Goal: Task Accomplishment & Management: Manage account settings

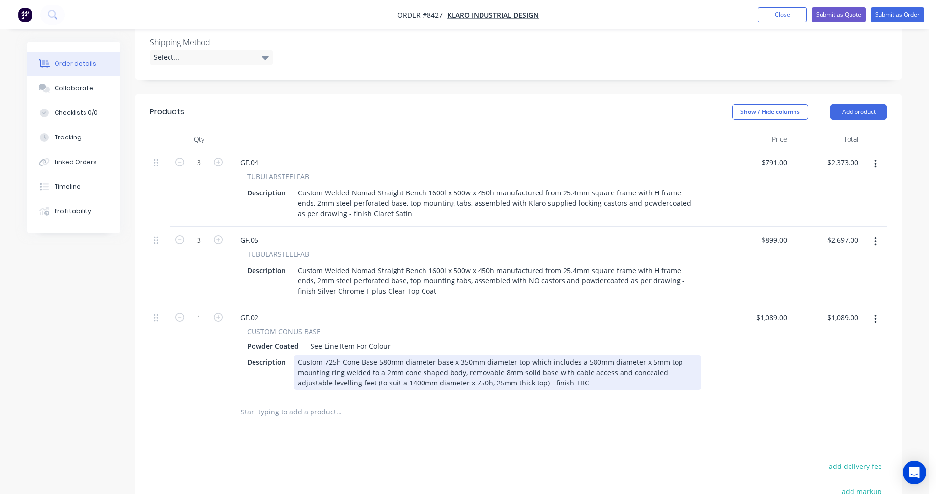
scroll to position [295, 0]
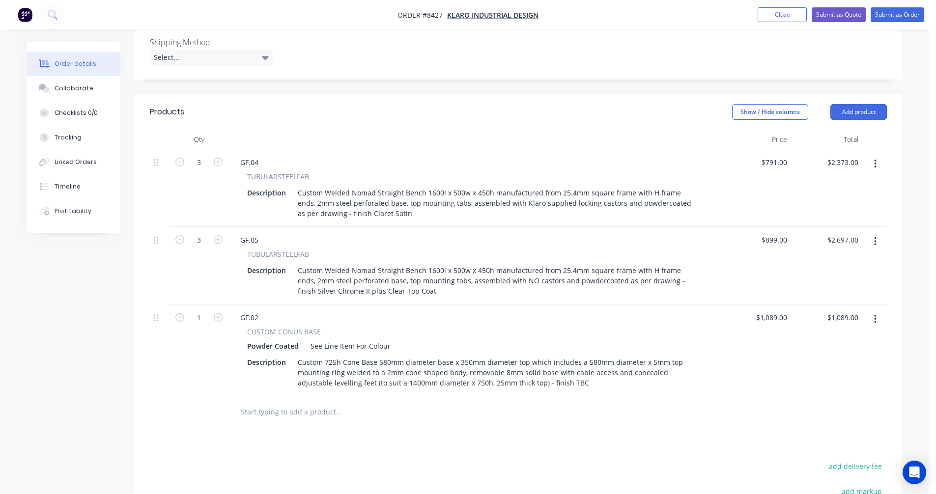
click at [876, 314] on icon "button" at bounding box center [875, 319] width 2 height 11
click at [844, 358] on div "Duplicate" at bounding box center [841, 365] width 76 height 14
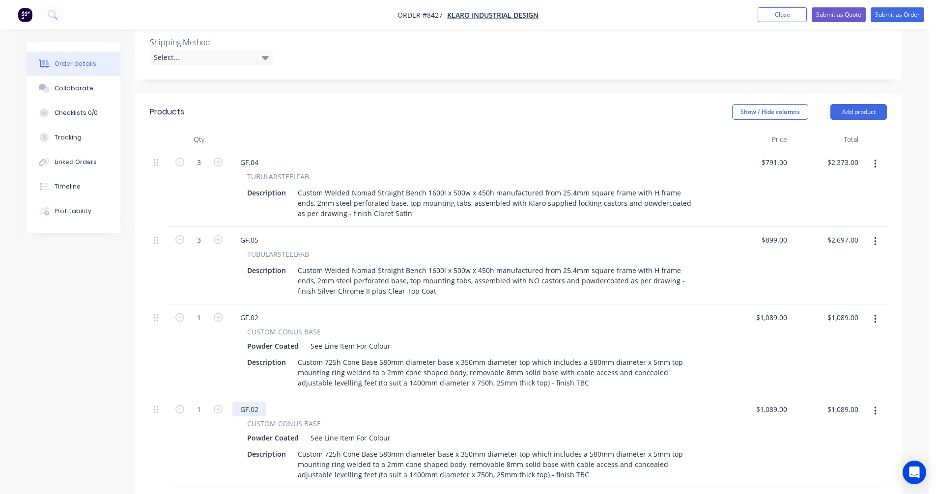
click at [259, 403] on div "GF.02" at bounding box center [249, 410] width 34 height 14
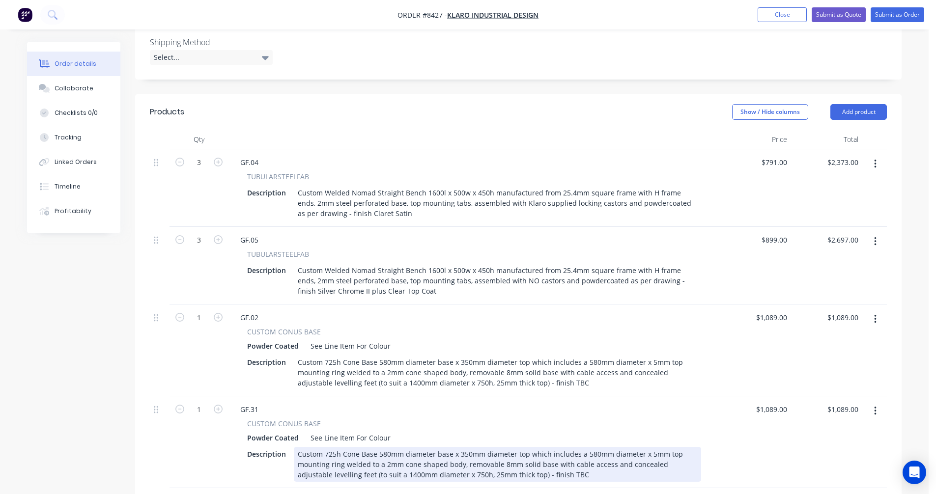
click at [371, 447] on div "Custom 725h Cone Base 580mm diameter base x 350mm diameter top which includes a…" at bounding box center [497, 464] width 407 height 35
click at [464, 447] on div "Custom 725h Cone Base 580mm diameter base x 350mm diameter top which includes a…" at bounding box center [497, 464] width 407 height 35
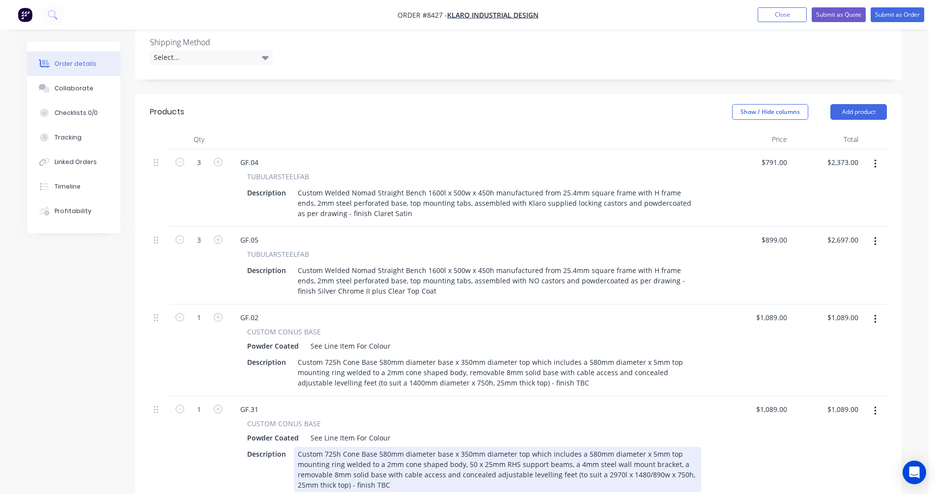
click at [517, 447] on div "Custom 725h Cone Base 580mm diameter base x 350mm diameter top which includes a…" at bounding box center [497, 469] width 407 height 45
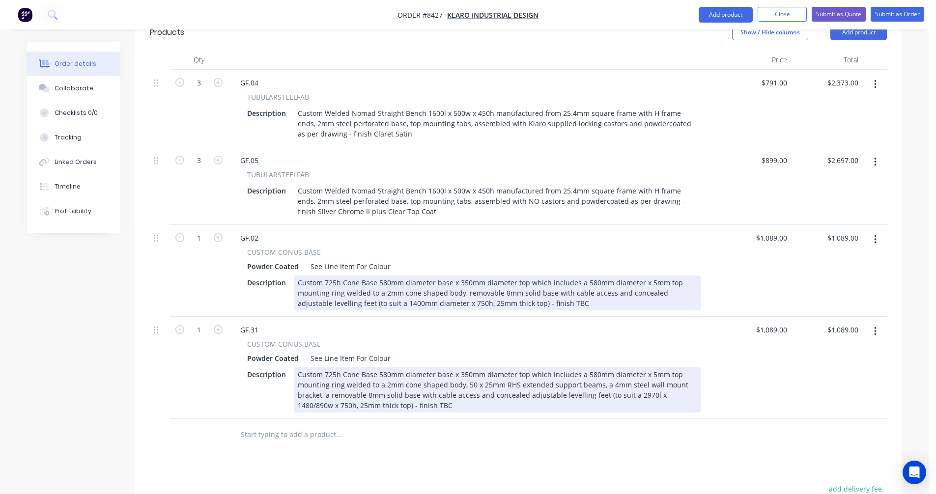
scroll to position [393, 0]
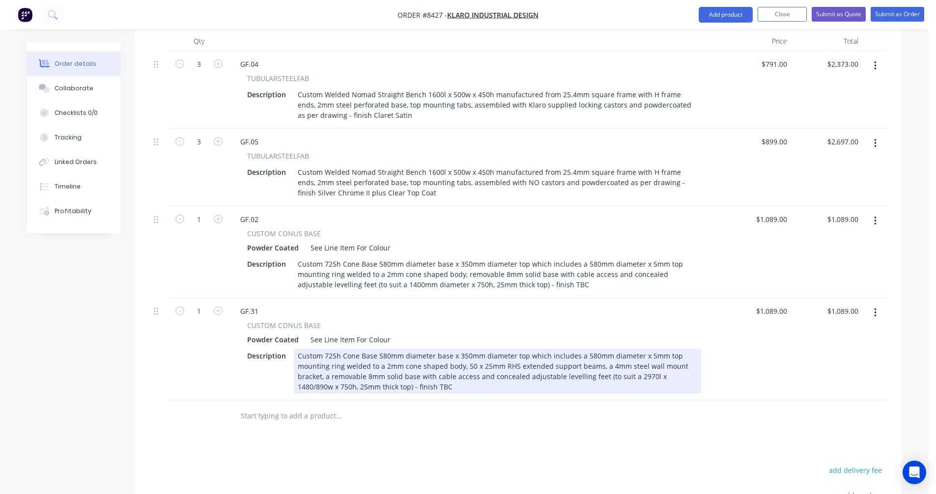
click at [594, 349] on div "Custom 725h Cone Base 580mm diameter base x 350mm diameter top which includes a…" at bounding box center [497, 371] width 407 height 45
type input "$1,422.00"
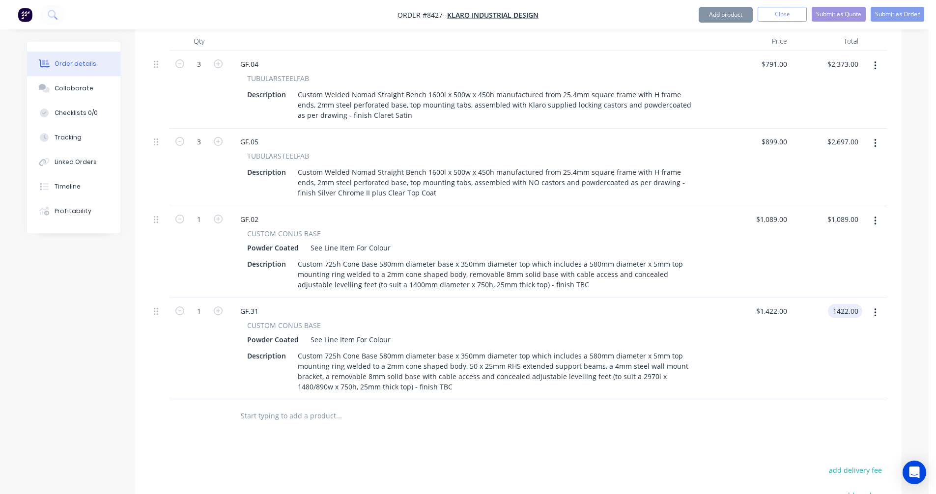
type input "$1,422.00"
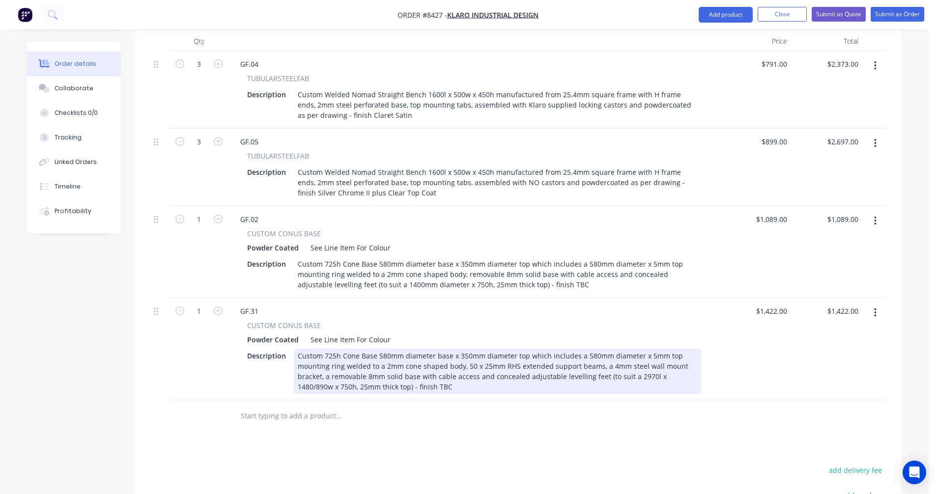
click at [605, 349] on div "Custom 725h Cone Base 580mm diameter base x 350mm diameter top which includes a…" at bounding box center [497, 371] width 407 height 45
click at [613, 349] on div "Custom 725h Cone Base 580mm diameter base x 350mm diameter top which includes a…" at bounding box center [497, 371] width 407 height 45
click at [589, 349] on div "Custom 725h Cone Base 580mm diameter base x 350mm diameter top which includes a…" at bounding box center [497, 371] width 407 height 45
click at [517, 349] on div "Custom 725h Cone Base 580mm diameter base x 350mm diameter top which includes a…" at bounding box center [497, 371] width 407 height 45
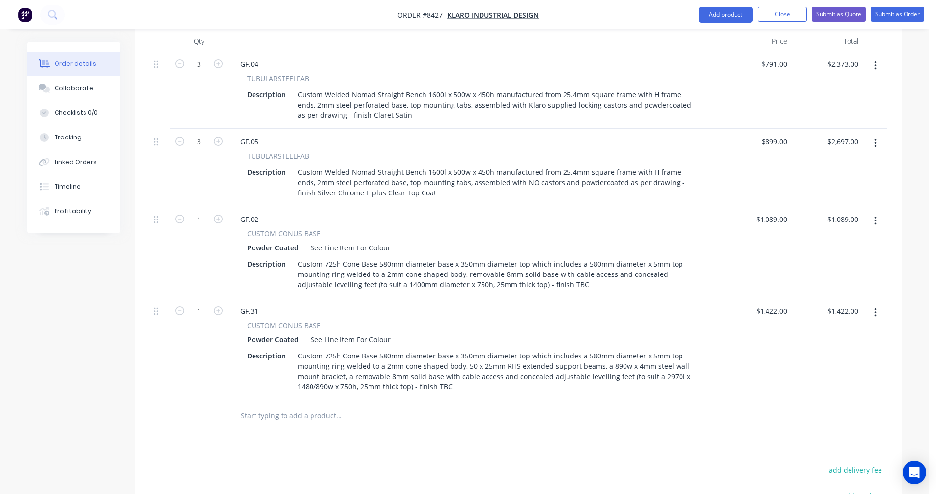
click at [256, 406] on input "text" at bounding box center [338, 416] width 197 height 20
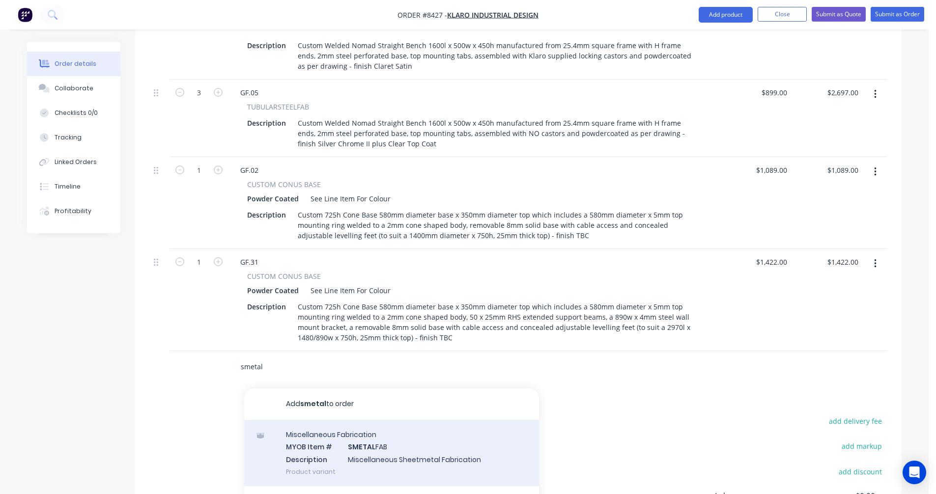
scroll to position [491, 0]
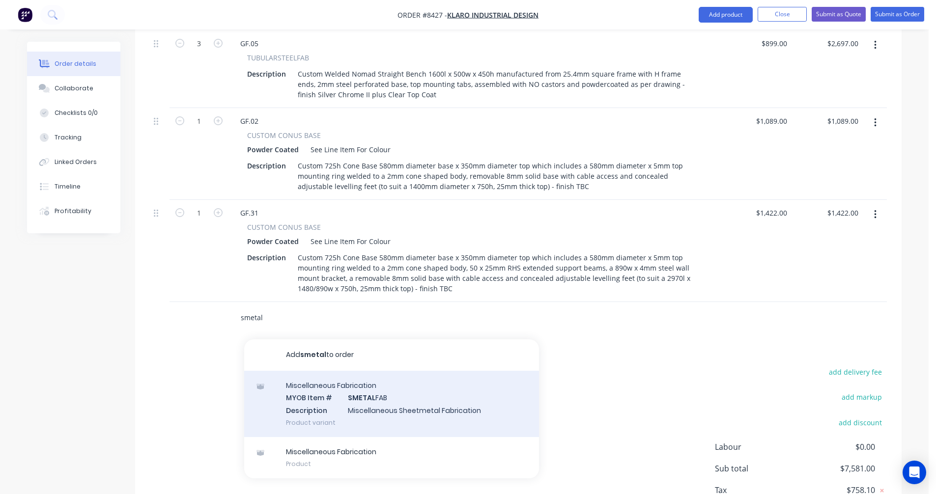
type input "smetal"
click at [376, 371] on div "Miscellaneous Fabrication MYOB Item # SMETAL FAB Description Miscellaneous Shee…" at bounding box center [391, 404] width 295 height 66
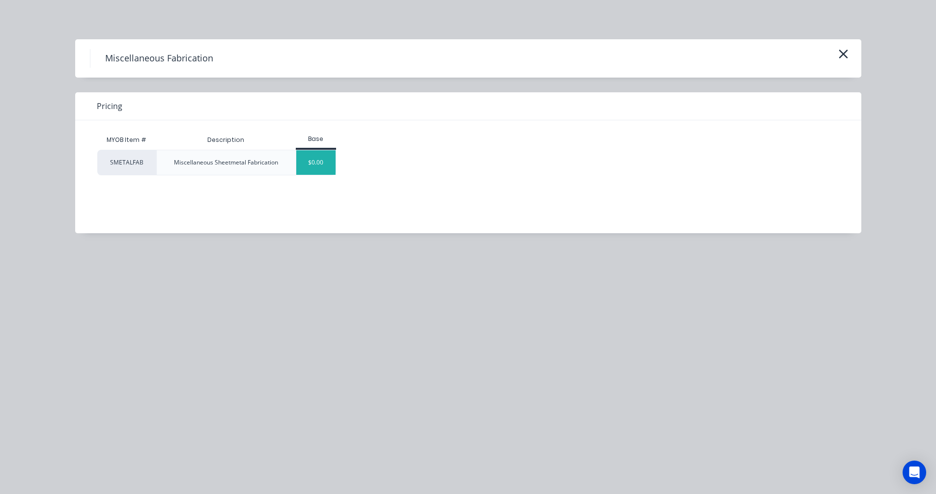
click at [317, 163] on div "$0.00" at bounding box center [316, 162] width 40 height 25
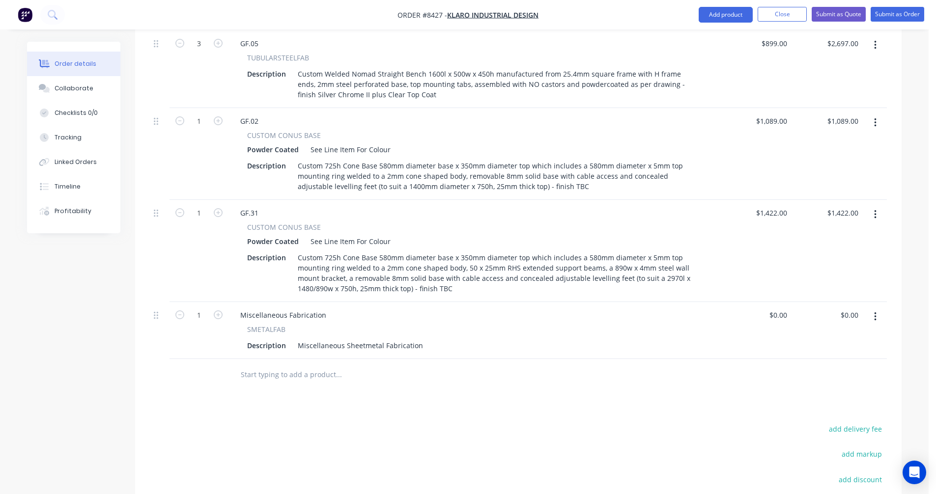
click at [874, 117] on icon "button" at bounding box center [875, 122] width 2 height 11
click at [833, 161] on div "Duplicate" at bounding box center [841, 168] width 76 height 14
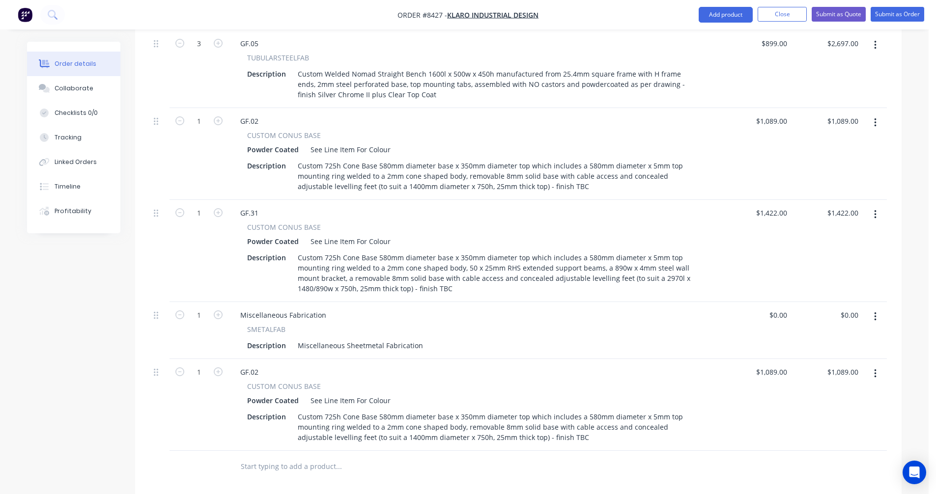
click at [875, 209] on icon "button" at bounding box center [875, 214] width 2 height 11
click at [841, 253] on div "Duplicate" at bounding box center [841, 260] width 76 height 14
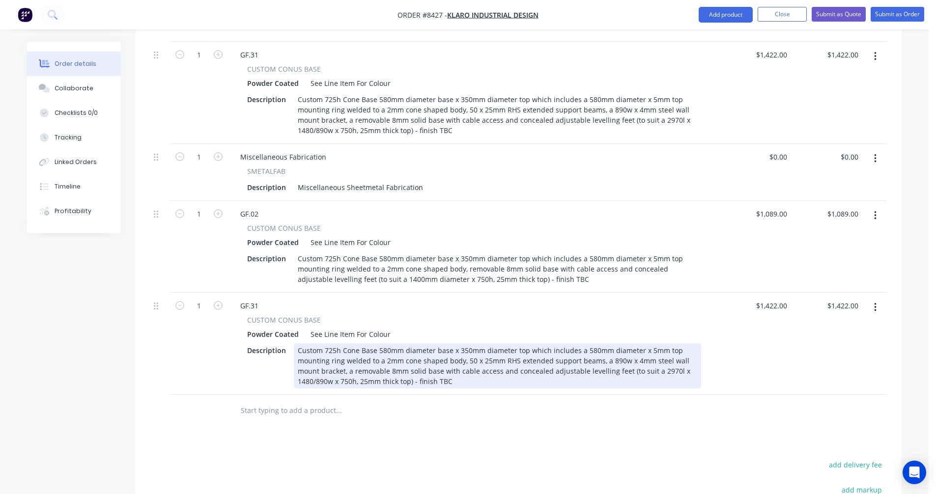
scroll to position [688, 0]
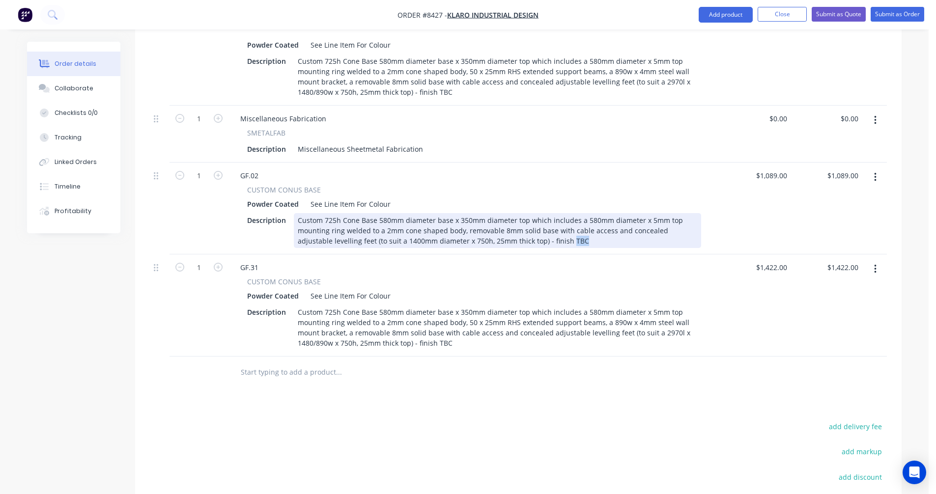
drag, startPoint x: 556, startPoint y: 201, endPoint x: 533, endPoint y: 202, distance: 22.6
click at [533, 213] on div "Custom 725h Cone Base 580mm diameter base x 350mm diameter top which includes a…" at bounding box center [497, 230] width 407 height 35
click at [574, 213] on div "Custom 725h Cone Base 580mm diameter base x 350mm diameter top which includes a…" at bounding box center [497, 230] width 407 height 35
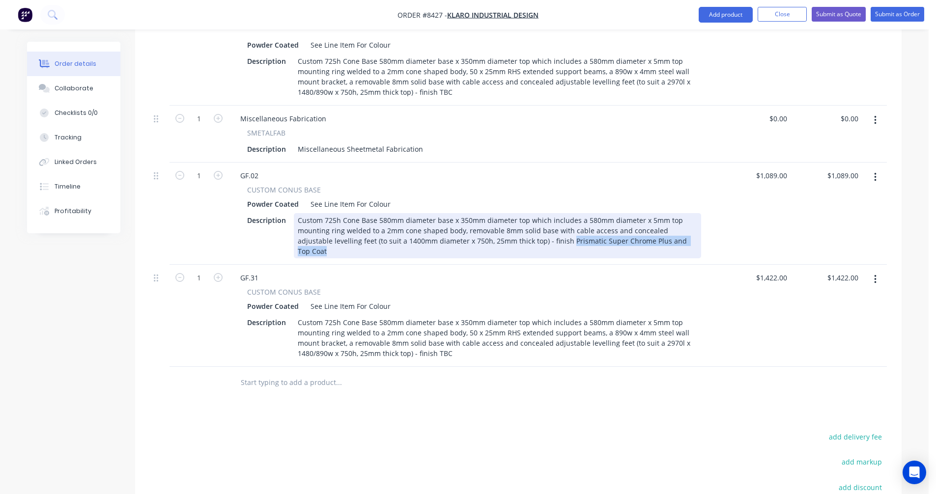
drag, startPoint x: 673, startPoint y: 201, endPoint x: 533, endPoint y: 198, distance: 140.1
click at [533, 213] on div "Custom 725h Cone Base 580mm diameter base x 350mm diameter top which includes a…" at bounding box center [497, 235] width 407 height 45
copy div "Prismatic Super Chrome Plus and Top Coat"
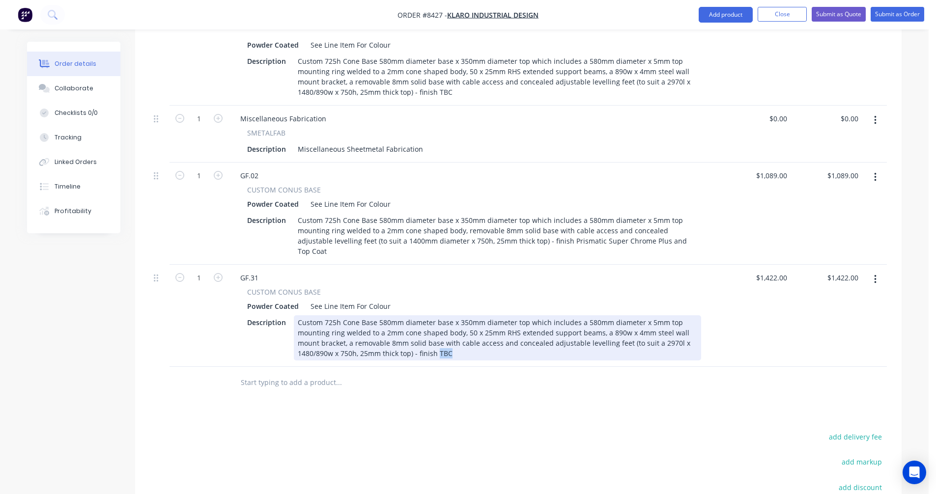
drag, startPoint x: 453, startPoint y: 302, endPoint x: 436, endPoint y: 298, distance: 17.2
click at [436, 316] on div "Custom 725h Cone Base 580mm diameter base x 350mm diameter top which includes a…" at bounding box center [497, 338] width 407 height 45
paste div
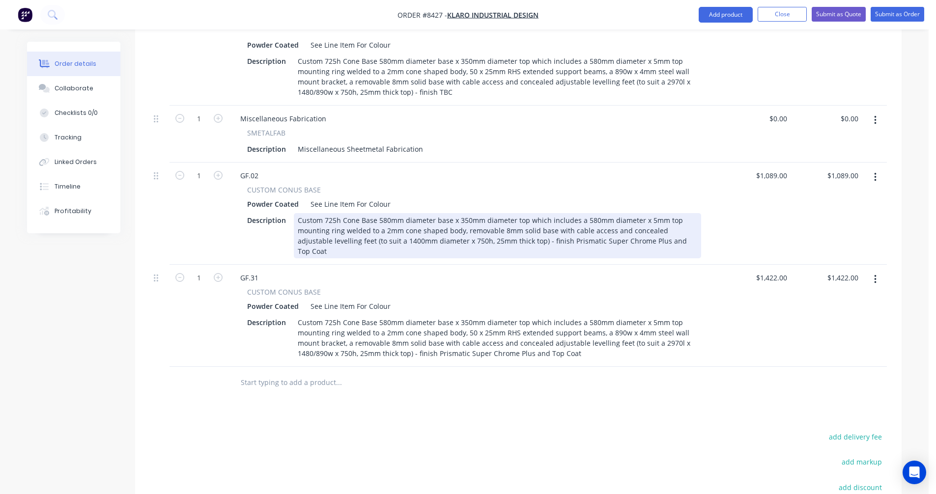
click at [643, 213] on div "Custom 725h Cone Base 580mm diameter base x 350mm diameter top which includes a…" at bounding box center [497, 235] width 407 height 45
type input "$1,164.00"
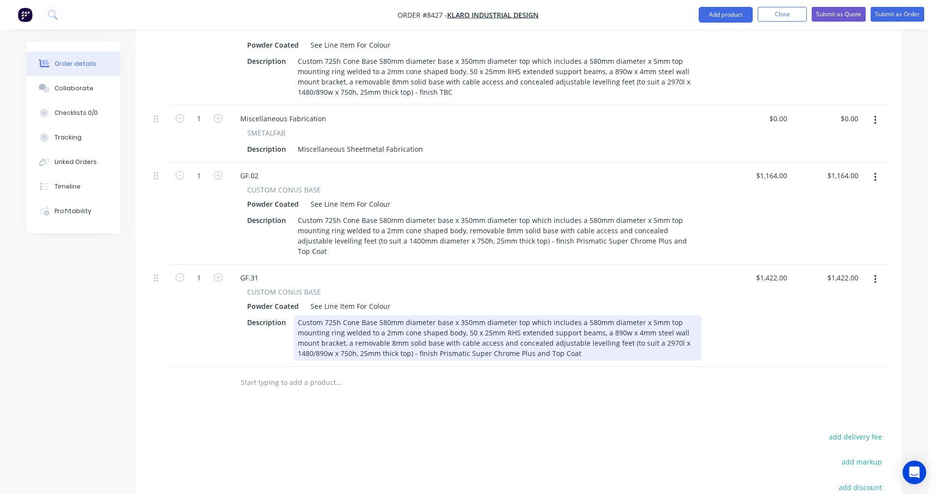
click at [585, 316] on div "Custom 725h Cone Base 580mm diameter base x 350mm diameter top which includes a…" at bounding box center [497, 338] width 407 height 45
type input "$1,527.00"
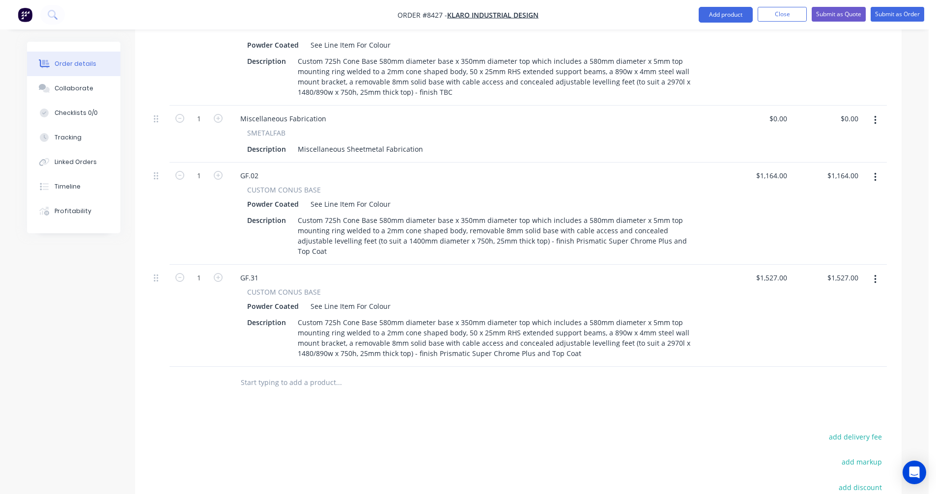
scroll to position [639, 0]
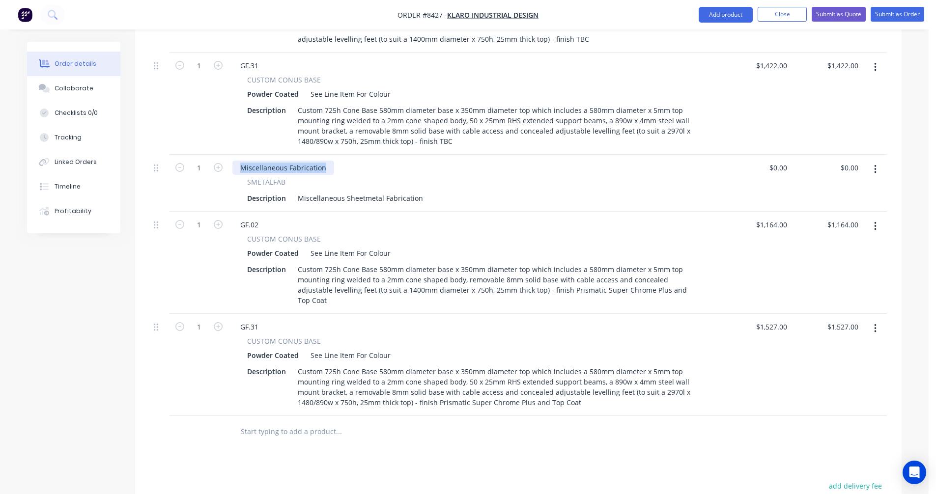
drag, startPoint x: 326, startPoint y: 124, endPoint x: 234, endPoint y: 126, distance: 91.4
click at [234, 161] on div "Miscellaneous Fabrication" at bounding box center [283, 168] width 102 height 14
click at [285, 161] on div "Miscellaneous Fabrication" at bounding box center [283, 168] width 102 height 14
click at [305, 161] on div "Miscellaneous Fabrication" at bounding box center [283, 168] width 102 height 14
drag, startPoint x: 325, startPoint y: 127, endPoint x: 233, endPoint y: 124, distance: 91.5
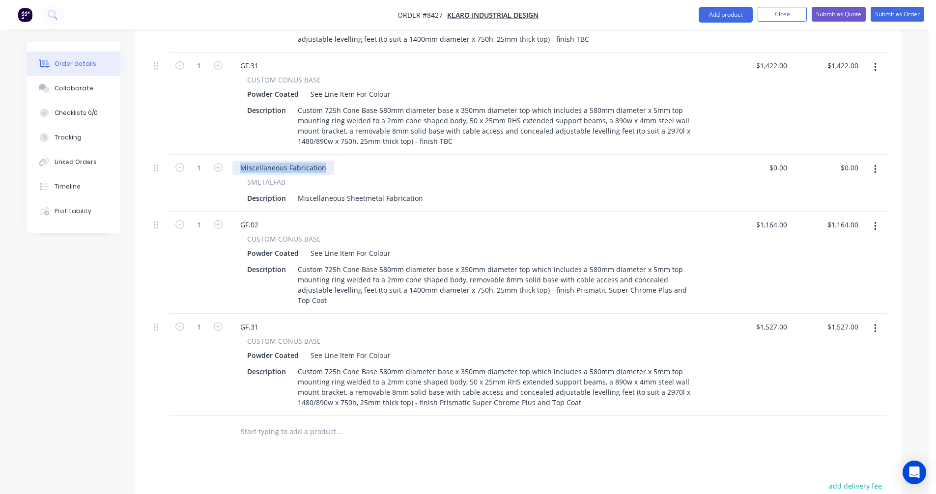
click at [233, 161] on div "Miscellaneous Fabrication" at bounding box center [283, 168] width 102 height 14
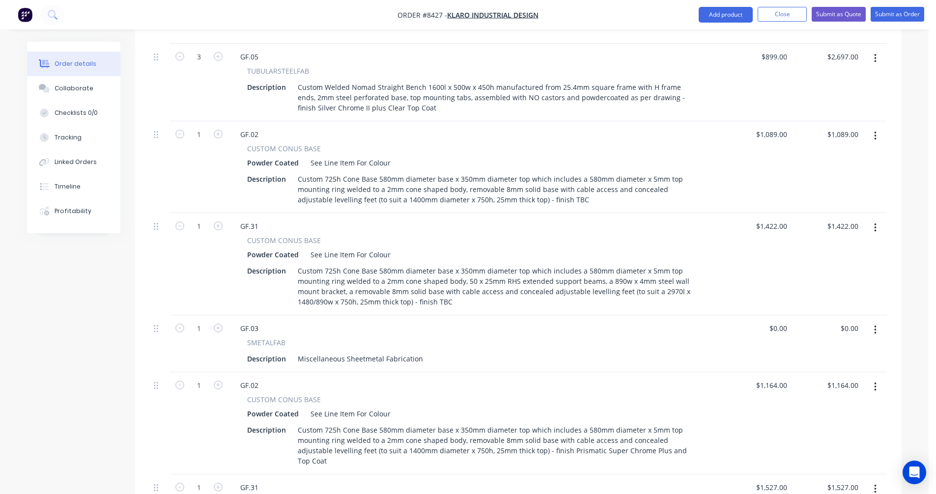
scroll to position [442, 0]
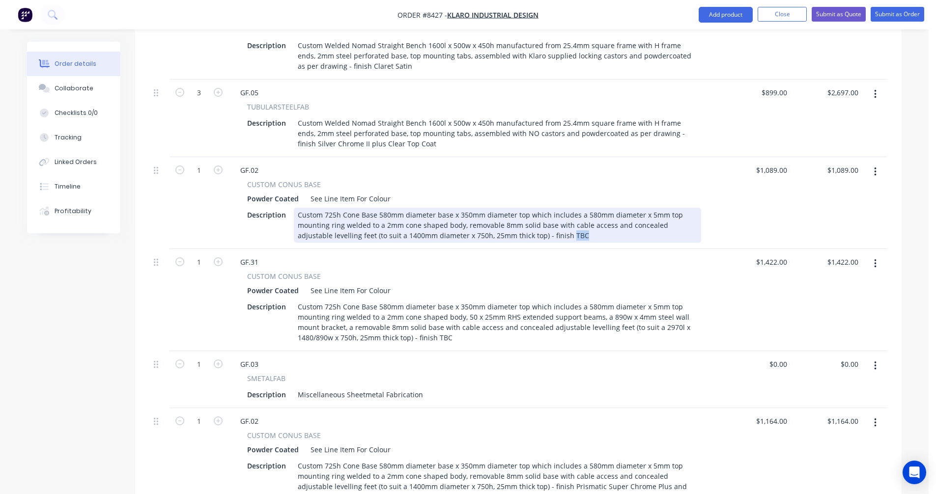
drag, startPoint x: 553, startPoint y: 195, endPoint x: 533, endPoint y: 193, distance: 20.7
click at [533, 208] on div "Custom 725h Cone Base 580mm diameter base x 350mm diameter top which includes a…" at bounding box center [497, 225] width 407 height 35
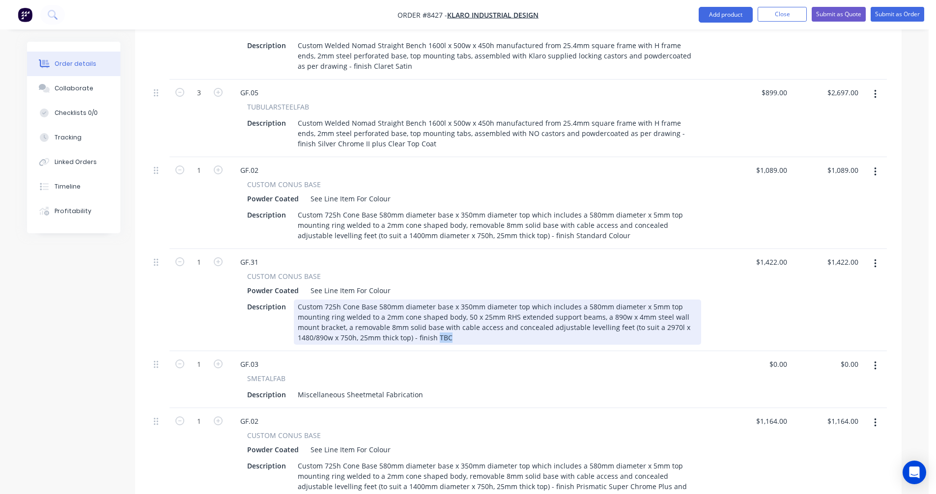
drag, startPoint x: 451, startPoint y: 294, endPoint x: 437, endPoint y: 294, distance: 14.3
click at [437, 300] on div "Custom 725h Cone Base 580mm diameter base x 350mm diameter top which includes a…" at bounding box center [497, 322] width 407 height 45
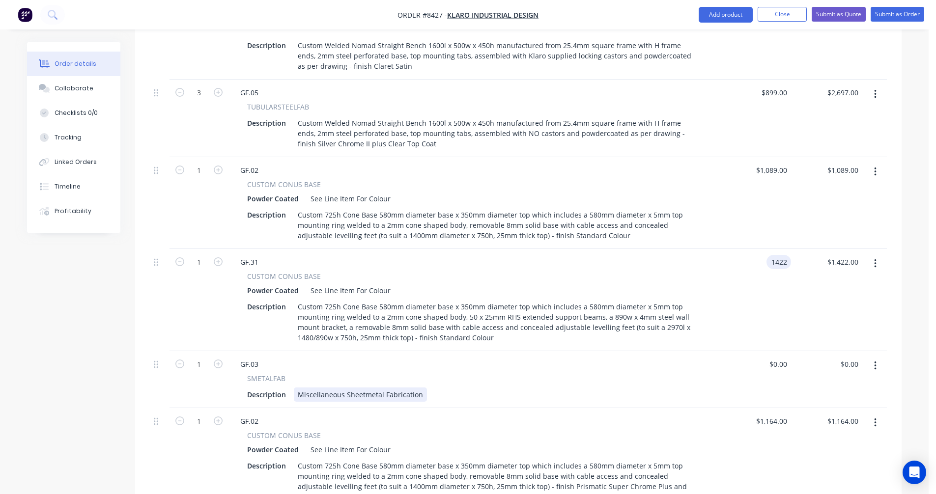
type input "$1,422.00"
click at [384, 388] on div "Miscellaneous Sheetmetal Fabrication" at bounding box center [360, 395] width 133 height 14
drag, startPoint x: 419, startPoint y: 354, endPoint x: 292, endPoint y: 352, distance: 127.3
click at [292, 388] on div "Description Miscellaneous Sheetmetal Fabrication" at bounding box center [472, 395] width 458 height 14
paste div
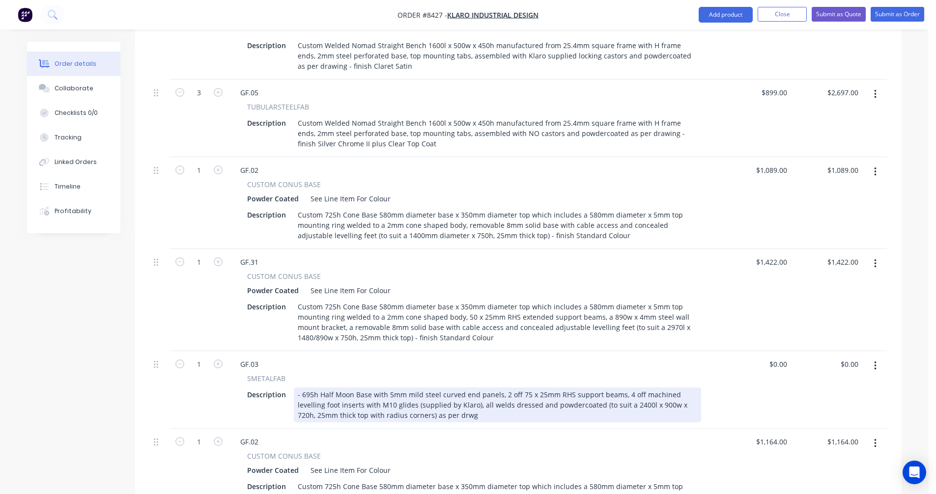
click at [304, 388] on div "- 695h Half Moon Base with 5mm mild steel curved end panels, 2 off 75 x 25mm RH…" at bounding box center [497, 405] width 407 height 35
drag, startPoint x: 440, startPoint y: 377, endPoint x: 393, endPoint y: 375, distance: 47.7
click at [393, 388] on div "695h Half Moon Base with 5mm mild steel curved end panels, 2 off 75 x 25mm RHS …" at bounding box center [497, 405] width 407 height 35
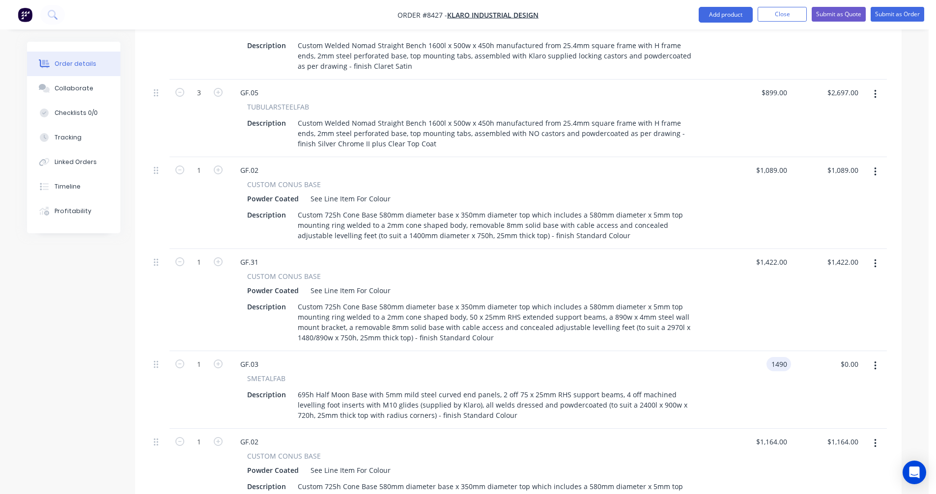
type input "$1,490.00"
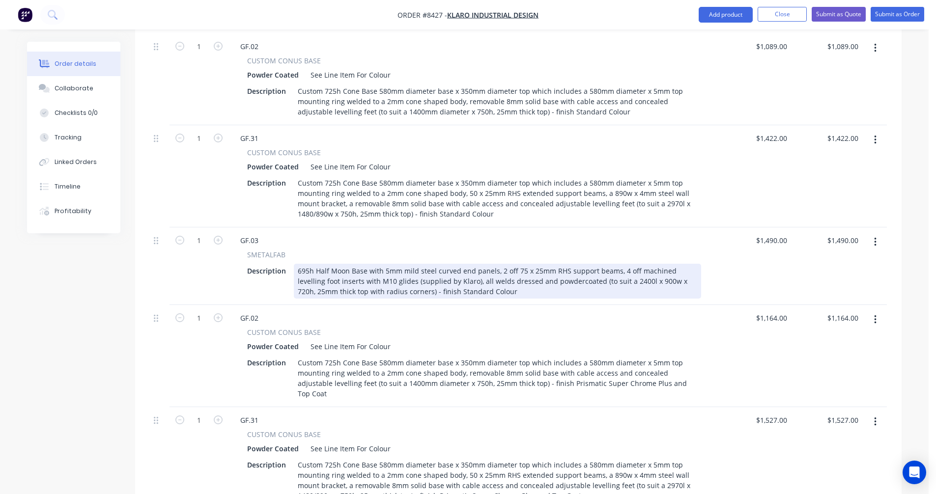
scroll to position [590, 0]
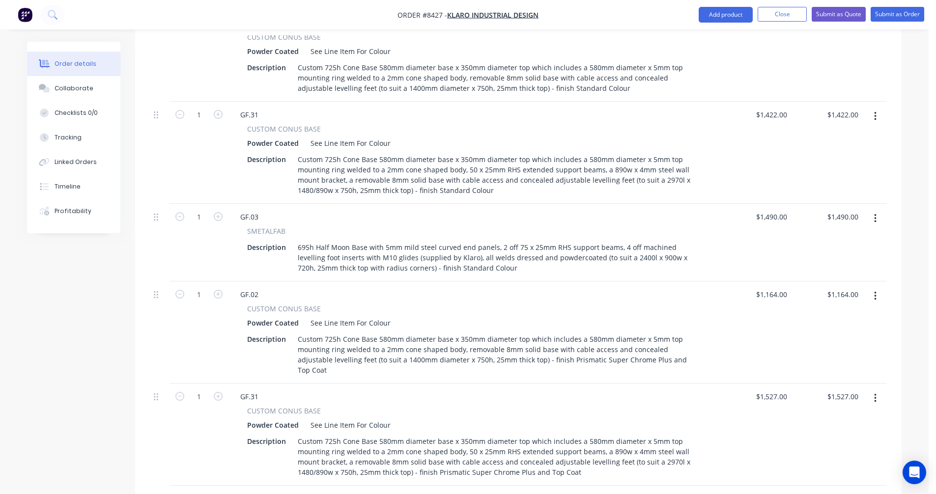
click at [876, 214] on icon "button" at bounding box center [875, 218] width 2 height 9
click at [819, 257] on div "Duplicate" at bounding box center [841, 264] width 76 height 14
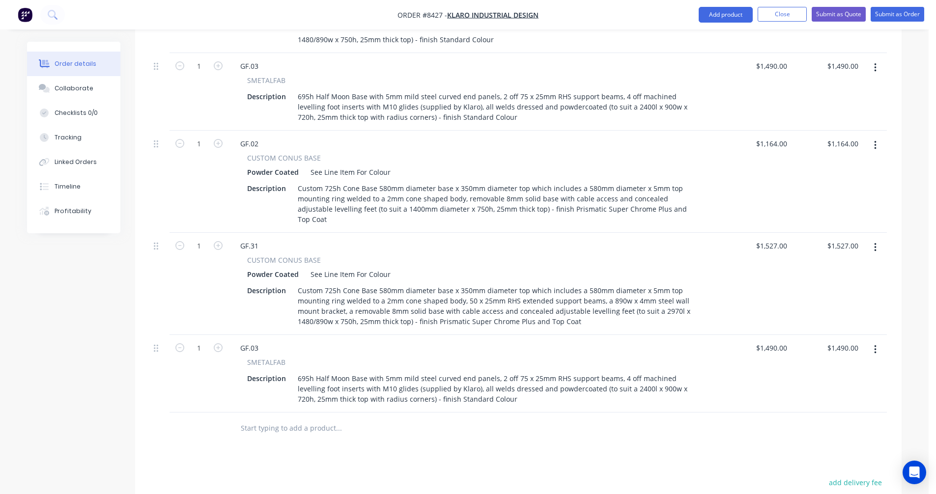
scroll to position [786, 0]
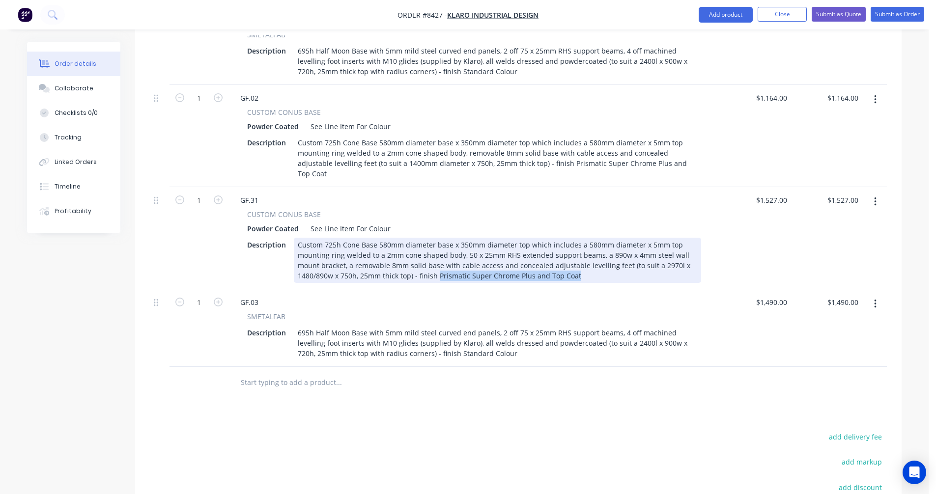
drag, startPoint x: 575, startPoint y: 227, endPoint x: 438, endPoint y: 225, distance: 137.1
click at [438, 238] on div "Custom 725h Cone Base 580mm diameter base x 350mm diameter top which includes a…" at bounding box center [497, 260] width 407 height 45
copy div "Prismatic Super Chrome Plus and Top Coat"
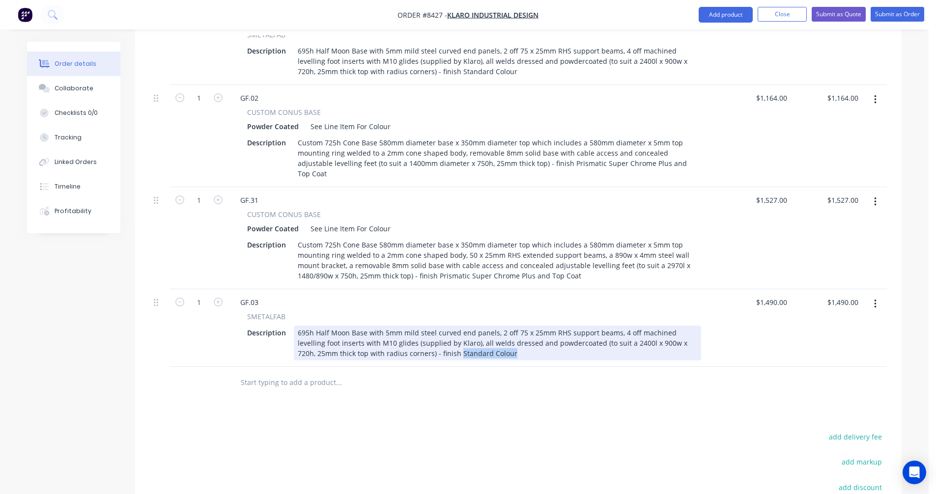
drag, startPoint x: 468, startPoint y: 303, endPoint x: 415, endPoint y: 302, distance: 53.1
click at [415, 326] on div "695h Half Moon Base with 5mm mild steel curved end panels, 2 off 75 x 25mm RHS …" at bounding box center [497, 343] width 407 height 35
paste div
type input "$1,594.00"
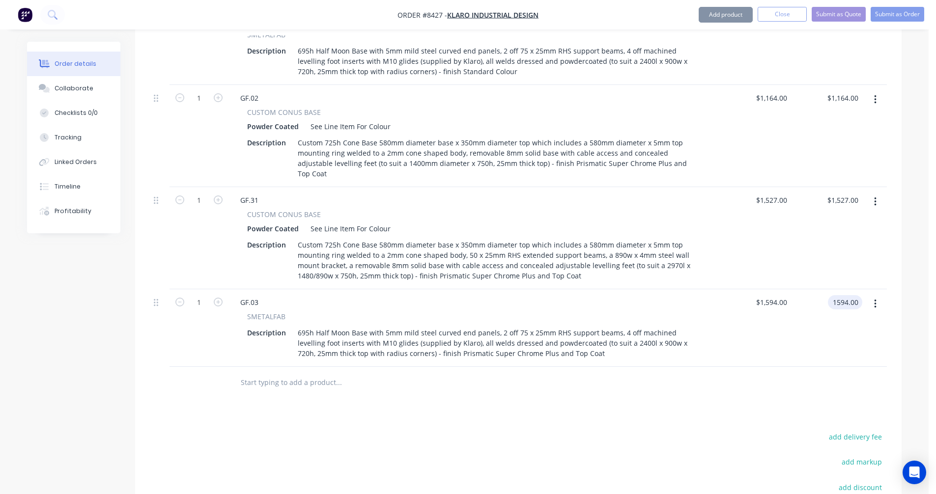
type input "$1,594.00"
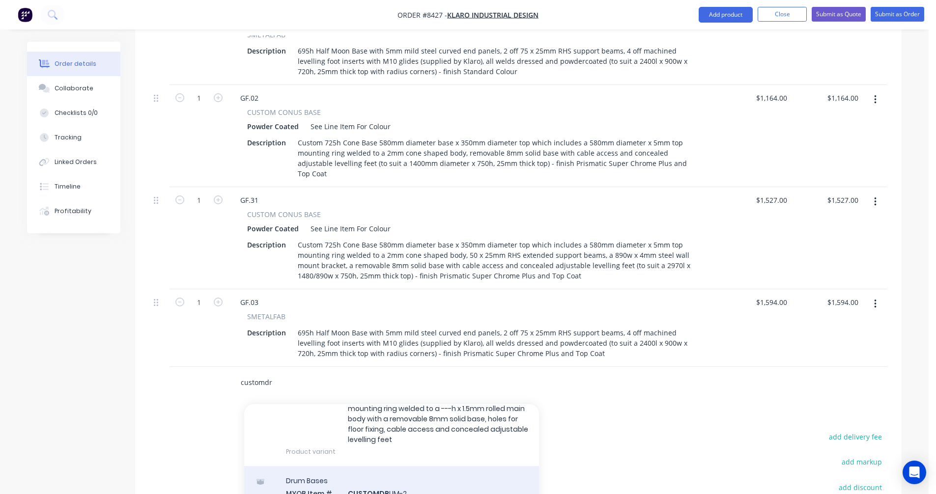
scroll to position [147, 0]
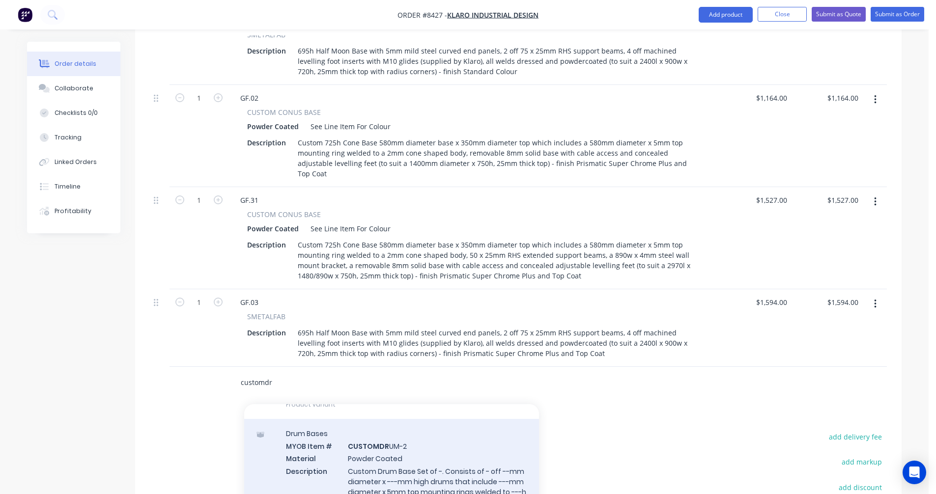
type input "customdr"
click at [402, 428] on div "Drum Bases MYOB Item # CUSTOMDR UM-2 Material Powder Coated Description Custom …" at bounding box center [391, 479] width 295 height 120
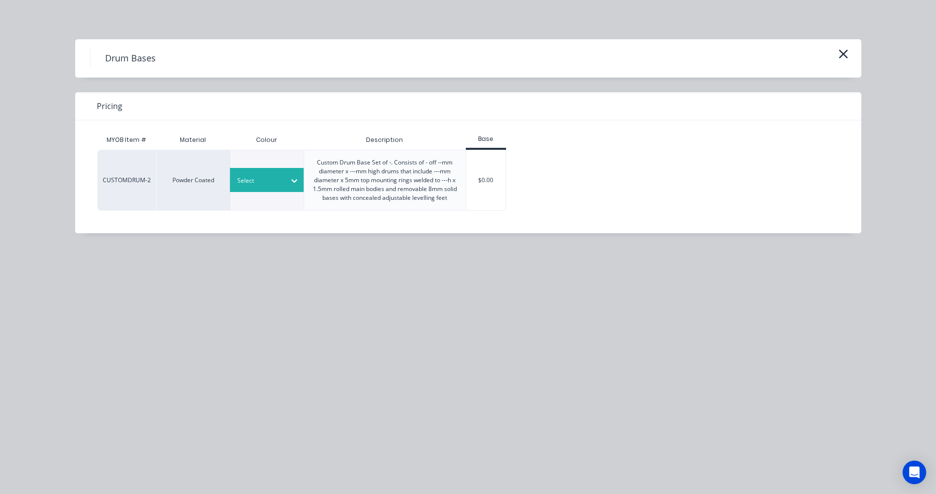
click at [289, 181] on div at bounding box center [295, 181] width 18 height 16
type input "see"
click at [483, 179] on div "$0.00" at bounding box center [486, 180] width 40 height 60
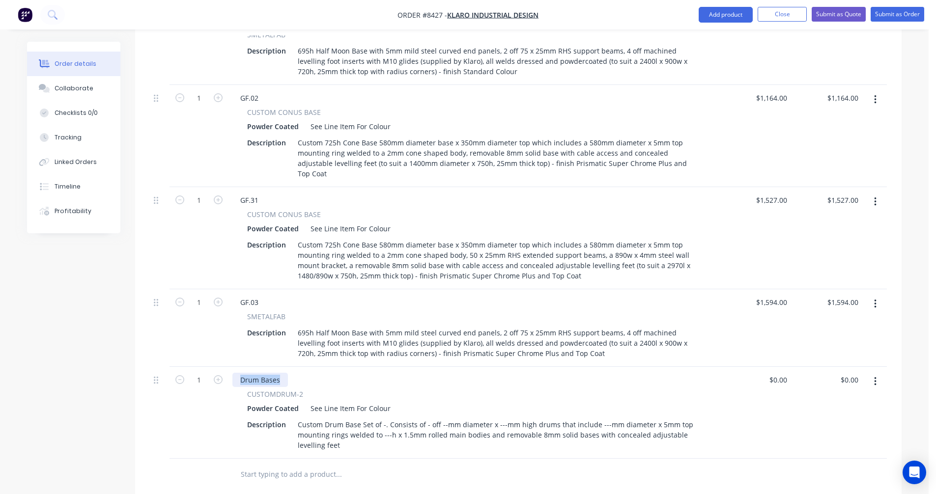
drag, startPoint x: 284, startPoint y: 331, endPoint x: 229, endPoint y: 329, distance: 55.1
click at [229, 367] on div "Drum Bases CUSTOMDRUM-2 Powder Coated See Line Item For Colour Description Cust…" at bounding box center [474, 413] width 491 height 92
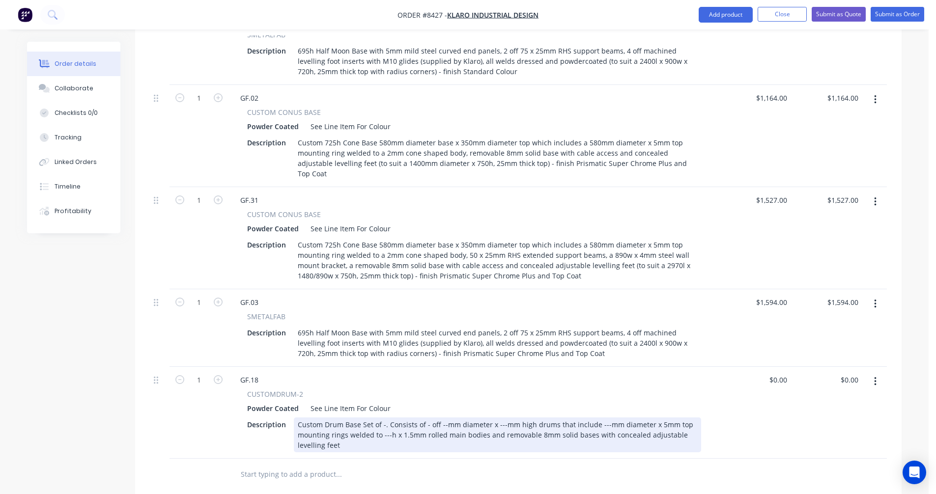
click at [325, 418] on div "Custom Drum Base Set of -. Consists of - off --mm diameter x ---mm high drums t…" at bounding box center [497, 435] width 407 height 35
click at [324, 418] on div "Custom Drum Base Set of -. Consists of - off --mm diameter x ---mm high drums t…" at bounding box center [497, 435] width 407 height 35
click at [527, 418] on div "Custom Conus Drum Base Set of 2. Consists of 2 off 800mm diameter x ---mm high …" at bounding box center [497, 435] width 407 height 35
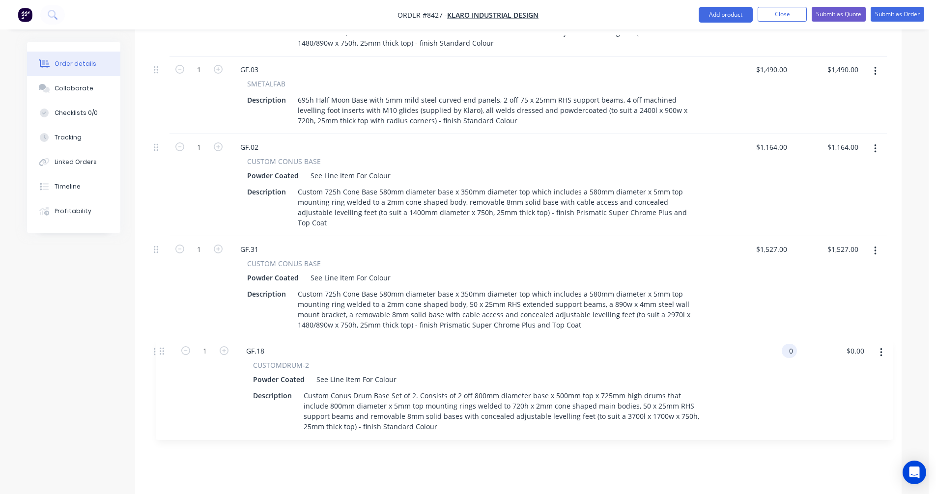
scroll to position [738, 0]
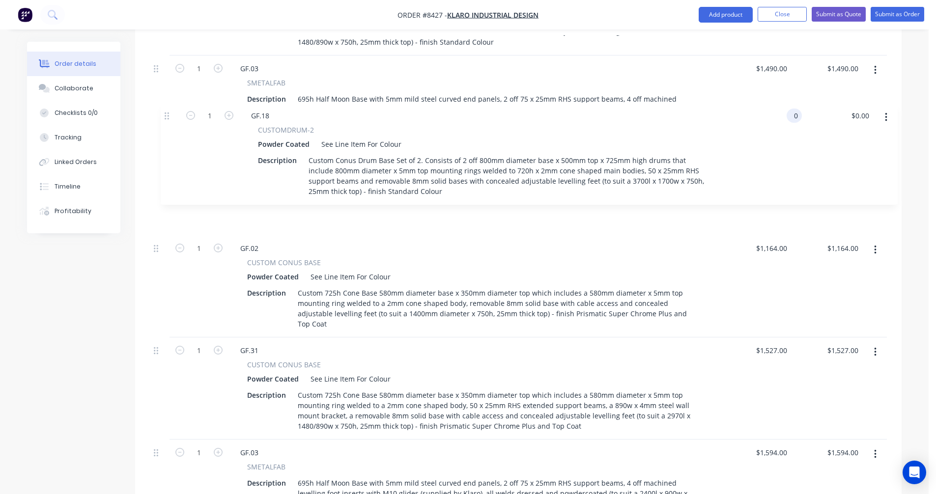
drag, startPoint x: 159, startPoint y: 381, endPoint x: 170, endPoint y: 116, distance: 265.6
click at [170, 116] on div "3 GF.04 TUBULARSTEELFAB Description Custom Welded Nomad Straight Bench 1600l x …" at bounding box center [518, 111] width 737 height 811
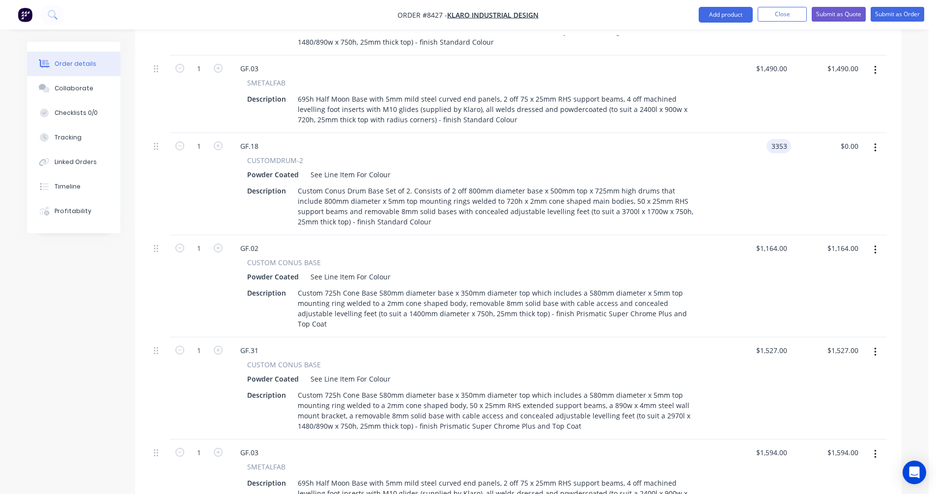
type input "$3,353.00"
click at [875, 144] on icon "button" at bounding box center [875, 148] width 2 height 9
drag, startPoint x: 835, startPoint y: 153, endPoint x: 749, endPoint y: 191, distance: 93.3
click at [835, 186] on div "Duplicate" at bounding box center [841, 193] width 76 height 14
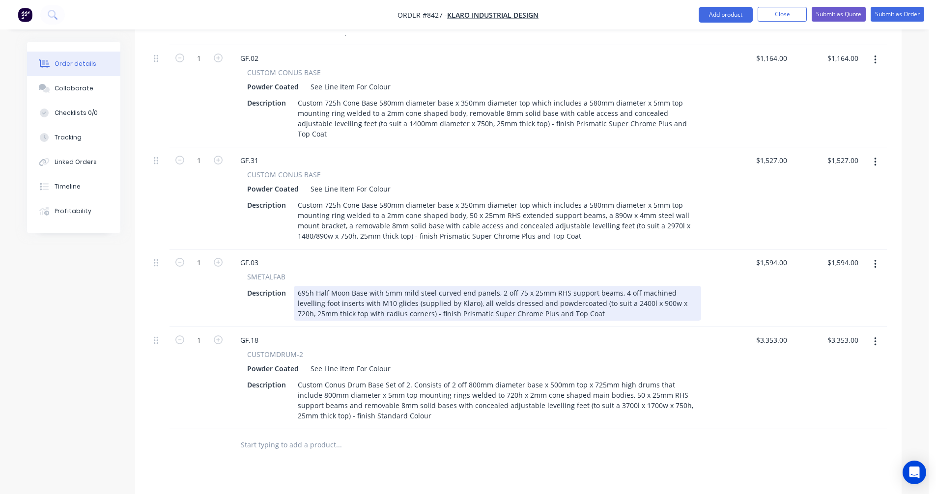
scroll to position [984, 0]
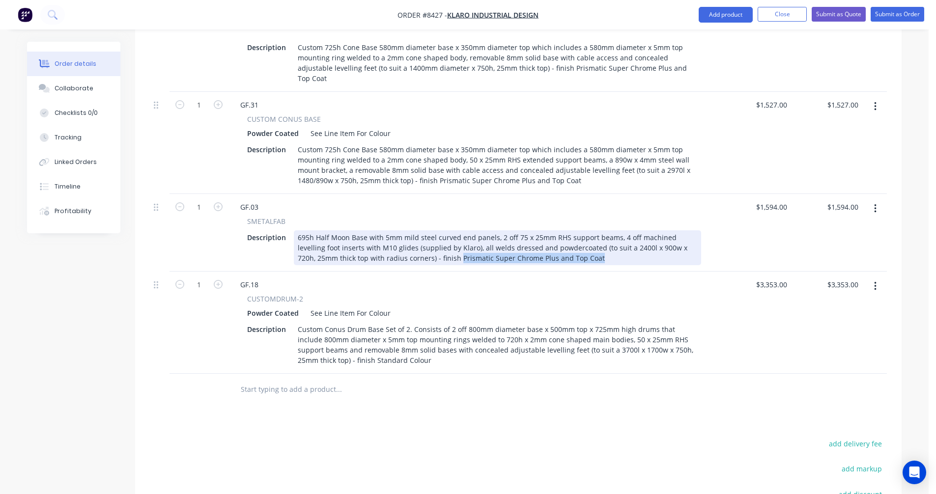
drag, startPoint x: 553, startPoint y: 207, endPoint x: 417, endPoint y: 209, distance: 136.2
click at [417, 231] on div "695h Half Moon Base with 5mm mild steel curved end panels, 2 off 75 x 25mm RHS …" at bounding box center [497, 248] width 407 height 35
copy div "Prismatic Super Chrome Plus and Top Coat"
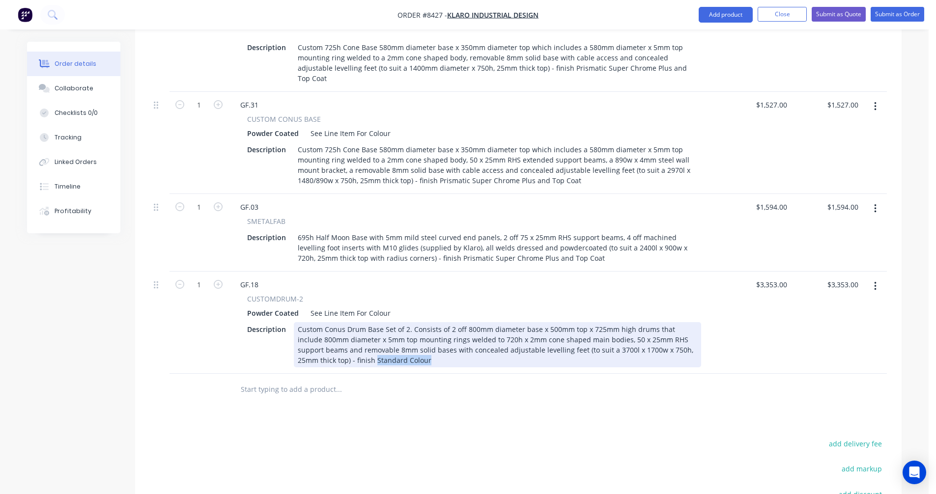
drag, startPoint x: 391, startPoint y: 312, endPoint x: 336, endPoint y: 309, distance: 55.6
click at [336, 322] on div "Custom Conus Drum Base Set of 2. Consists of 2 off 800mm diameter base x 500mm …" at bounding box center [497, 344] width 407 height 45
paste div
type input "$3,548.00"
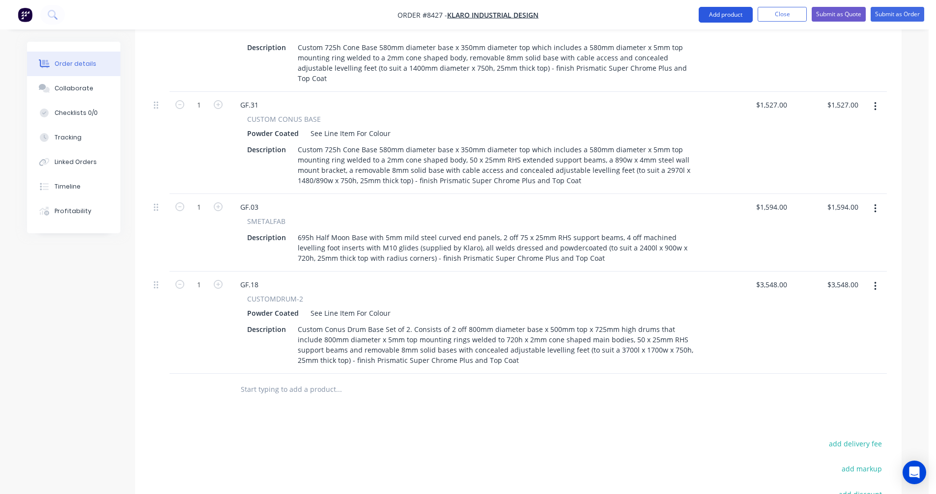
click at [719, 12] on button "Add product" at bounding box center [726, 15] width 54 height 16
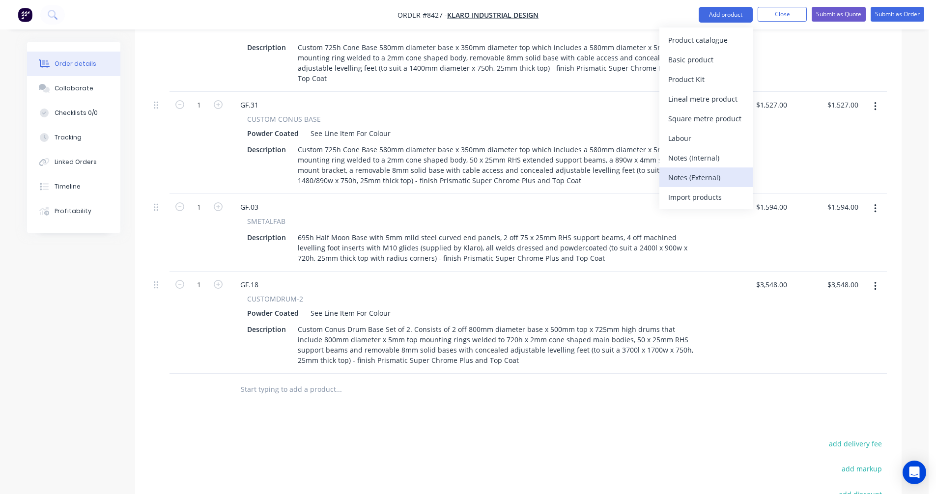
click at [705, 173] on div "Notes (External)" at bounding box center [706, 178] width 76 height 14
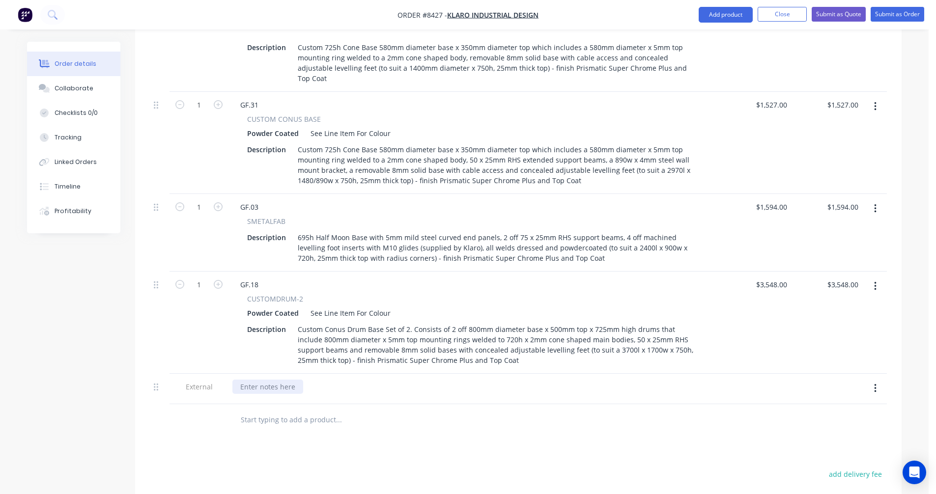
click at [259, 380] on div at bounding box center [267, 387] width 71 height 14
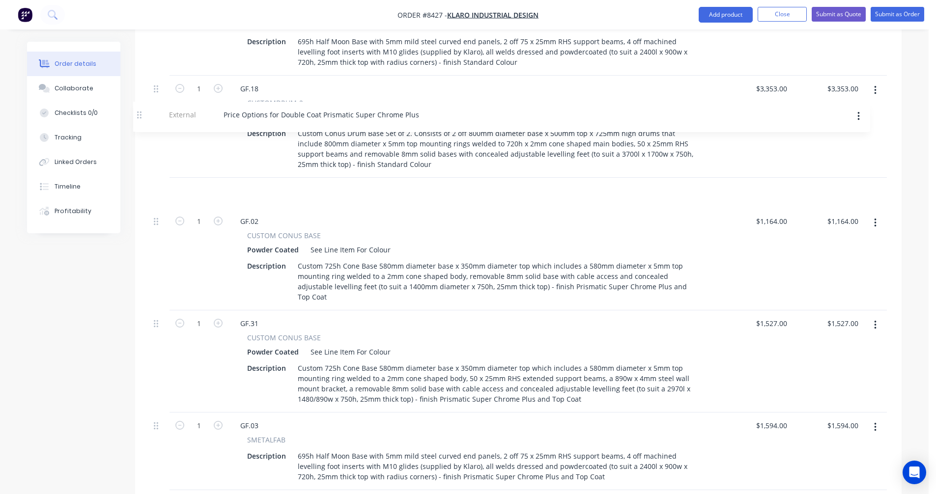
scroll to position [794, 0]
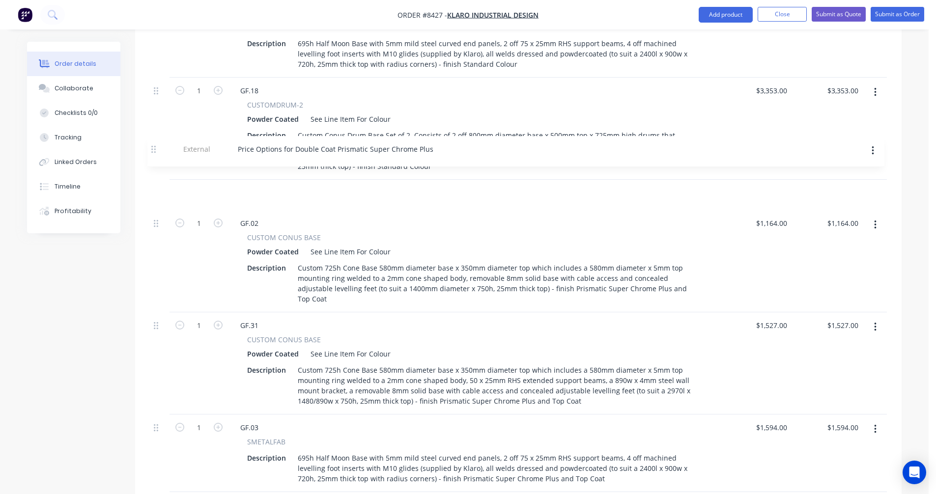
drag, startPoint x: 158, startPoint y: 340, endPoint x: 156, endPoint y: 151, distance: 188.7
click at [156, 151] on div "3 GF.04 TUBULARSTEELFAB Description Custom Welded Nomad Straight Bench 1600l x …" at bounding box center [518, 123] width 737 height 944
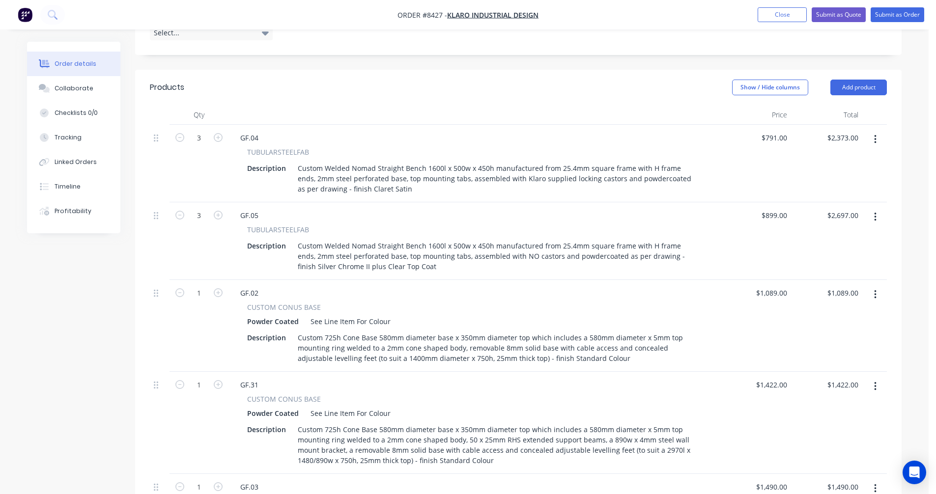
scroll to position [302, 0]
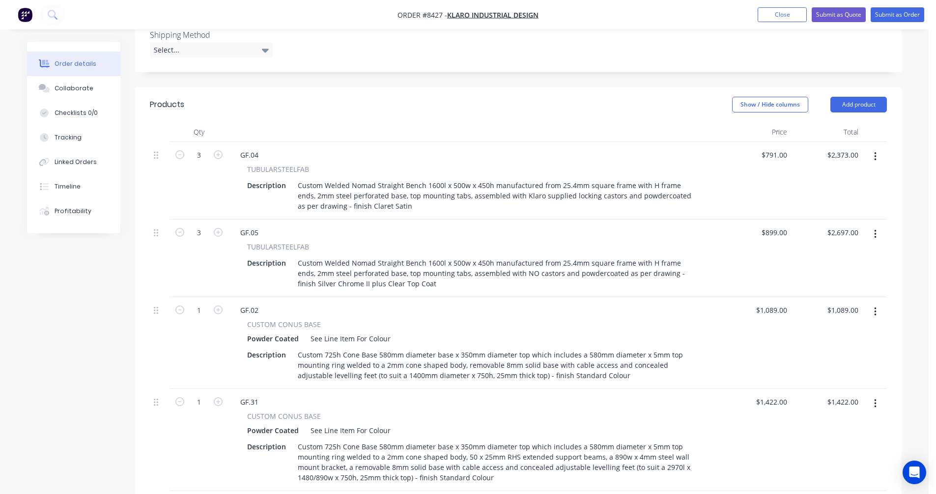
click at [877, 226] on button "button" at bounding box center [875, 235] width 23 height 18
click at [841, 270] on button "Duplicate" at bounding box center [840, 280] width 93 height 20
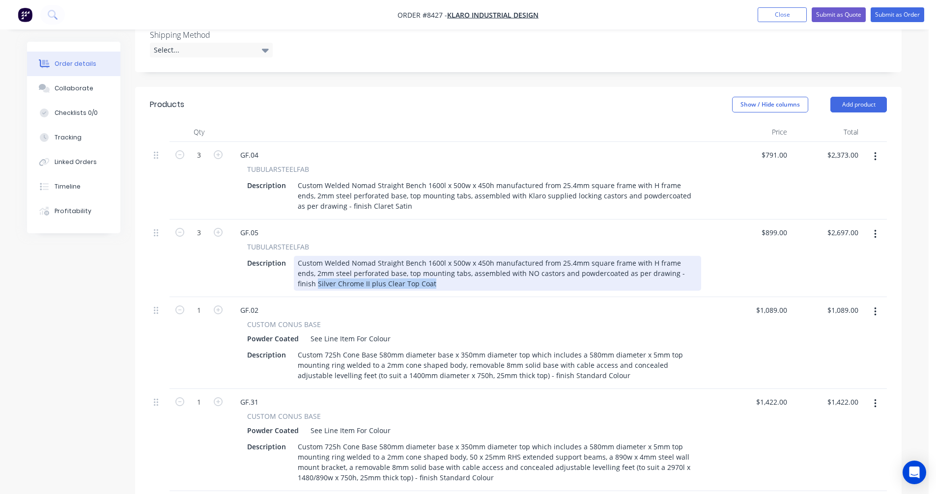
drag, startPoint x: 395, startPoint y: 243, endPoint x: 673, endPoint y: 229, distance: 279.0
click at [673, 256] on div "Custom Welded Nomad Straight Bench 1600l x 500w x 450h manufactured from 25.4mm…" at bounding box center [497, 273] width 407 height 35
type input "$791.00"
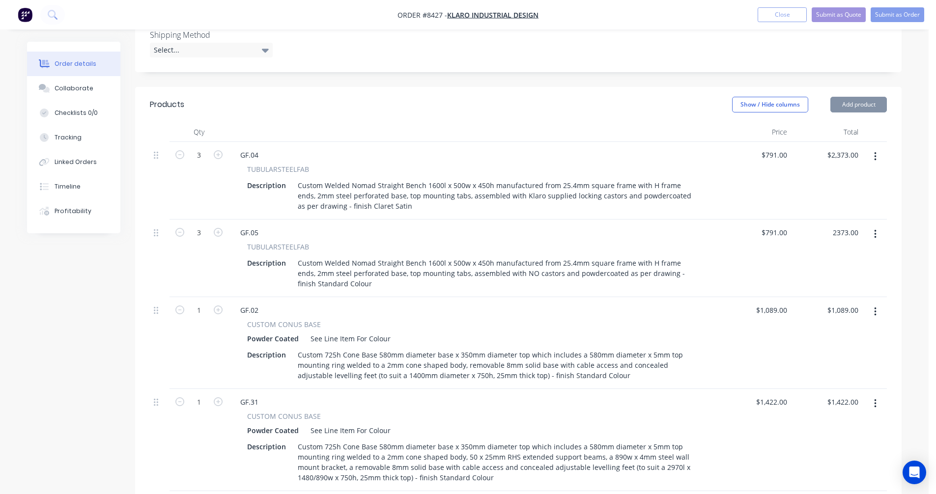
type input "$2,373.00"
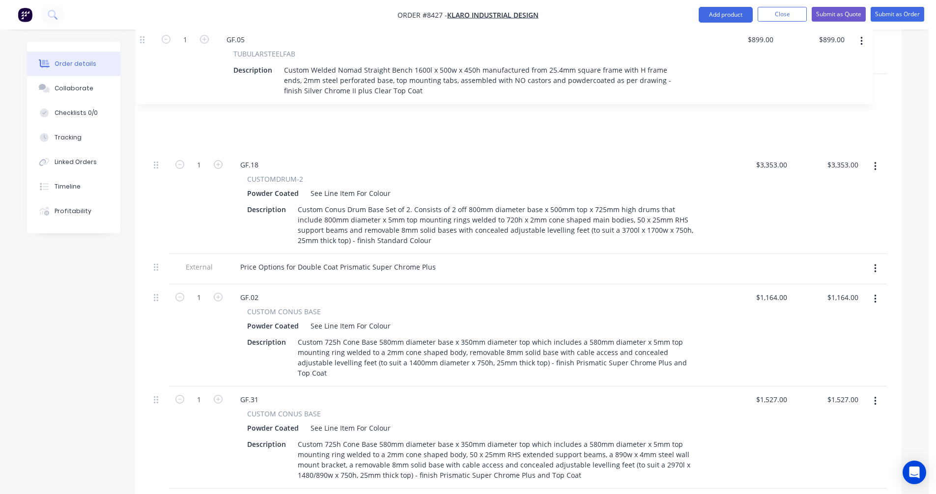
scroll to position [787, 0]
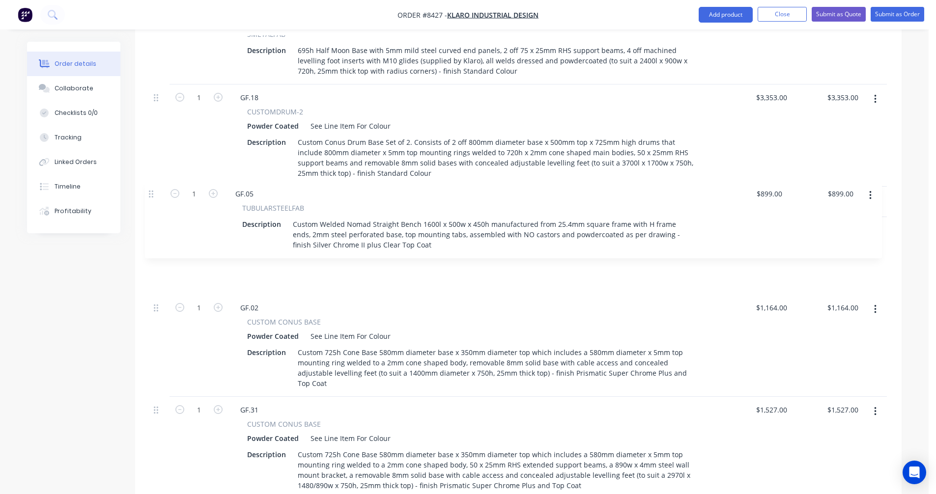
drag, startPoint x: 160, startPoint y: 278, endPoint x: 154, endPoint y: 192, distance: 86.2
click at [154, 192] on div "3 GF.04 TUBULARSTEELFAB Description Custom Welded Nomad Straight Bench 1600l x …" at bounding box center [518, 168] width 737 height 1022
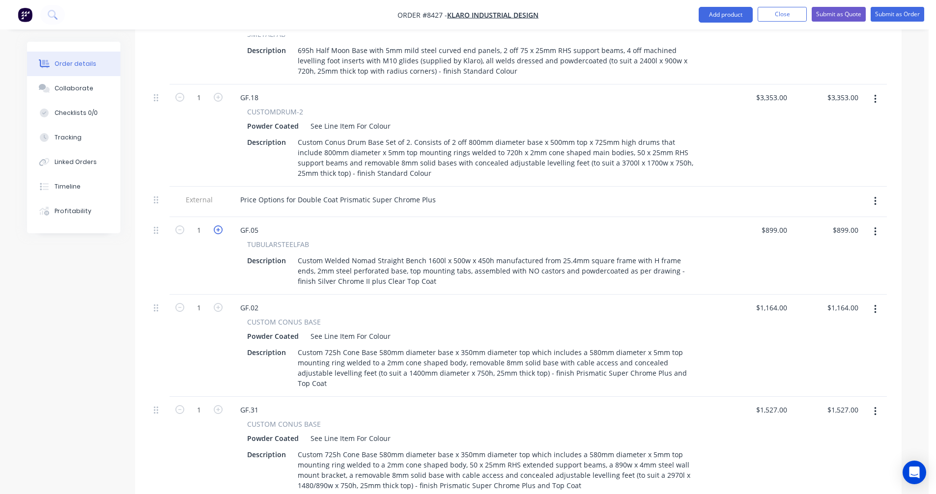
click at [222, 226] on icon "button" at bounding box center [218, 230] width 9 height 9
type input "2"
type input "$1,798.00"
click at [222, 226] on icon "button" at bounding box center [218, 230] width 9 height 9
type input "3"
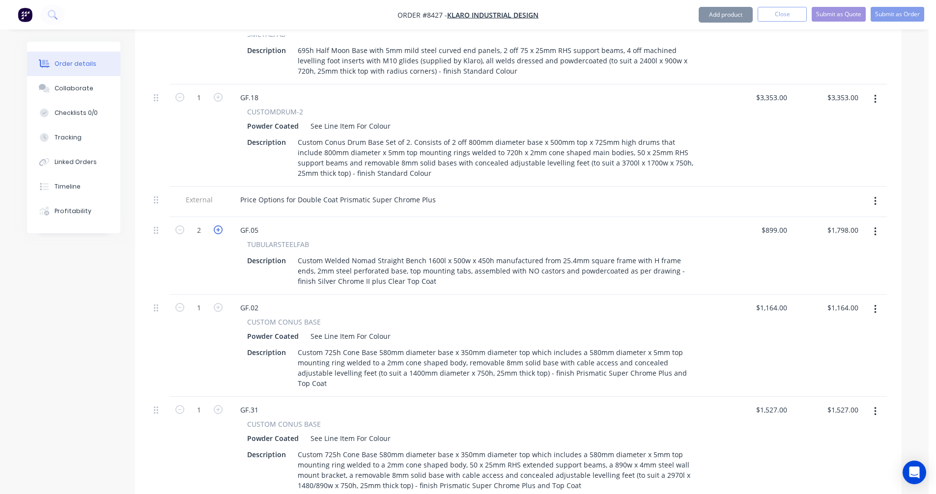
type input "$2,697.00"
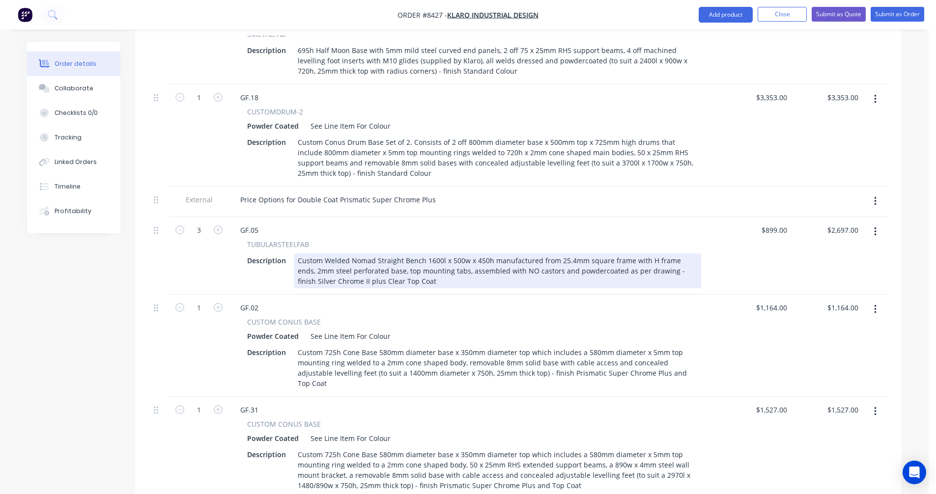
click at [538, 254] on div "Custom Welded Nomad Straight Bench 1600l x 500w x 450h manufactured from 25.4mm…" at bounding box center [497, 271] width 407 height 35
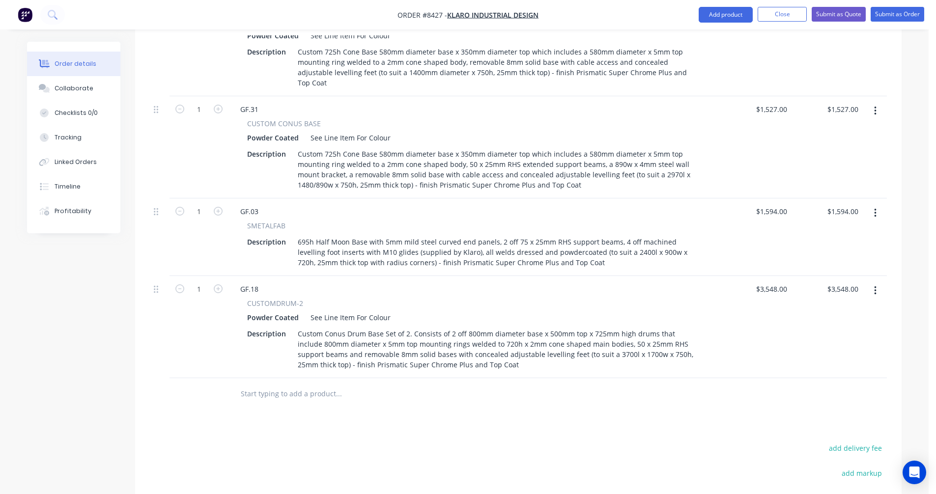
scroll to position [1180, 0]
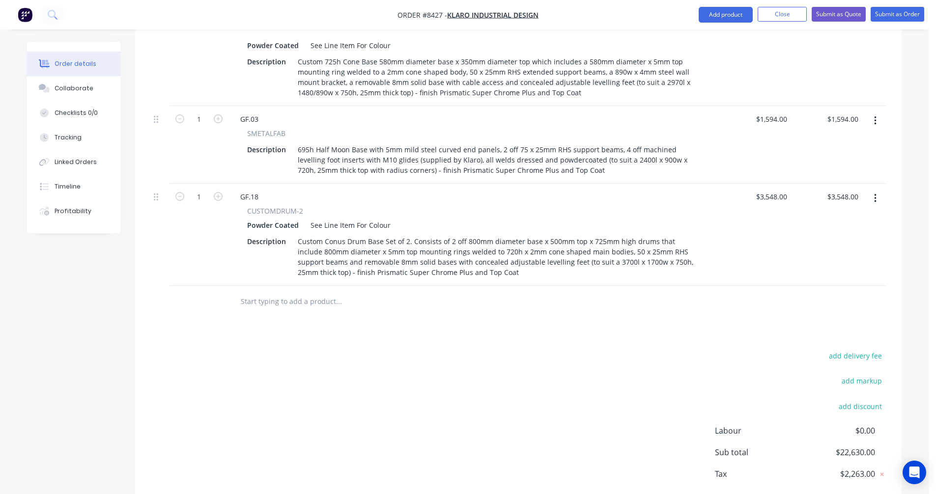
click at [272, 292] on input "text" at bounding box center [338, 302] width 197 height 20
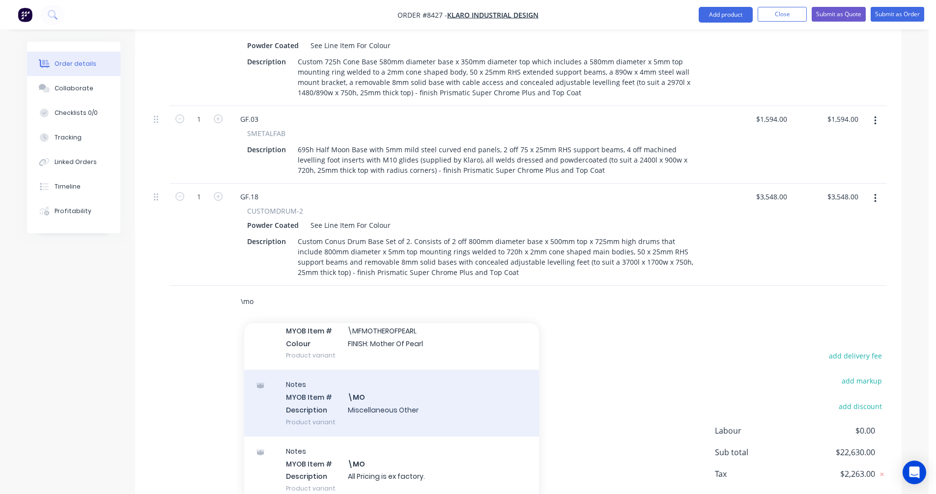
scroll to position [147, 0]
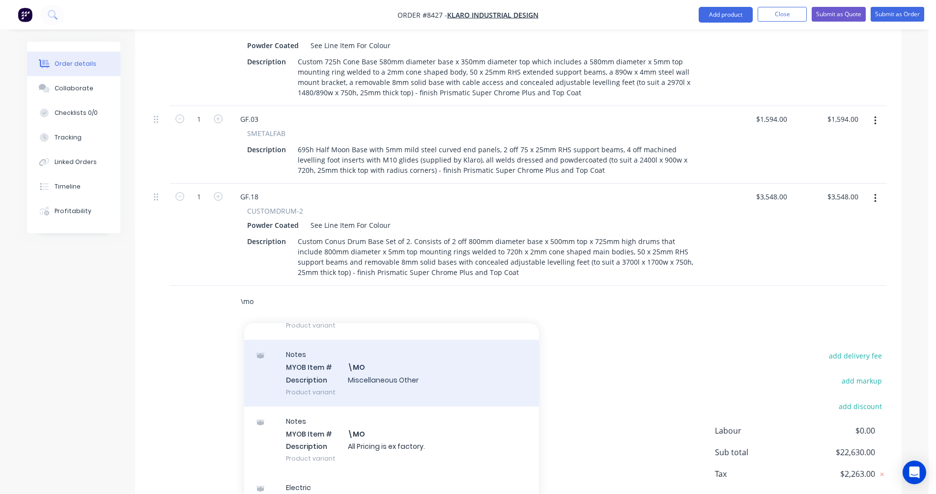
type input "\mo"
click at [373, 340] on div "Notes MYOB Item # \MO Description Miscellaneous Other Product variant" at bounding box center [391, 373] width 295 height 66
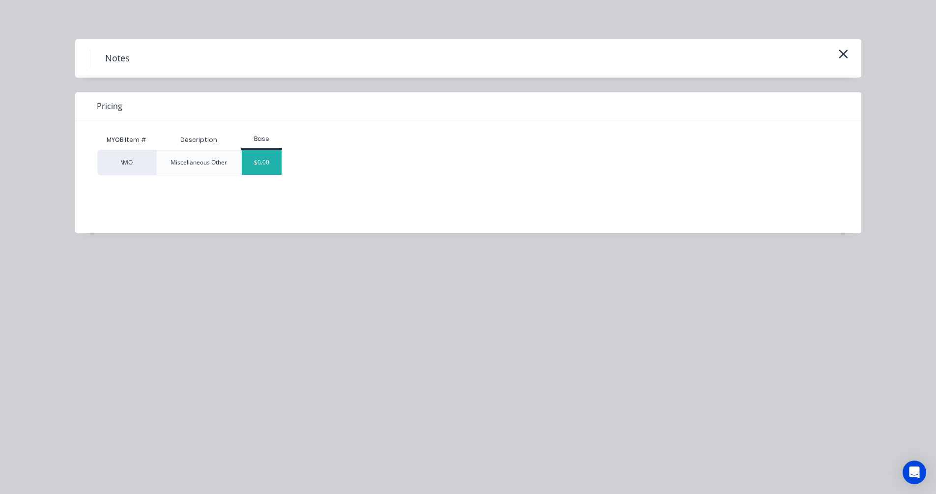
click at [262, 165] on div "$0.00" at bounding box center [262, 162] width 40 height 25
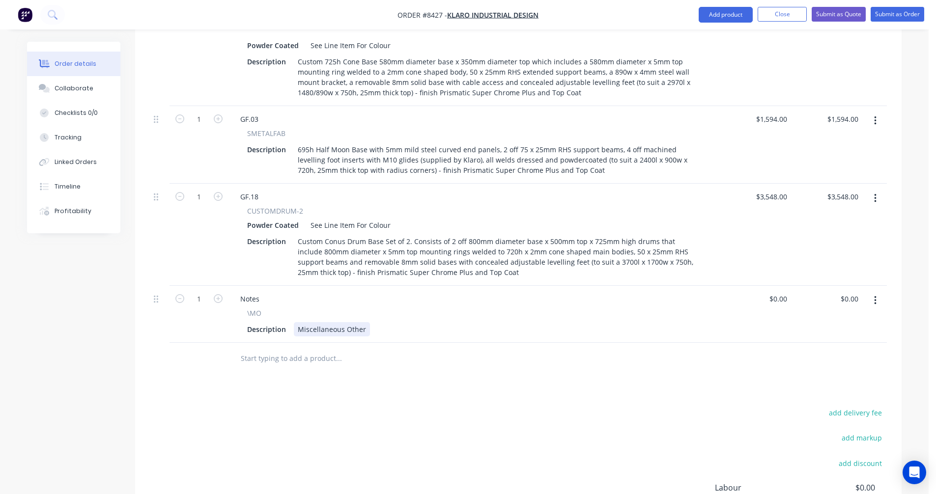
click at [336, 322] on div "Miscellaneous Other" at bounding box center [332, 329] width 76 height 14
drag, startPoint x: 365, startPoint y: 276, endPoint x: 292, endPoint y: 276, distance: 72.7
click at [292, 322] on div "Description Miscellaneous Other" at bounding box center [472, 329] width 458 height 14
type input "$2,580.00"
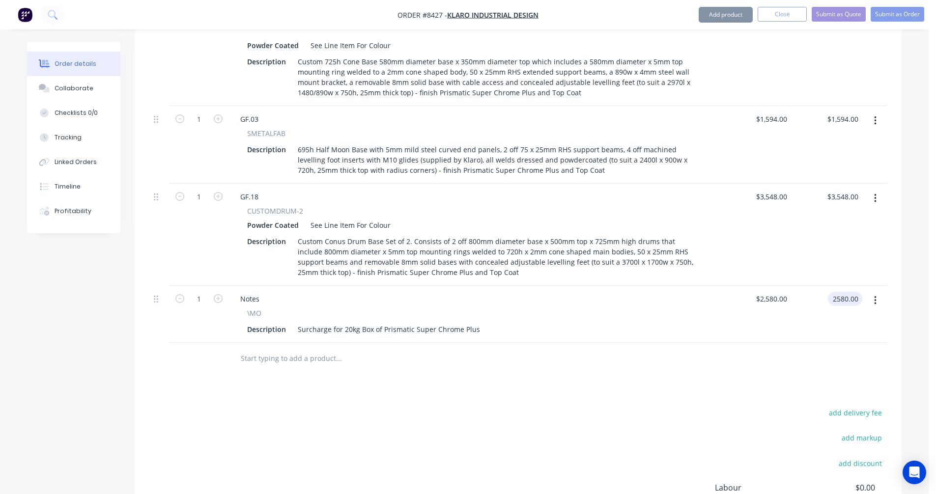
type input "$2,580.00"
drag, startPoint x: 259, startPoint y: 245, endPoint x: 233, endPoint y: 245, distance: 26.5
click at [233, 292] on div "Notes" at bounding box center [249, 299] width 35 height 14
click at [878, 292] on button "button" at bounding box center [875, 301] width 23 height 18
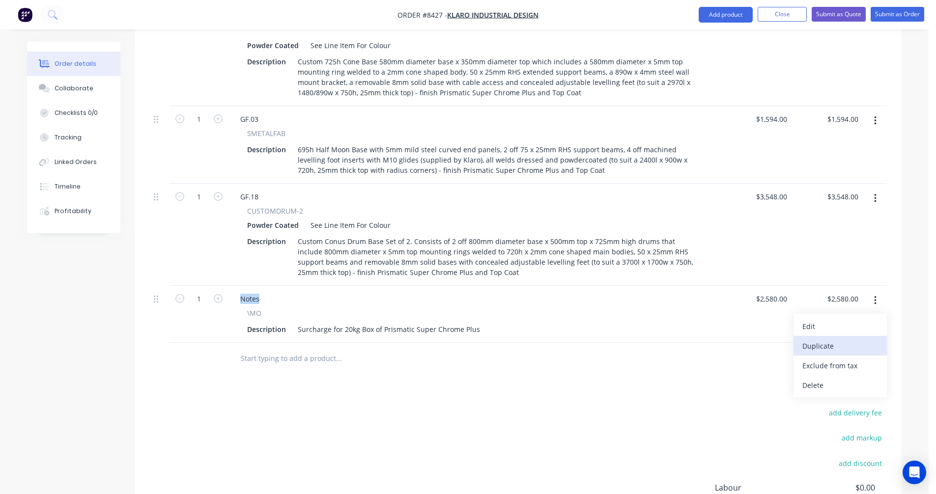
click at [839, 339] on div "Duplicate" at bounding box center [841, 346] width 76 height 14
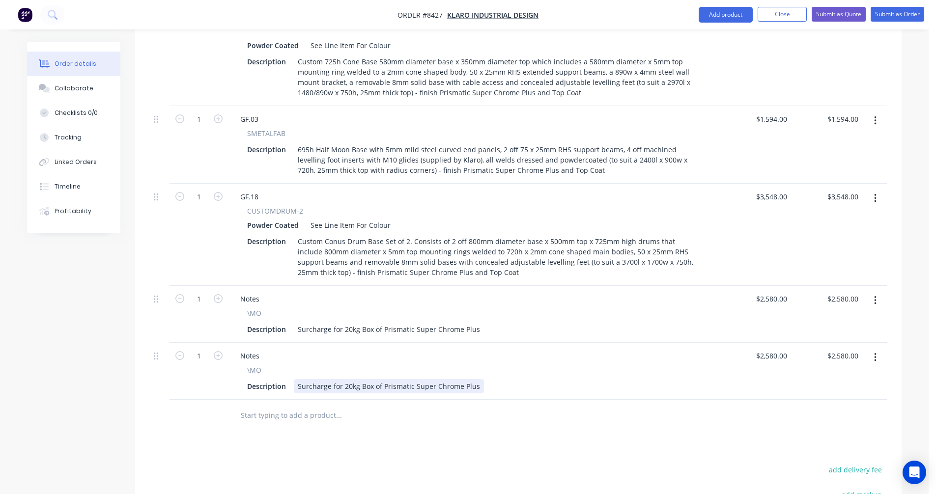
click at [464, 379] on div "Surcharge for 20kg Box of Prismatic Super Chrome Plus" at bounding box center [389, 386] width 190 height 14
type input "$1,440.00"
drag, startPoint x: 422, startPoint y: 339, endPoint x: 443, endPoint y: 339, distance: 21.1
click at [422, 379] on div "Surcharge for 20kg Box of Prismatic Super Chrome Plus" at bounding box center [389, 386] width 190 height 14
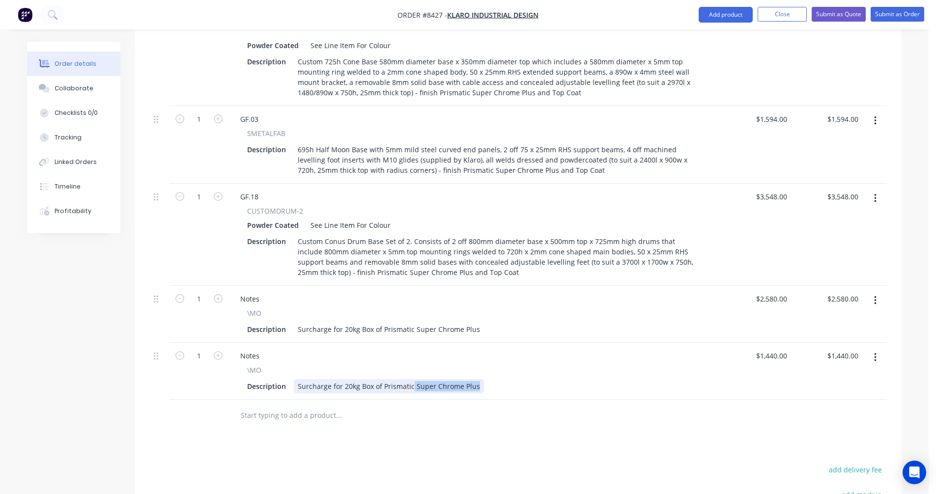
drag, startPoint x: 475, startPoint y: 336, endPoint x: 411, endPoint y: 333, distance: 63.5
click at [411, 379] on div "Surcharge for 20kg Box of Prismatic Super Chrome Plus" at bounding box center [389, 386] width 190 height 14
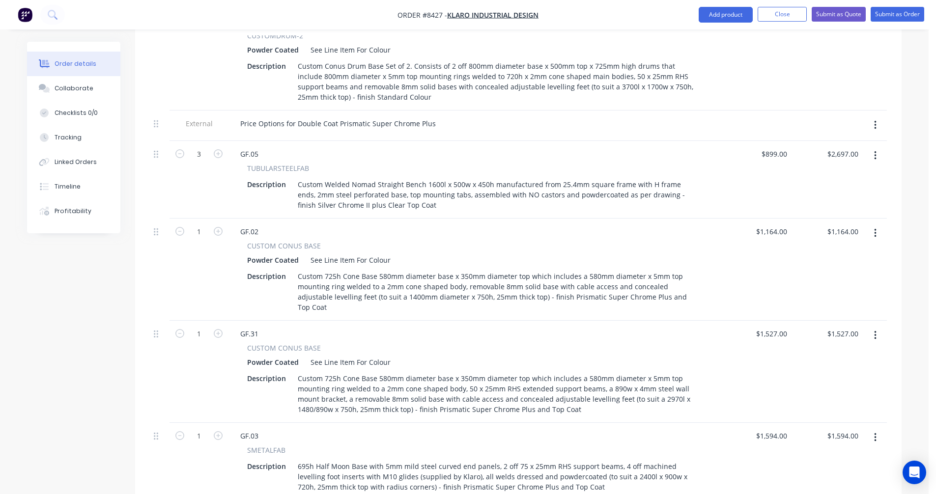
scroll to position [885, 0]
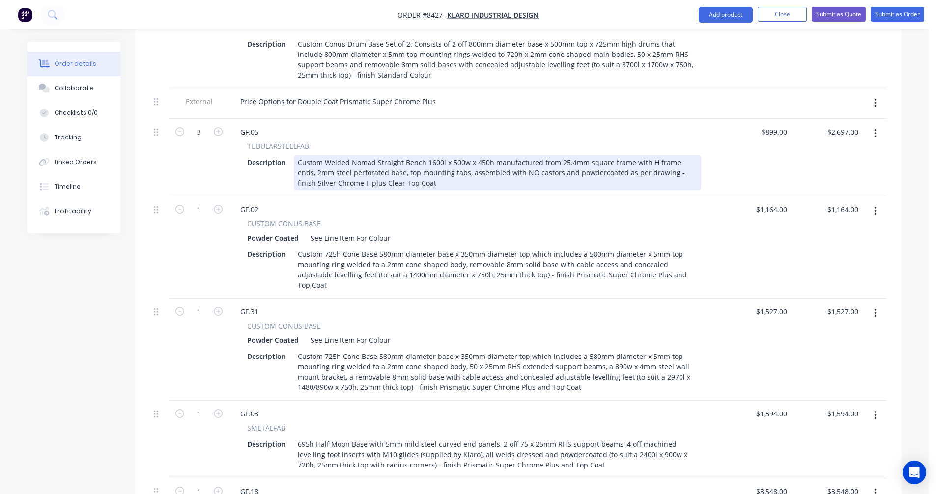
click at [362, 155] on div "Custom Welded Nomad Straight Bench 1600l x 500w x 450h manufactured from 25.4mm…" at bounding box center [497, 172] width 407 height 35
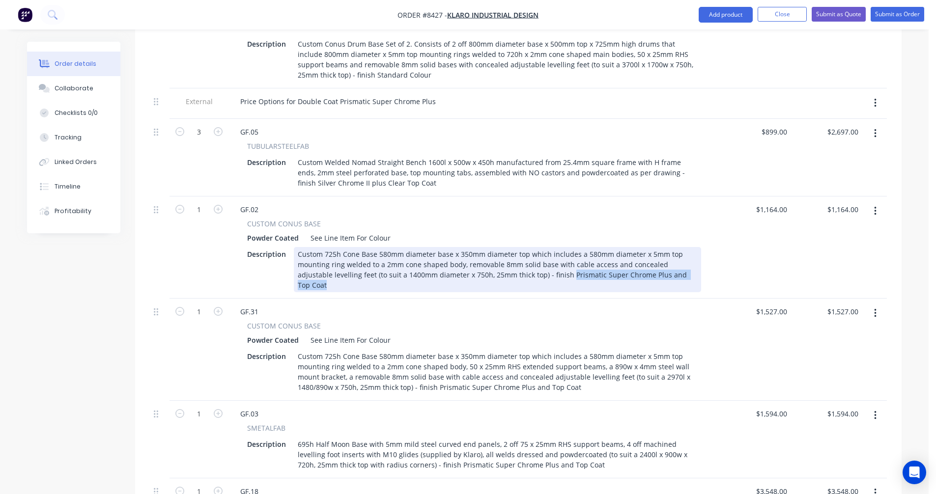
drag, startPoint x: 671, startPoint y: 234, endPoint x: 533, endPoint y: 232, distance: 138.1
click at [533, 247] on div "Custom 725h Cone Base 580mm diameter base x 350mm diameter top which includes a…" at bounding box center [497, 269] width 407 height 45
copy div "Prismatic Super Chrome Plus and Top Coat"
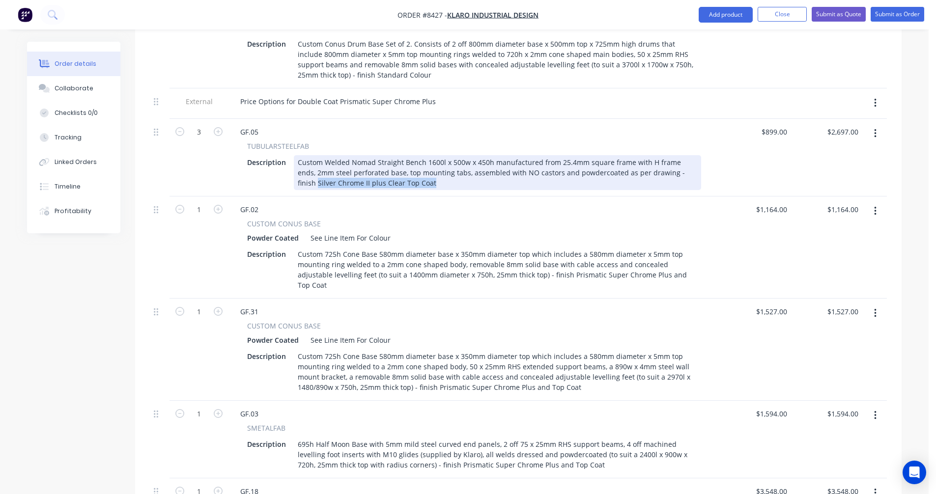
drag, startPoint x: 397, startPoint y: 142, endPoint x: 674, endPoint y: 135, distance: 277.8
click at [674, 155] on div "Custom Welded Nomad Straight Bench 1600l x 500w x 450h manufactured from 25.4mm…" at bounding box center [497, 172] width 407 height 35
paste div
click at [679, 155] on div "Custom Welded Nomad Straight Bench 1600l x 500w x 450h manufactured from 25.4mm…" at bounding box center [497, 172] width 407 height 35
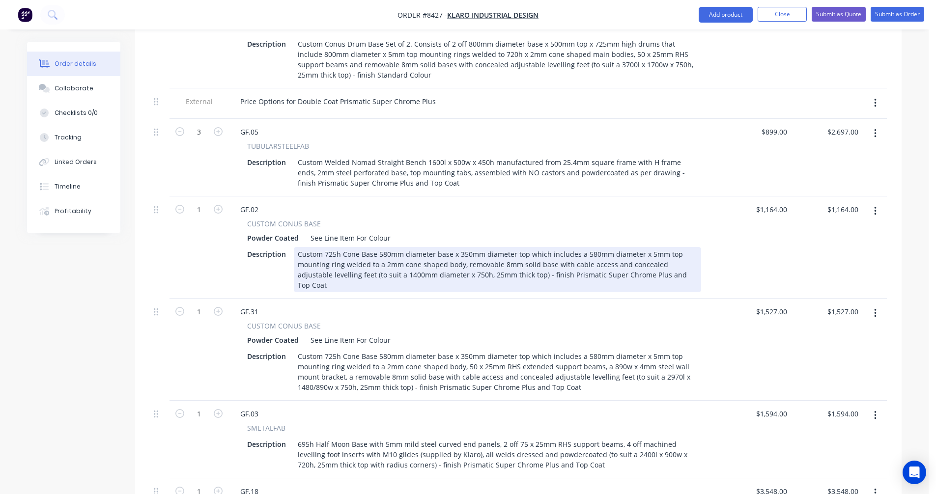
click at [611, 247] on div "Custom 725h Cone Base 580mm diameter base x 350mm diameter top which includes a…" at bounding box center [497, 269] width 407 height 45
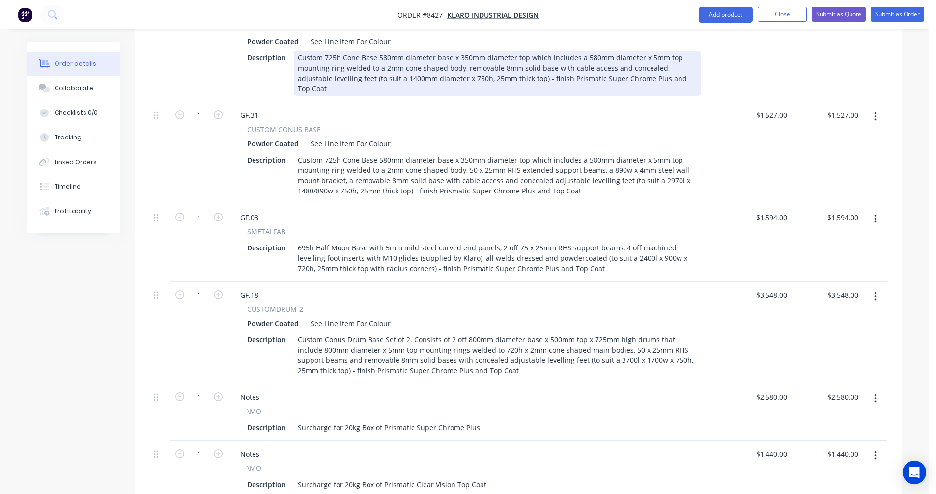
scroll to position [1180, 0]
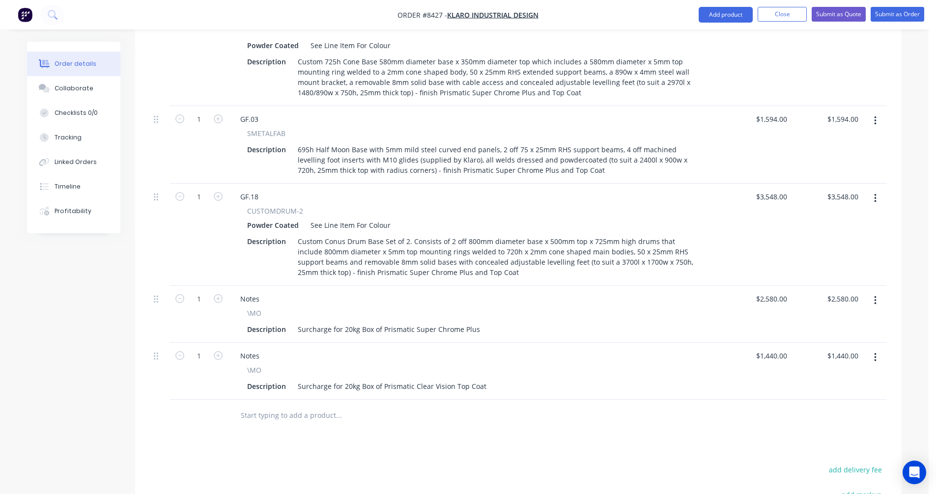
click at [317, 406] on input "text" at bounding box center [338, 416] width 197 height 20
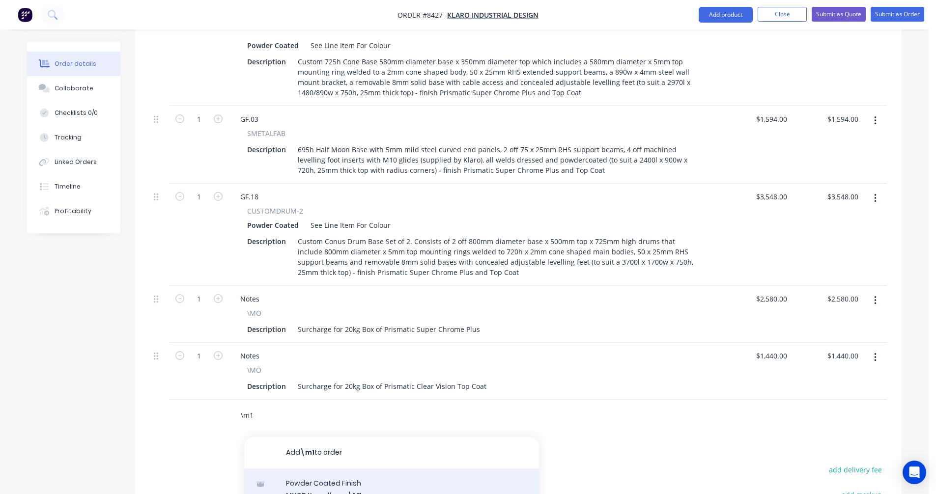
type input "\m1"
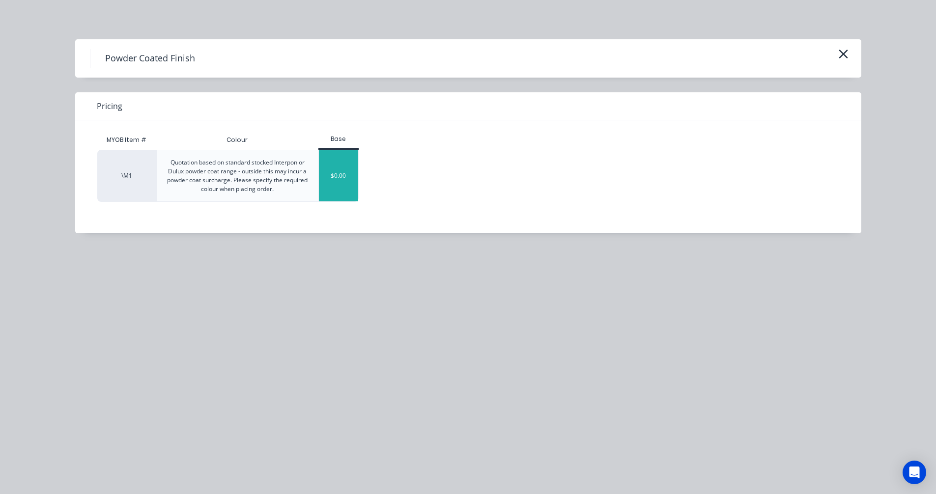
click at [348, 173] on div "$0.00" at bounding box center [339, 175] width 40 height 51
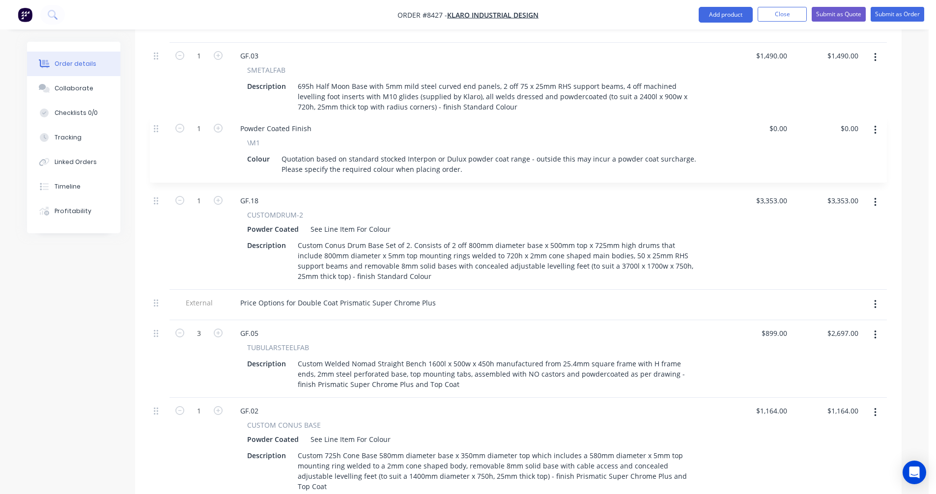
scroll to position [749, 0]
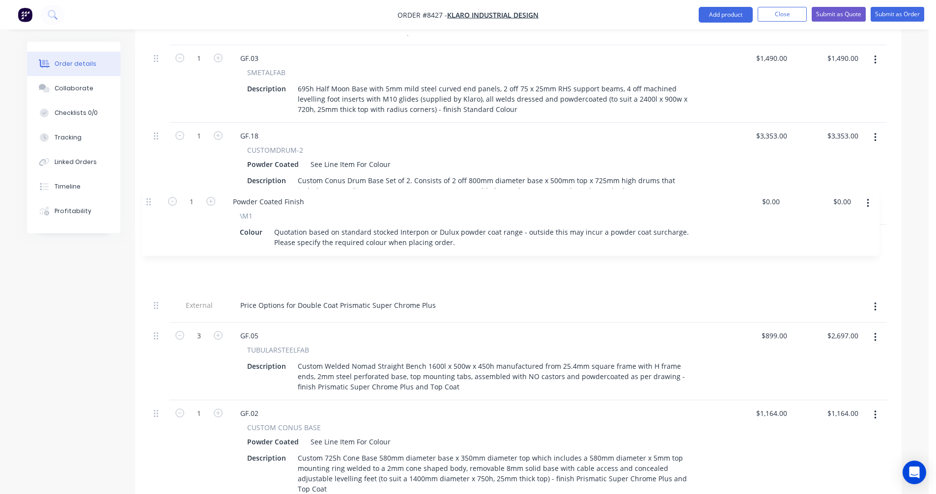
drag, startPoint x: 157, startPoint y: 363, endPoint x: 150, endPoint y: 200, distance: 163.8
click at [150, 200] on div "3 GF.04 TUBULARSTEELFAB Description Custom Welded Nomad Straight Bench 1600l x …" at bounding box center [518, 297] width 737 height 1203
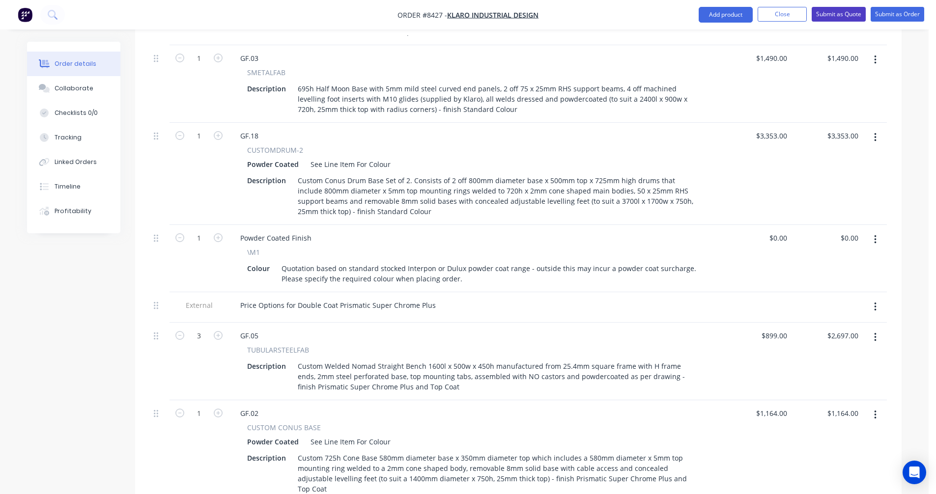
click at [840, 13] on button "Submit as Quote" at bounding box center [839, 14] width 54 height 15
type input "$791.00"
type input "$2,373.00"
type input "$791.00"
type input "$2,373.00"
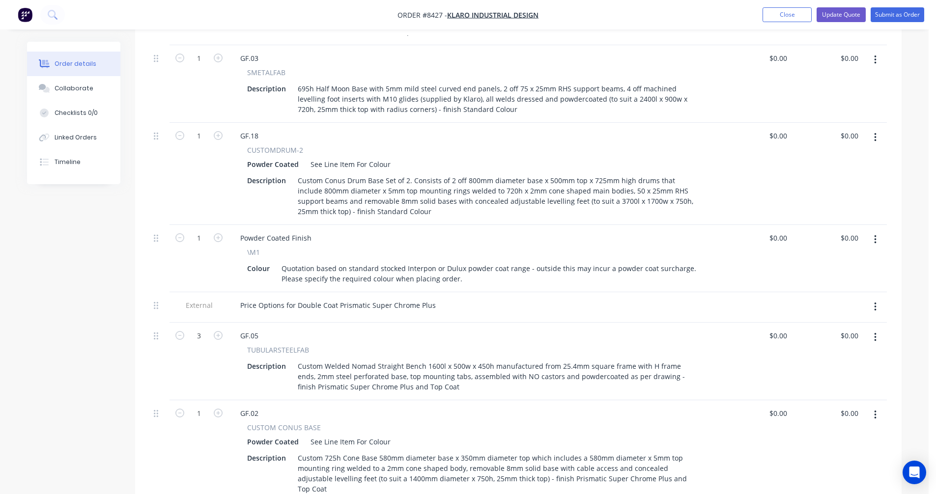
type input "$1,089.00"
type input "$1,422.00"
type input "$1,490.00"
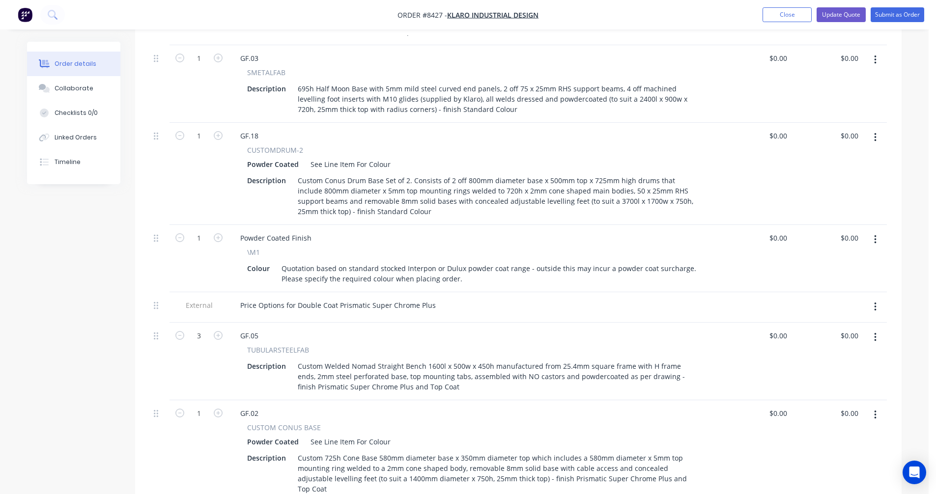
type input "$1,490.00"
type input "$3,353.00"
type input "$899.00"
type input "$2,697.00"
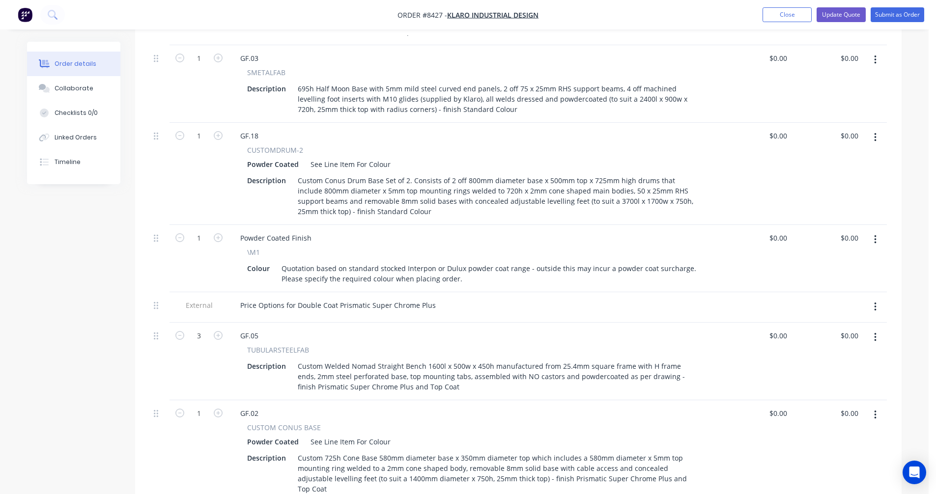
type input "$1,164.00"
type input "$1,527.00"
type input "$1,594.00"
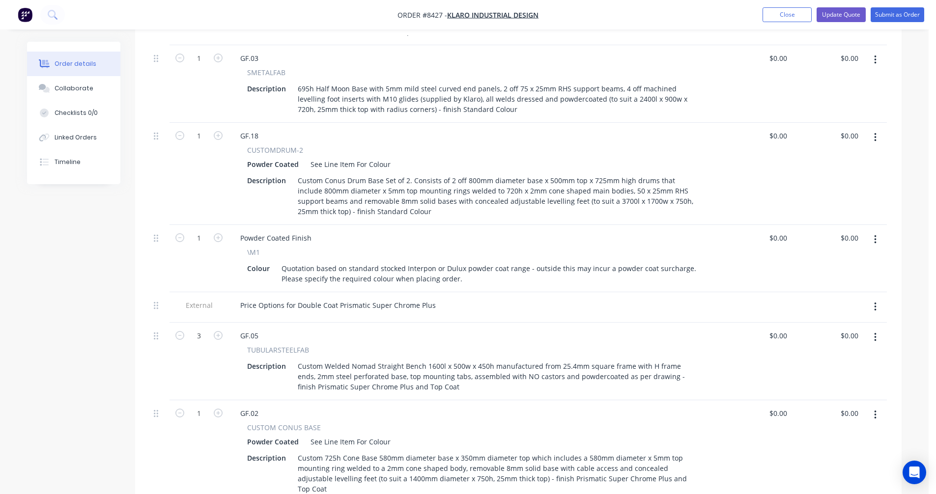
type input "$1,594.00"
type input "$3,548.00"
type input "$2,580.00"
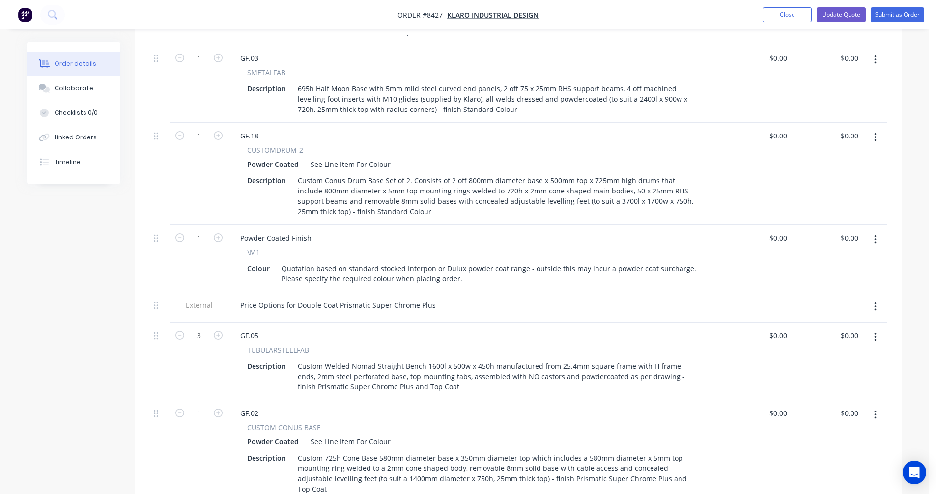
type input "$1,440.00"
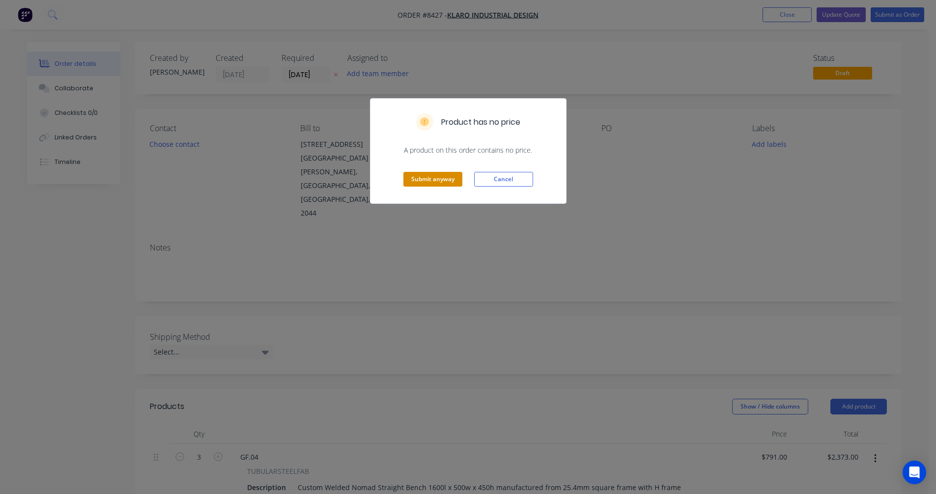
click at [416, 172] on button "Submit anyway" at bounding box center [432, 179] width 59 height 15
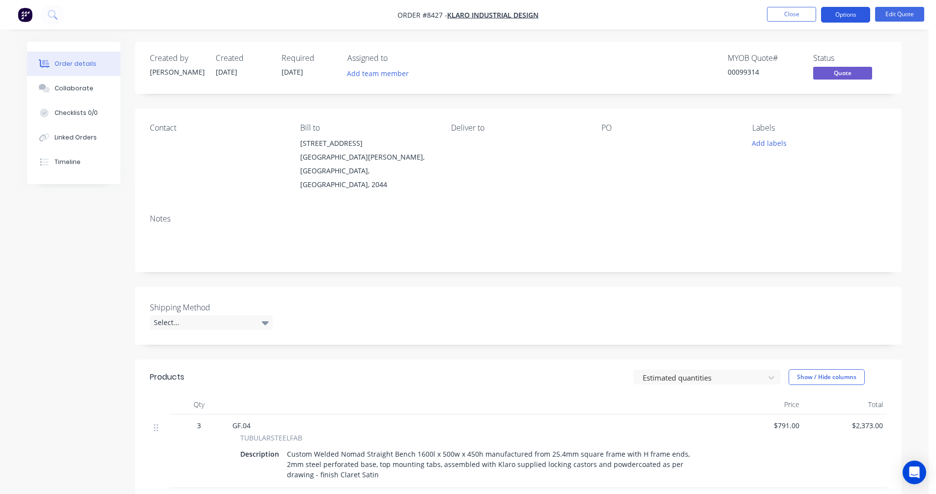
click at [848, 13] on button "Options" at bounding box center [845, 15] width 49 height 16
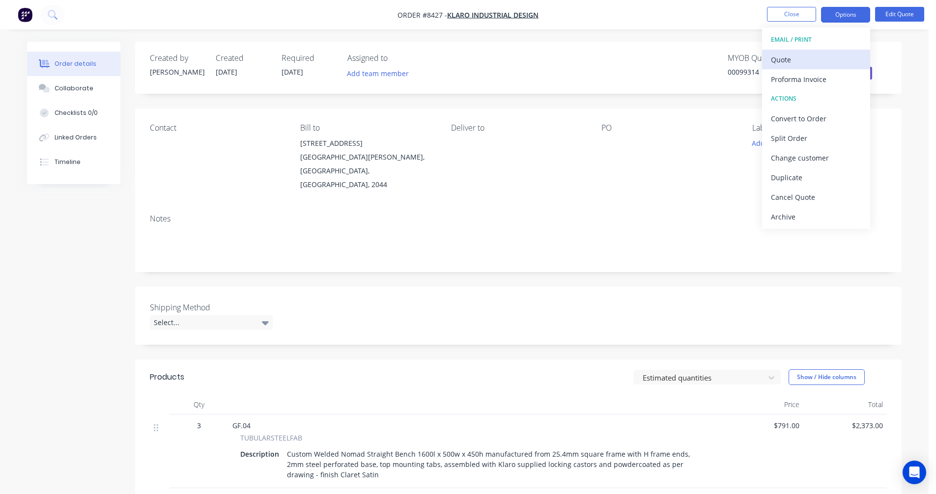
click at [805, 58] on div "Quote" at bounding box center [816, 60] width 90 height 14
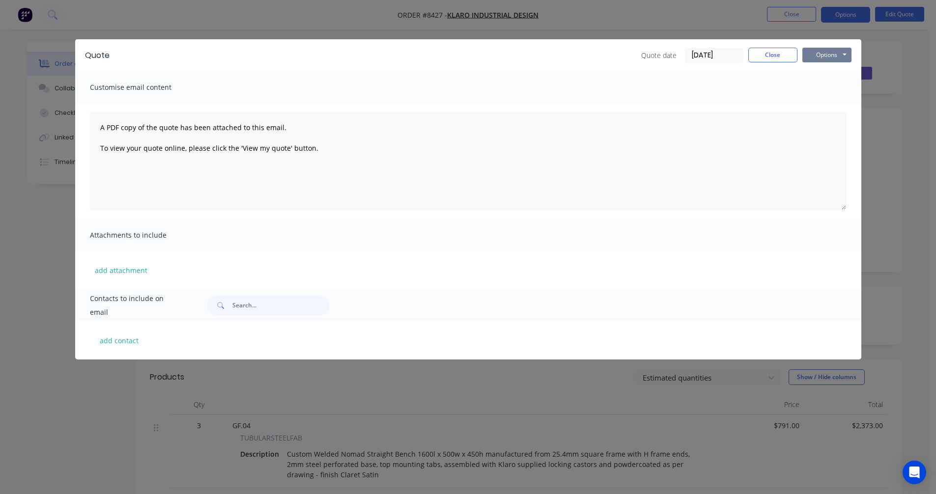
click at [828, 56] on button "Options" at bounding box center [827, 55] width 49 height 15
click at [830, 69] on button "Preview" at bounding box center [834, 72] width 63 height 16
drag, startPoint x: 771, startPoint y: 53, endPoint x: 783, endPoint y: 32, distance: 23.6
click at [771, 53] on button "Close" at bounding box center [773, 55] width 49 height 15
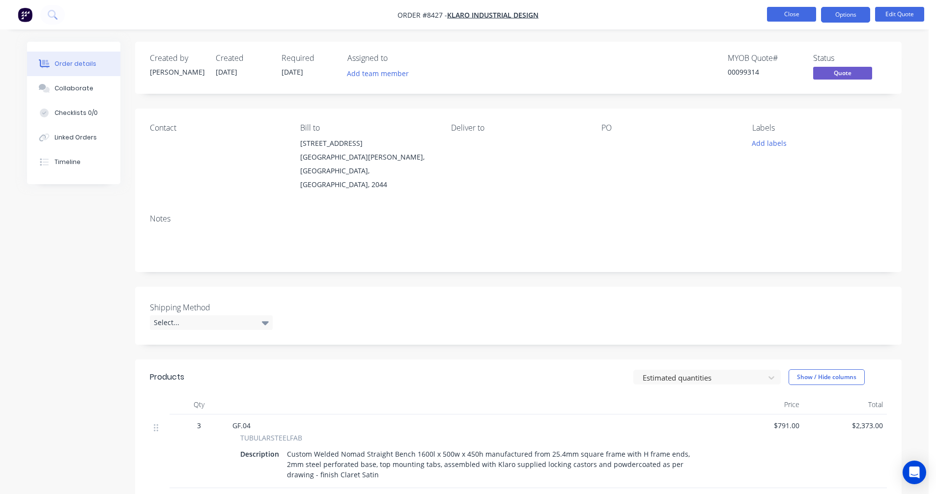
click at [789, 11] on button "Close" at bounding box center [791, 14] width 49 height 15
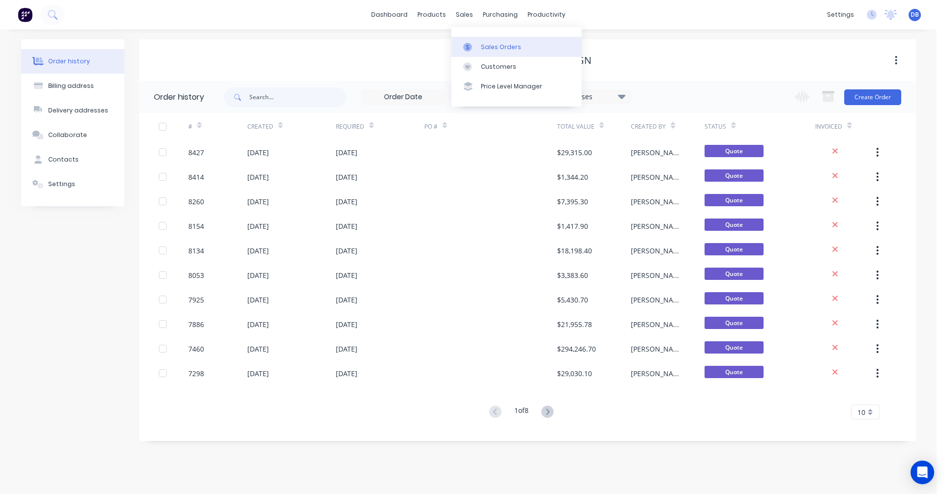
click at [484, 43] on div "Sales Orders" at bounding box center [501, 47] width 40 height 9
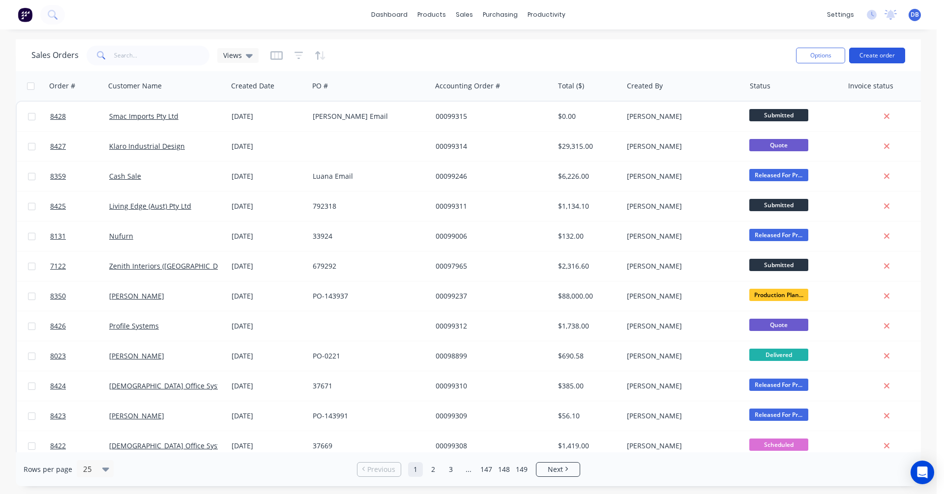
click at [884, 55] on button "Create order" at bounding box center [877, 56] width 56 height 16
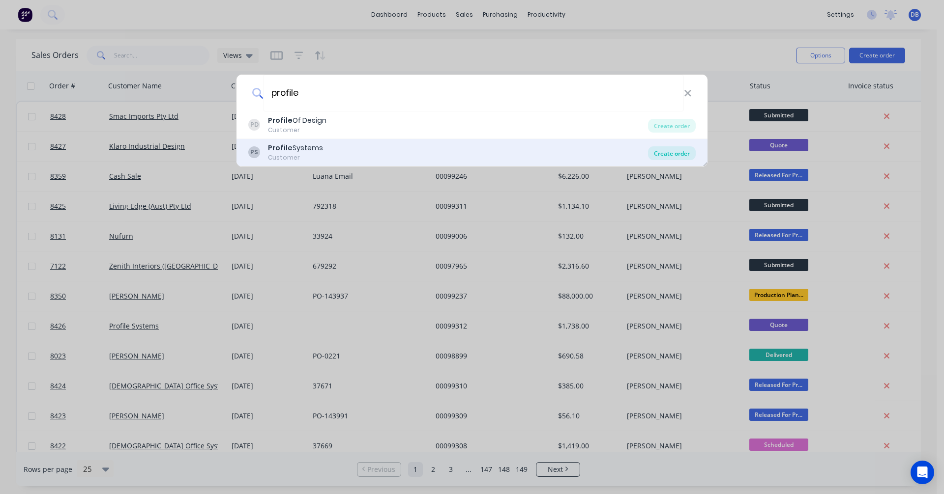
type input "profile"
click at [680, 149] on div "Create order" at bounding box center [672, 153] width 48 height 14
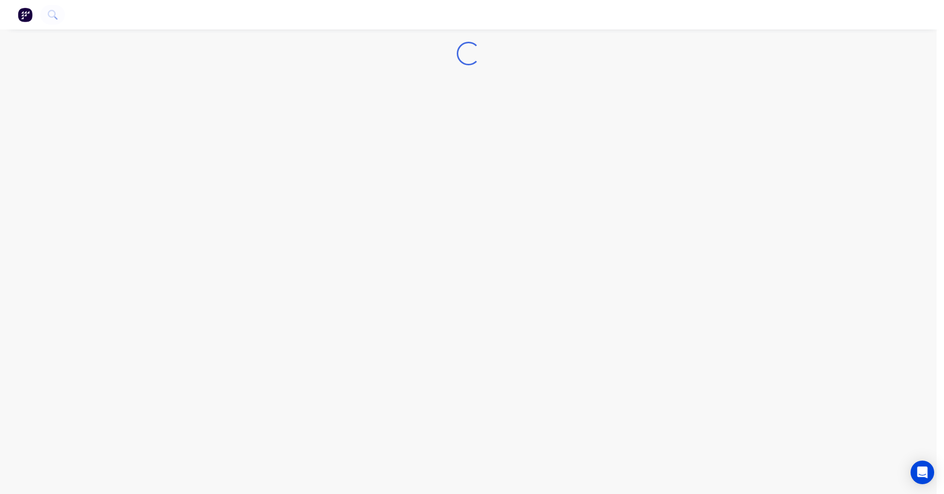
click at [313, 198] on div "Loading..." at bounding box center [468, 247] width 936 height 494
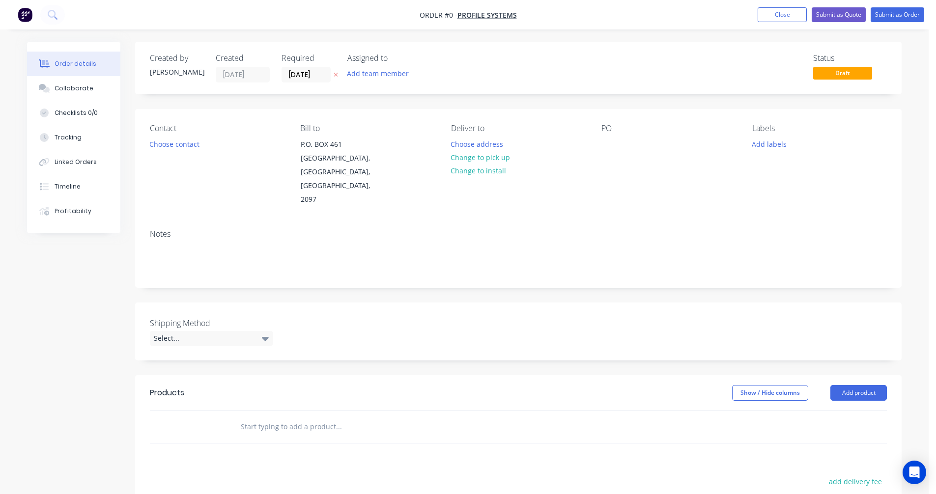
click at [274, 417] on input "text" at bounding box center [338, 427] width 197 height 20
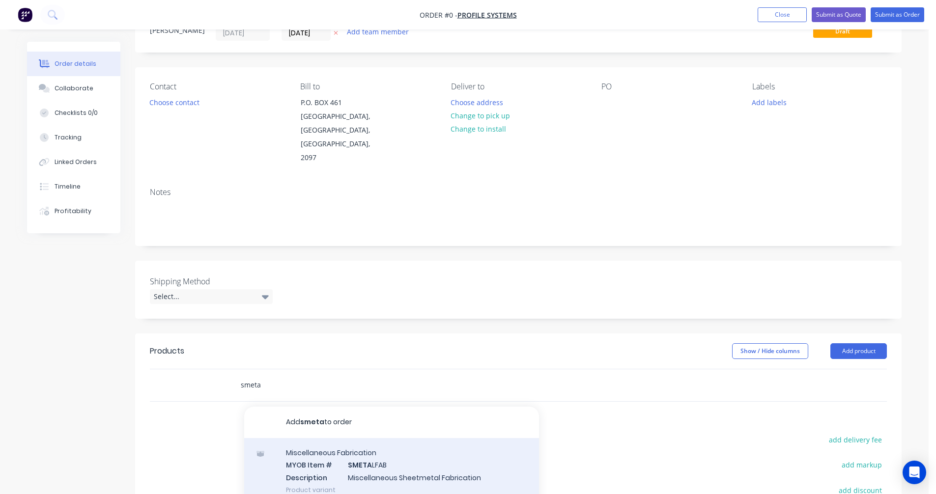
scroll to position [98, 0]
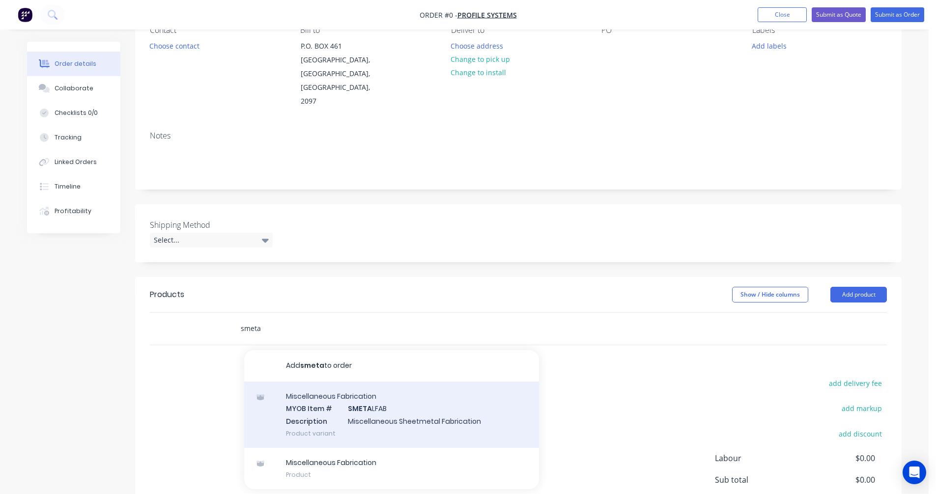
type input "smeta"
click at [374, 400] on div "Miscellaneous Fabrication MYOB Item # SMETA LFAB Description Miscellaneous Shee…" at bounding box center [391, 415] width 295 height 66
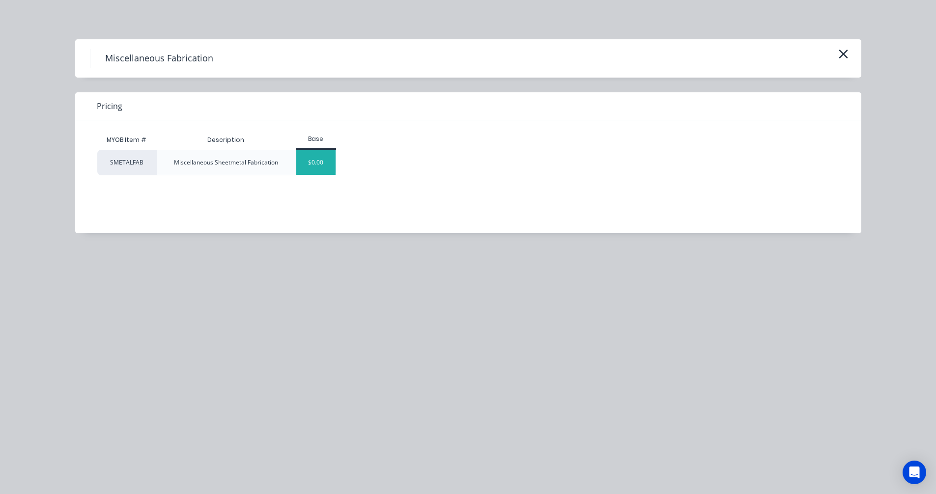
click at [311, 169] on div "$0.00" at bounding box center [316, 162] width 40 height 25
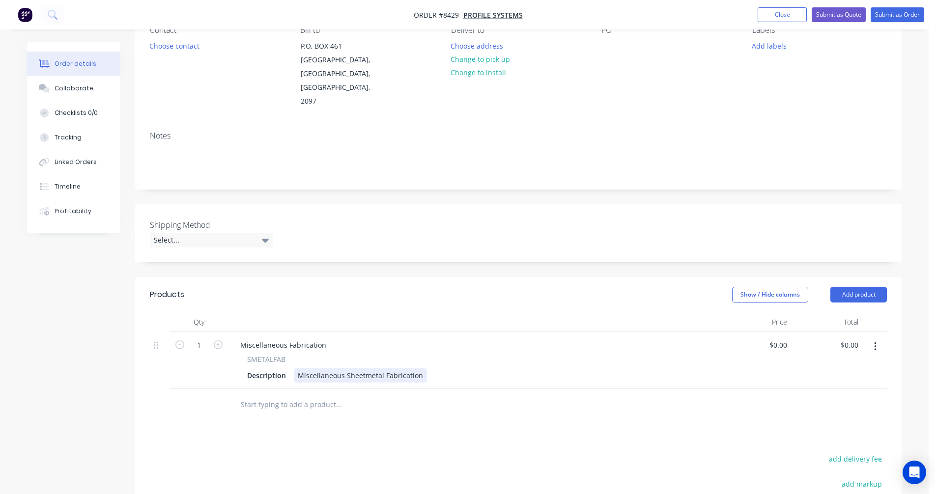
click at [369, 369] on div "Miscellaneous Sheetmetal Fabrication" at bounding box center [360, 376] width 133 height 14
drag, startPoint x: 421, startPoint y: 363, endPoint x: 296, endPoint y: 369, distance: 125.0
click at [296, 369] on div "Miscellaneous Fabrication SMETALFAB Description Miscellaneous Sheetmetal Fabric…" at bounding box center [474, 360] width 491 height 57
click at [332, 369] on div "Dress back, reweld chair base strap, dress remaining base and repowdercoat to m…" at bounding box center [441, 376] width 294 height 14
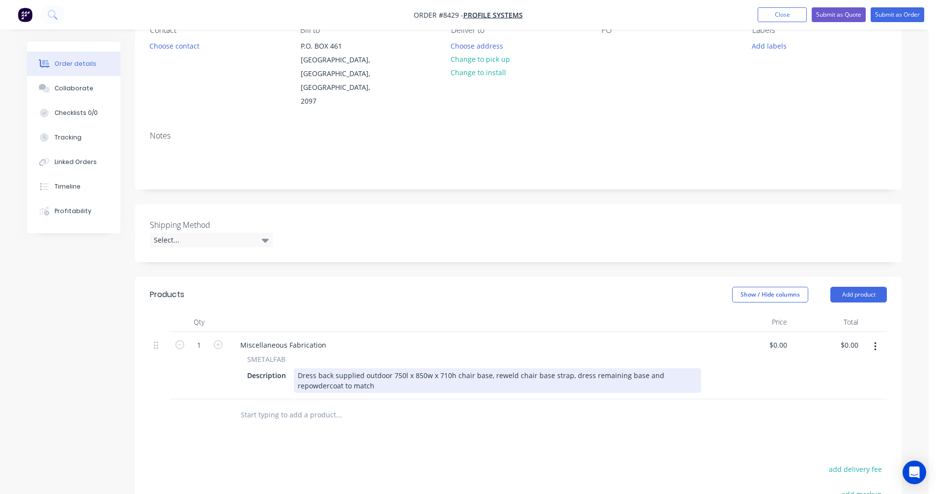
click at [333, 369] on div "Dress back supplied outdoor 750l x 850w x 710h chair base, reweld chair base st…" at bounding box center [497, 381] width 407 height 25
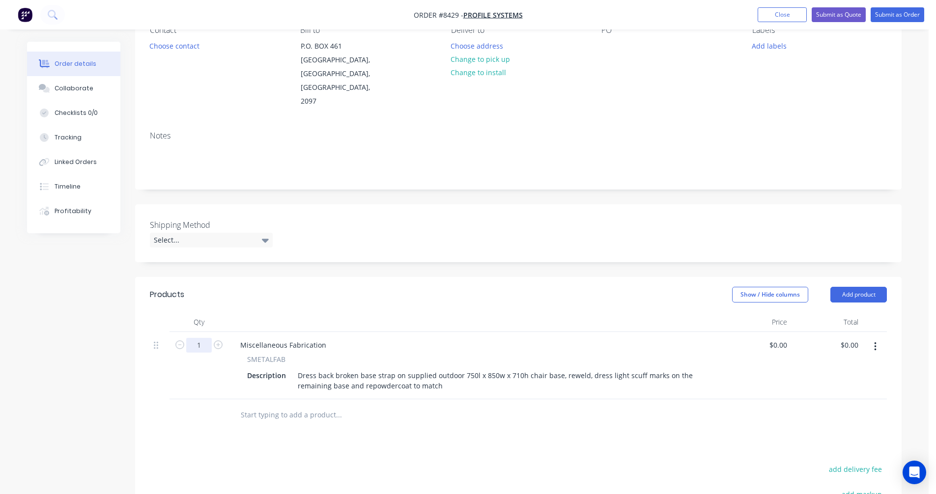
click at [211, 338] on input "1" at bounding box center [199, 345] width 26 height 15
click at [216, 341] on icon "button" at bounding box center [218, 345] width 9 height 9
type input "2"
click at [274, 338] on div "Miscellaneous Fabrication" at bounding box center [283, 345] width 102 height 14
drag, startPoint x: 325, startPoint y: 332, endPoint x: 232, endPoint y: 332, distance: 92.4
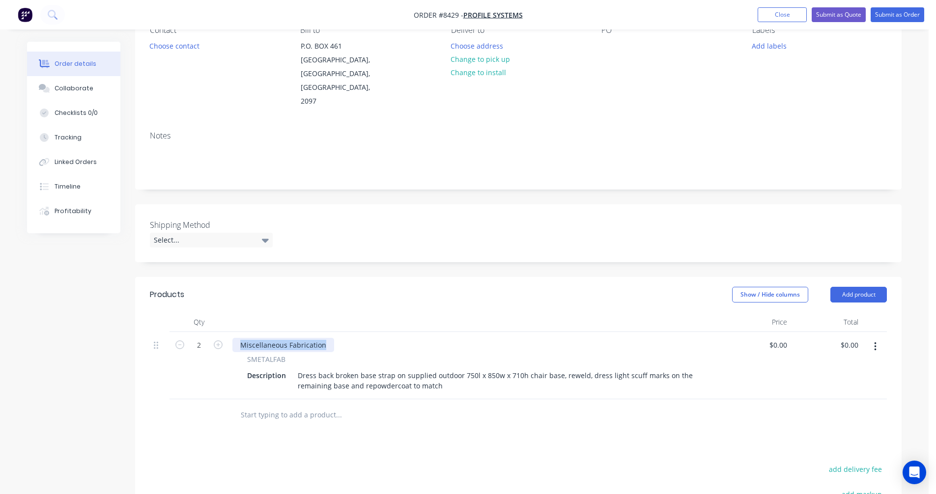
click at [232, 338] on div "Miscellaneous Fabrication" at bounding box center [283, 345] width 102 height 14
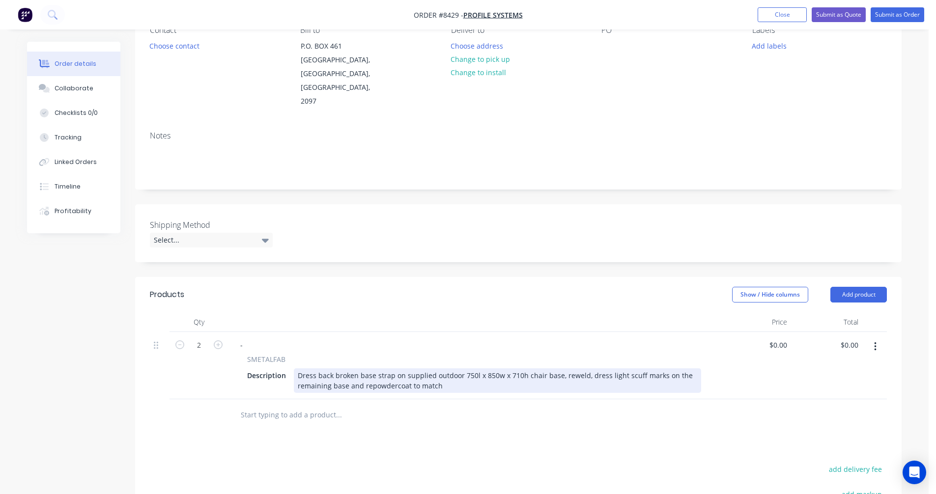
click at [445, 369] on div "Dress back broken base strap on supplied outdoor 750l x 850w x 710h chair base,…" at bounding box center [497, 381] width 407 height 25
type input "$170.00"
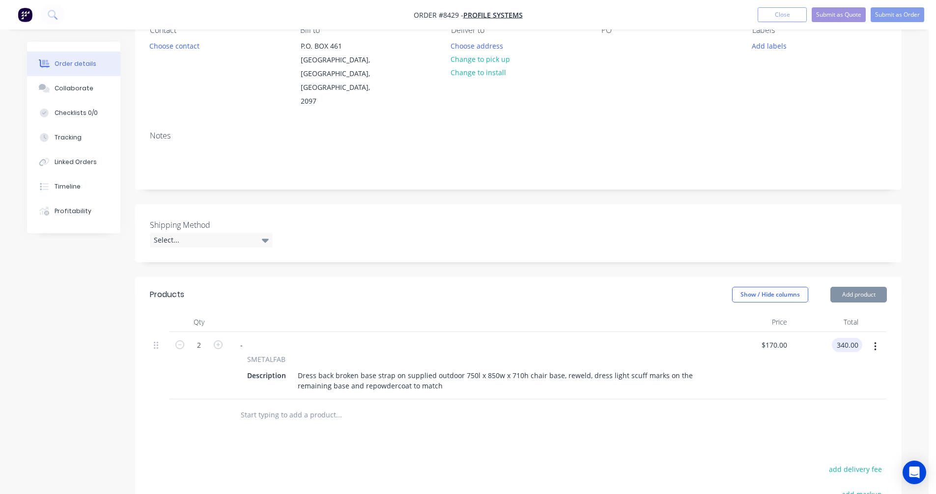
type input "$340.00"
click at [778, 338] on input "170" at bounding box center [783, 345] width 17 height 14
type input "$150.00"
type input "$300.00"
click at [250, 405] on input "text" at bounding box center [338, 415] width 197 height 20
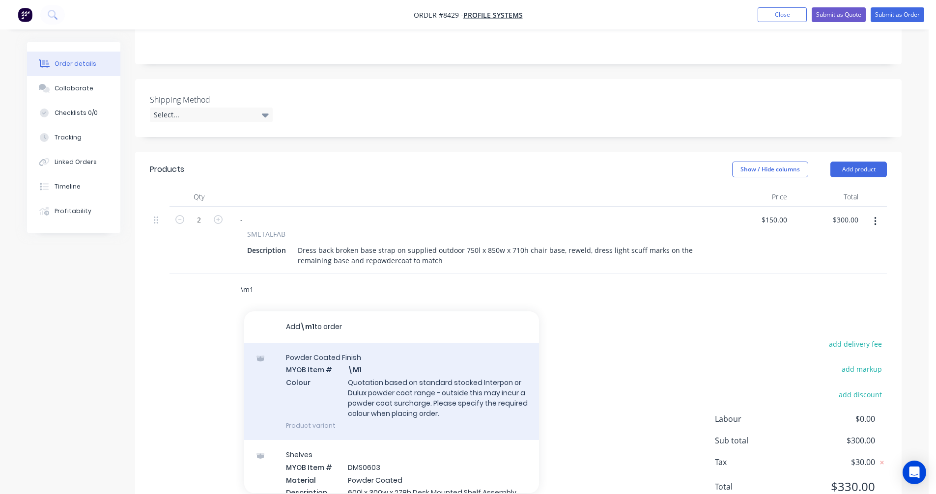
scroll to position [246, 0]
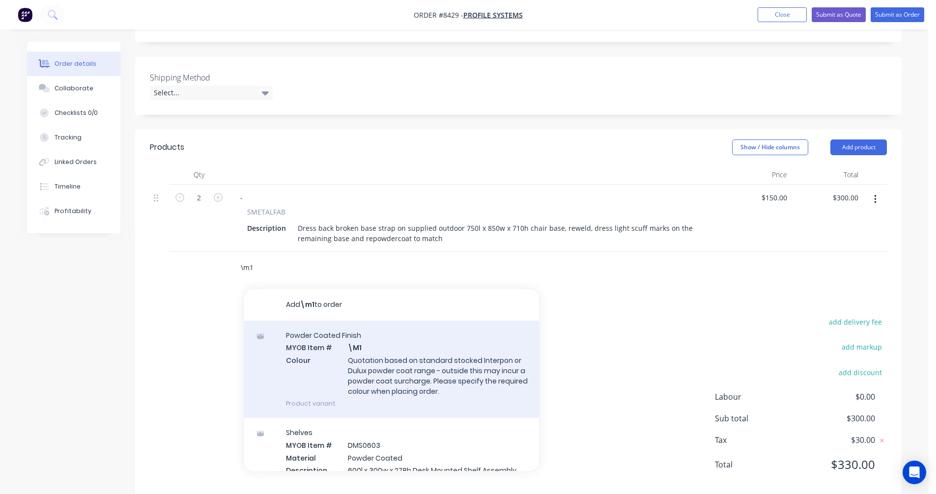
type input "\m1"
click at [410, 359] on div "Powder Coated Finish MYOB Item # \M1 Colour Quotation based on standard stocked…" at bounding box center [391, 369] width 295 height 97
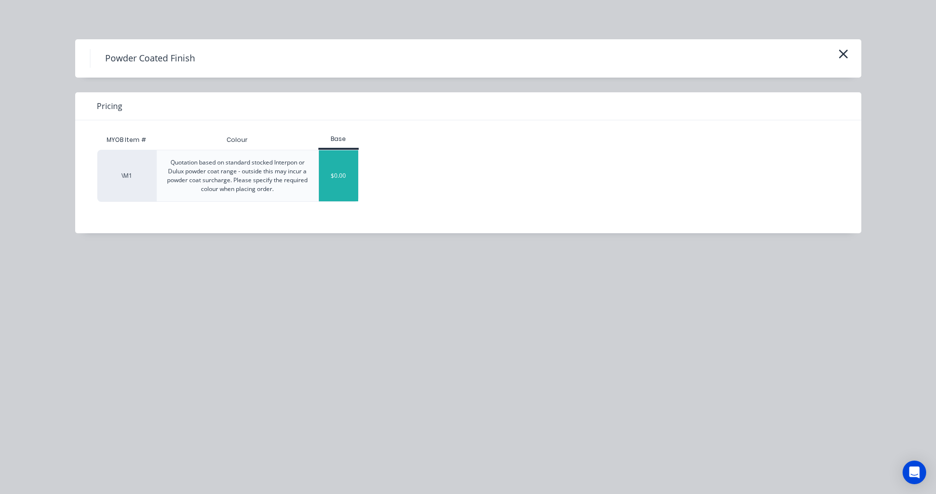
click at [340, 179] on div "$0.00" at bounding box center [339, 175] width 40 height 51
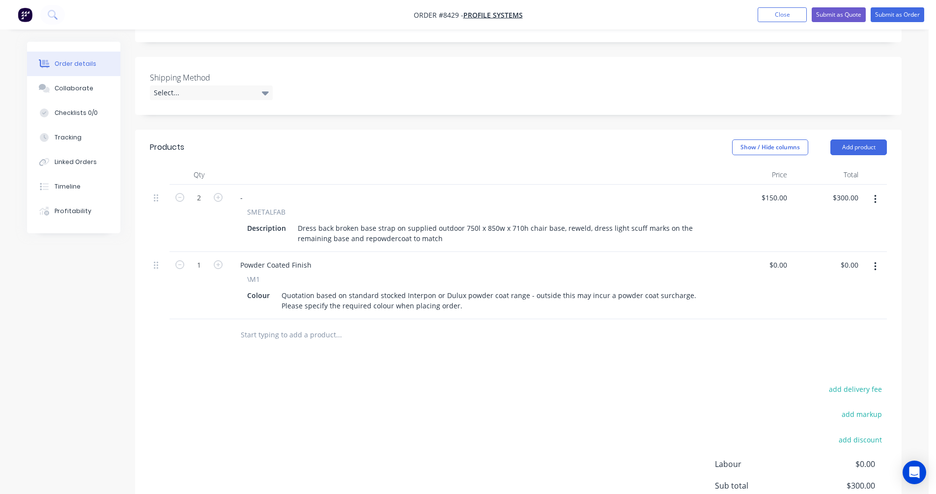
click at [285, 325] on input "text" at bounding box center [338, 335] width 197 height 20
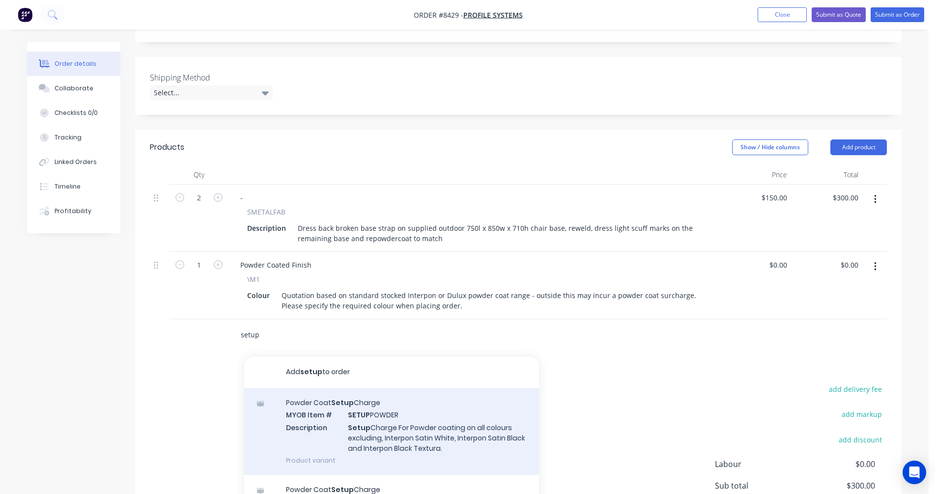
type input "setup"
click at [395, 417] on div "Powder Coat Setup Charge MYOB Item # SETUP POWDER Description Setup Charge For …" at bounding box center [391, 431] width 295 height 87
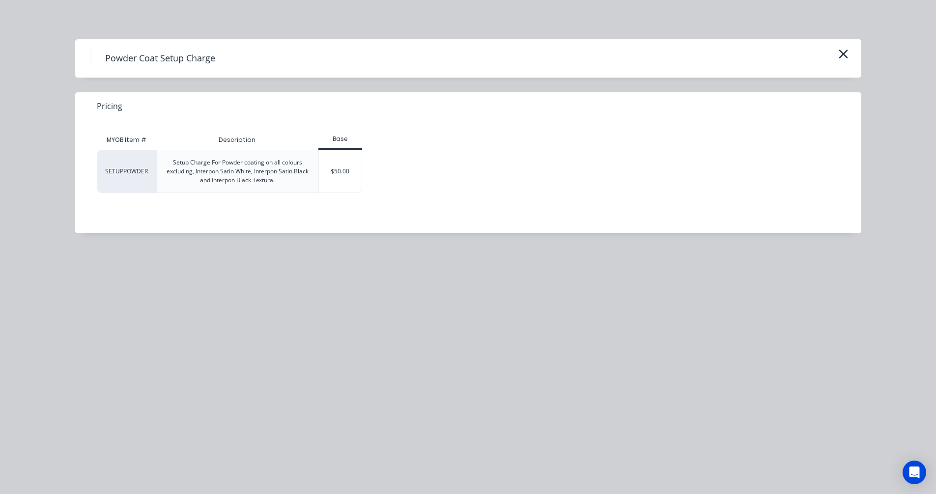
drag, startPoint x: 342, startPoint y: 175, endPoint x: 541, endPoint y: 188, distance: 199.0
click at [342, 174] on div "$50.00" at bounding box center [340, 171] width 43 height 42
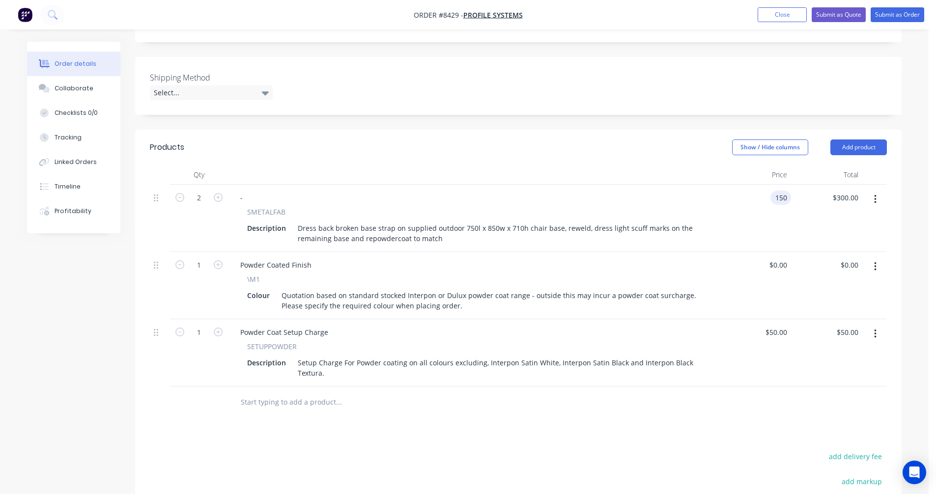
click at [777, 191] on input "150" at bounding box center [783, 198] width 17 height 14
type input "$160.00"
type input "$320.00"
click at [264, 393] on input "text" at bounding box center [338, 403] width 197 height 20
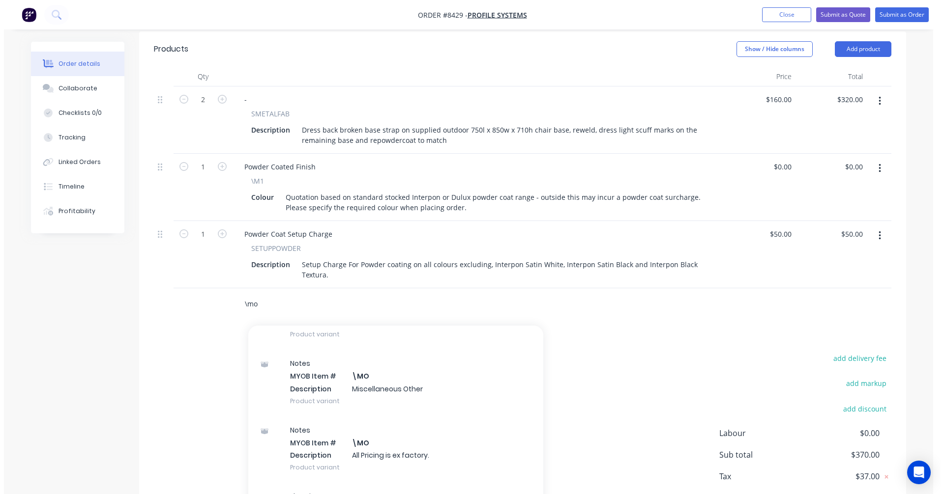
scroll to position [147, 0]
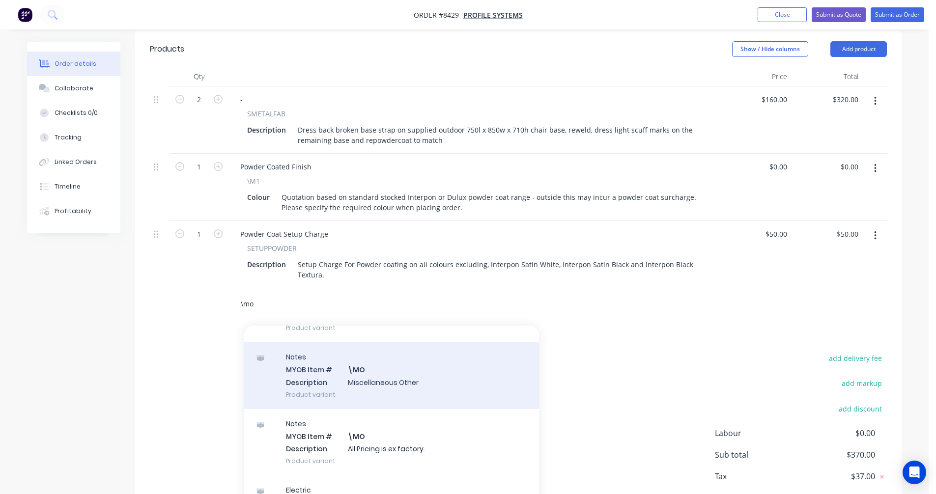
type input "\mo"
click at [382, 372] on div "Notes MYOB Item # \MO Description Miscellaneous Other Product variant" at bounding box center [391, 376] width 295 height 66
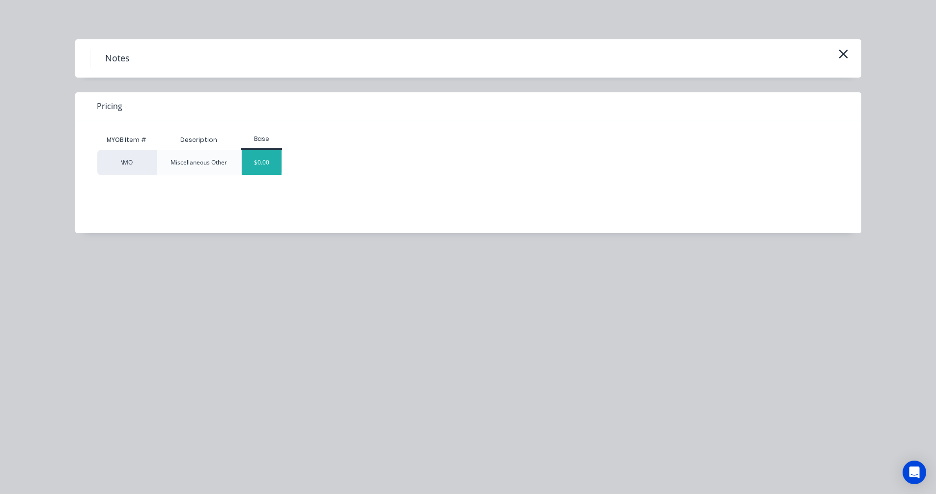
click at [267, 157] on div "$0.00" at bounding box center [262, 162] width 40 height 25
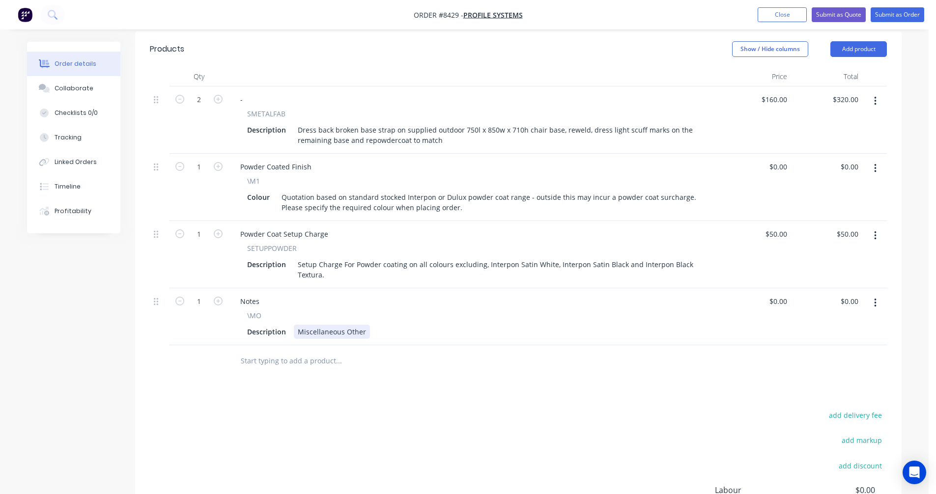
click at [329, 325] on div "Miscellaneous Other" at bounding box center [332, 332] width 76 height 14
drag, startPoint x: 365, startPoint y: 318, endPoint x: 279, endPoint y: 316, distance: 85.6
click at [279, 325] on div "Description Miscellaneous Other" at bounding box center [472, 332] width 458 height 14
type input "$0.00"
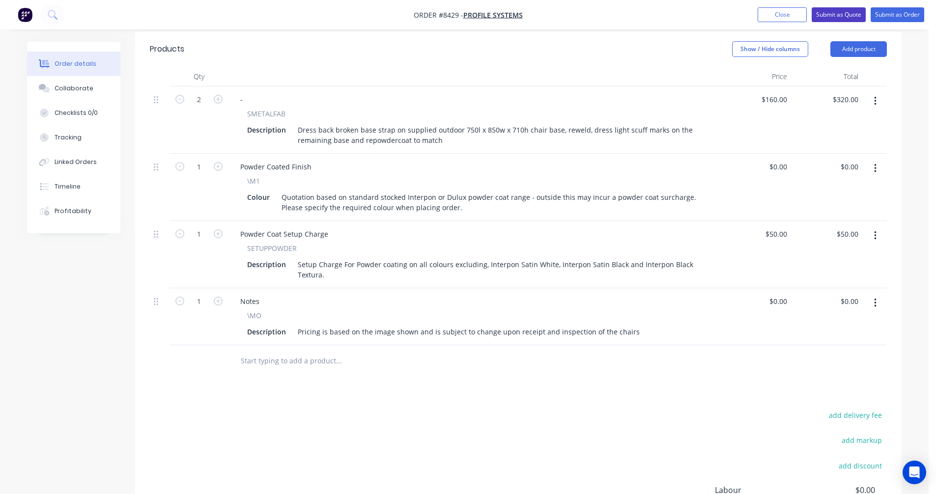
click at [834, 13] on button "Submit as Quote" at bounding box center [839, 14] width 54 height 15
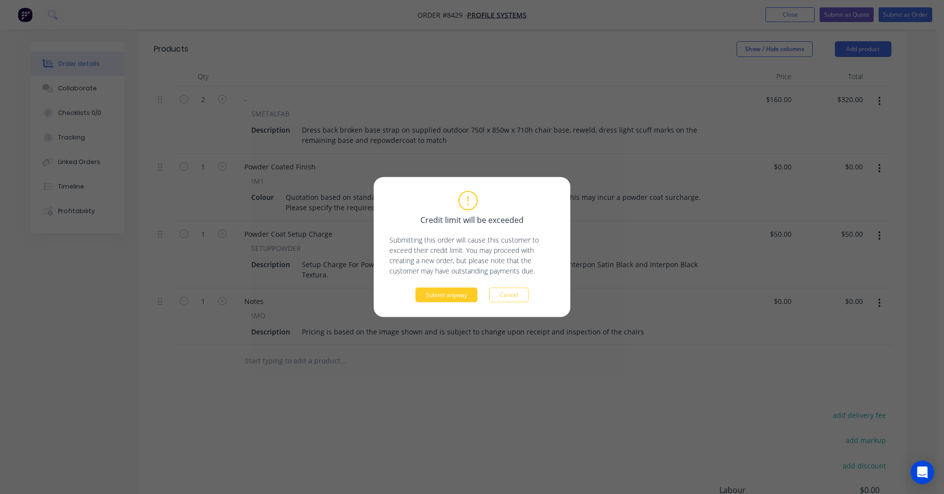
click at [461, 298] on button "Submit anyway" at bounding box center [446, 295] width 62 height 15
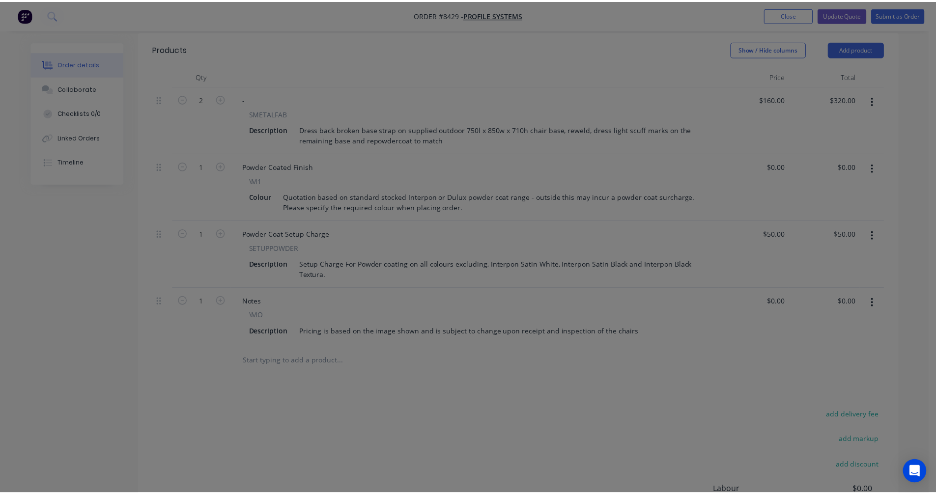
scroll to position [309, 0]
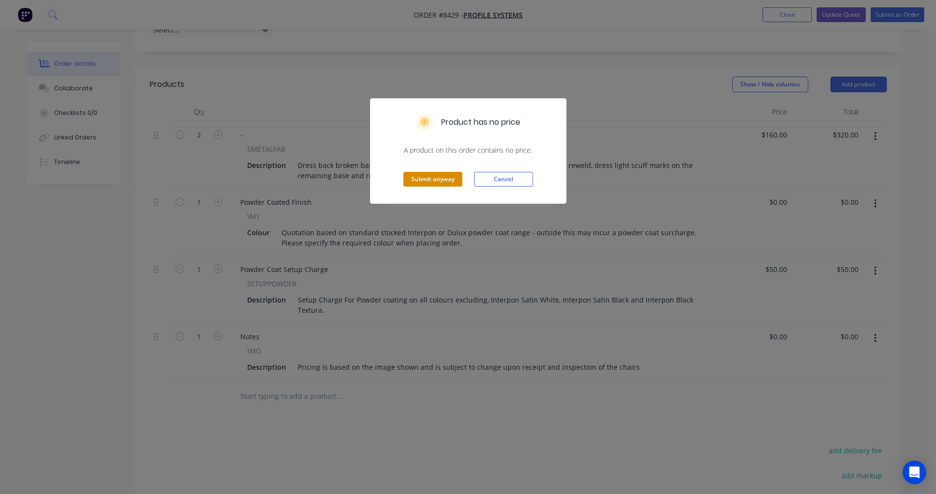
click at [438, 174] on button "Submit anyway" at bounding box center [432, 179] width 59 height 15
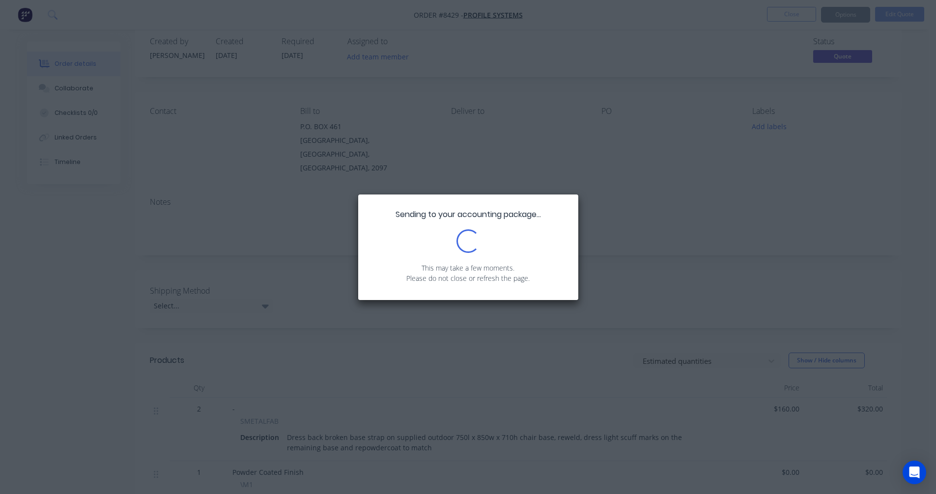
scroll to position [0, 0]
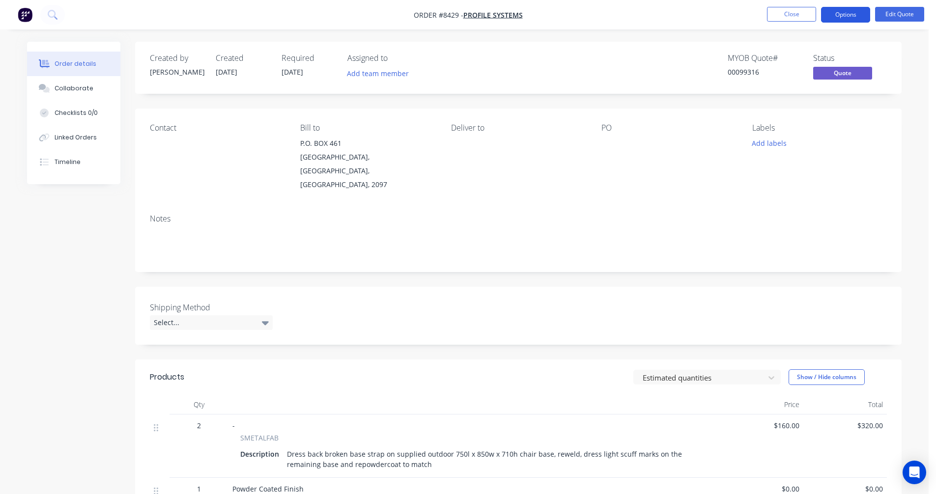
click at [848, 17] on button "Options" at bounding box center [845, 15] width 49 height 16
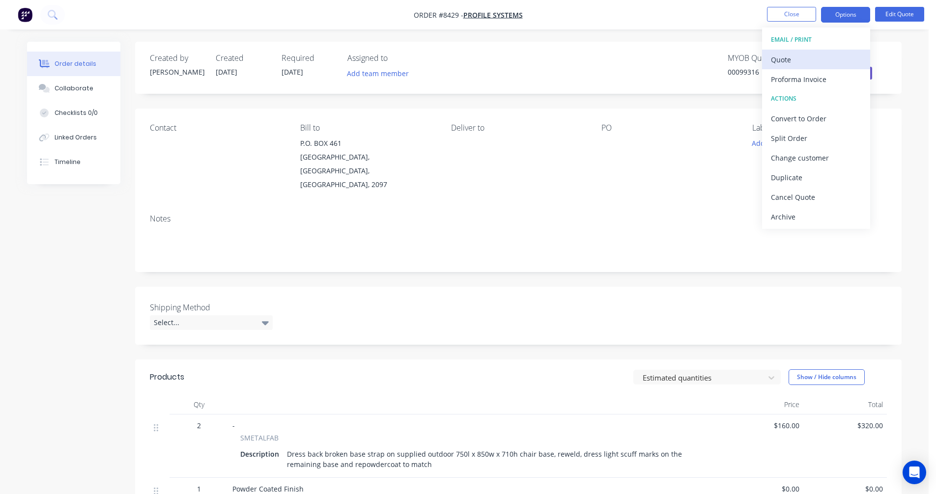
click at [802, 56] on div "Quote" at bounding box center [816, 60] width 90 height 14
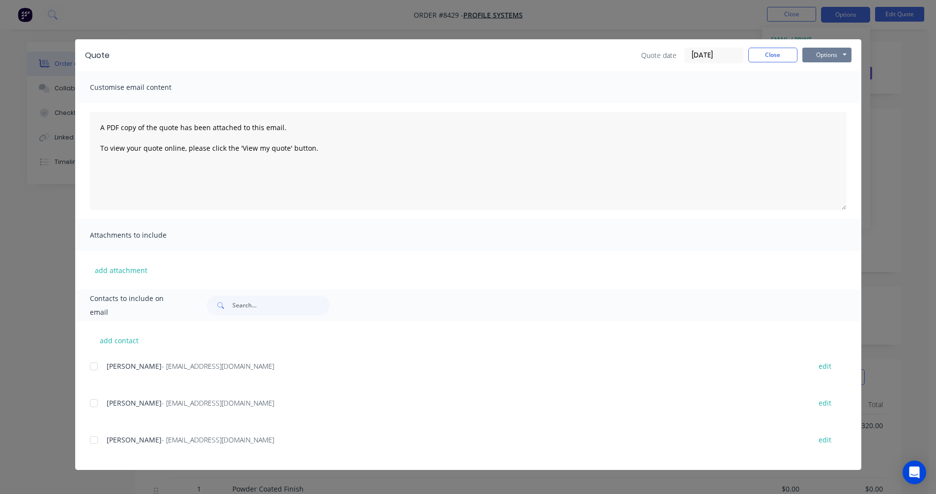
click at [815, 57] on button "Options" at bounding box center [827, 55] width 49 height 15
click at [820, 70] on button "Preview" at bounding box center [834, 72] width 63 height 16
click at [780, 54] on button "Close" at bounding box center [773, 55] width 49 height 15
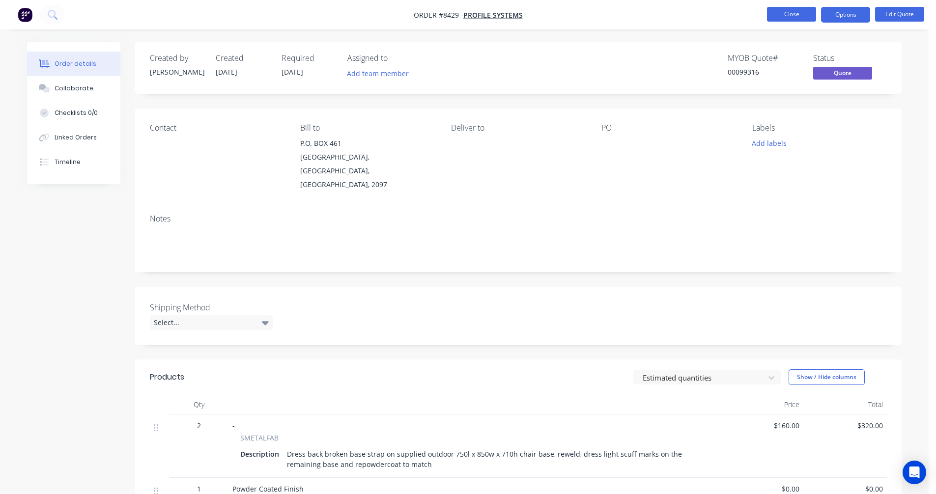
click at [790, 14] on button "Close" at bounding box center [791, 14] width 49 height 15
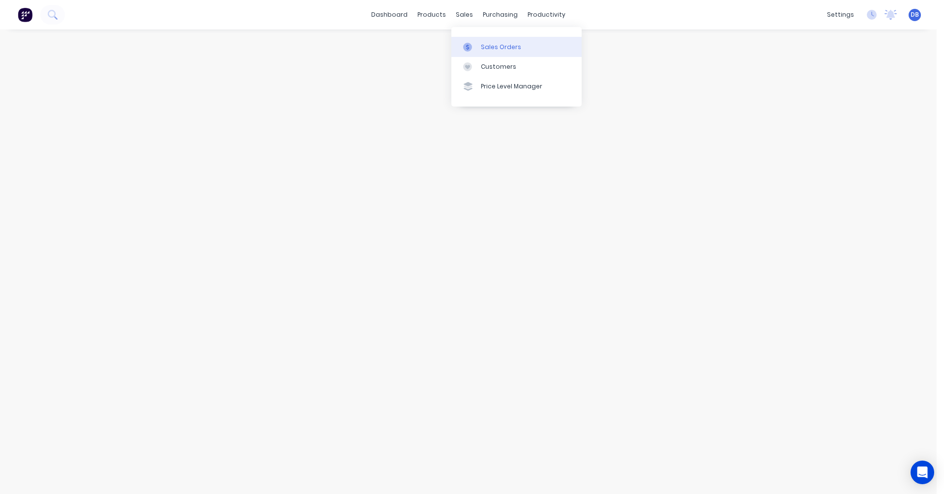
click at [484, 45] on div "Sales Orders" at bounding box center [501, 47] width 40 height 9
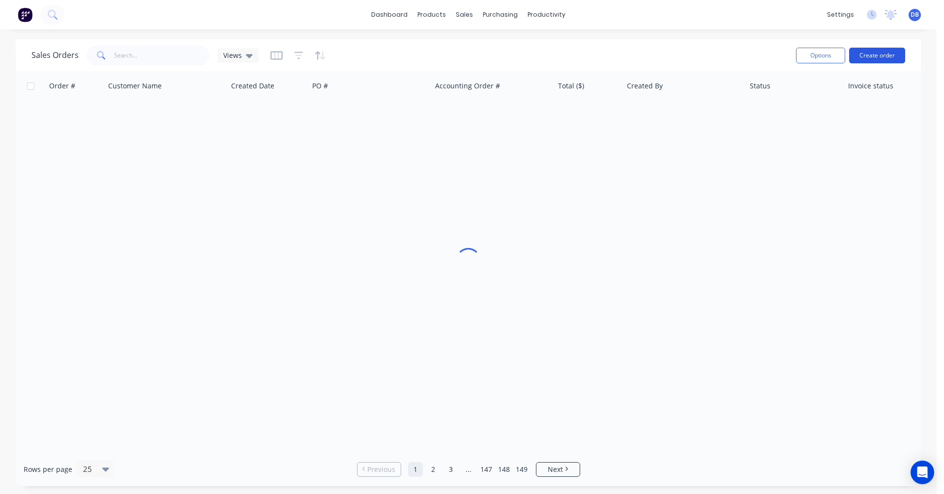
click at [875, 53] on button "Create order" at bounding box center [877, 56] width 56 height 16
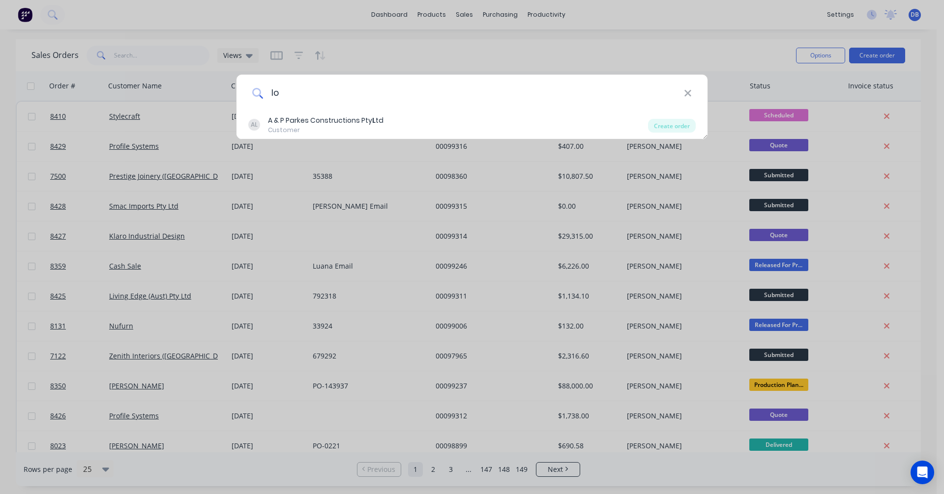
type input "l"
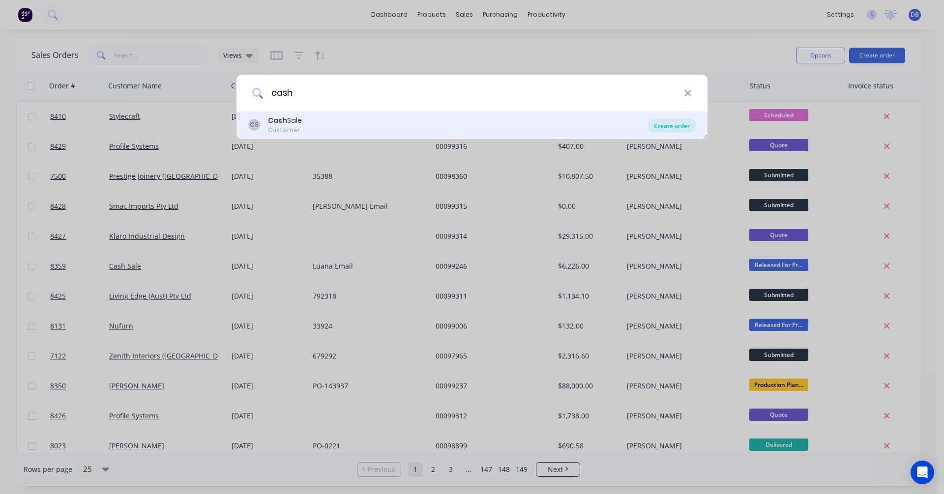
type input "cash"
click at [678, 129] on div "Create order" at bounding box center [672, 126] width 48 height 14
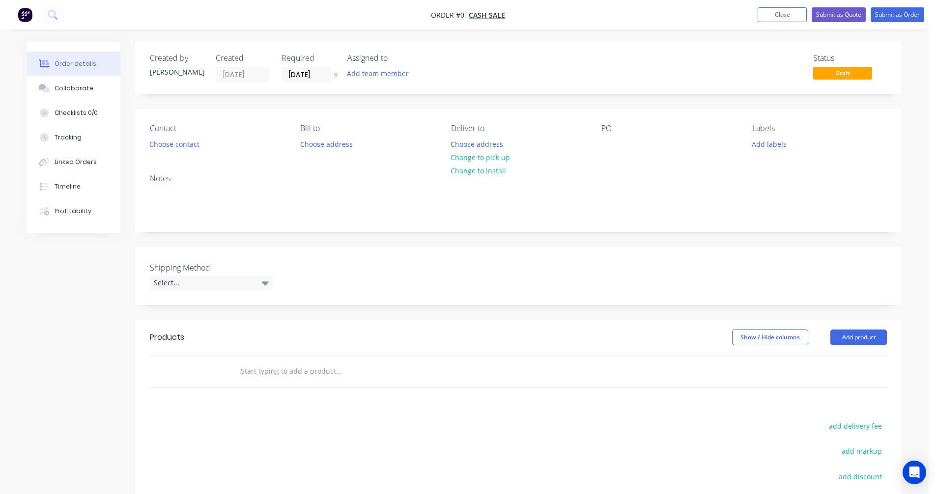
click at [259, 373] on input "text" at bounding box center [338, 372] width 197 height 20
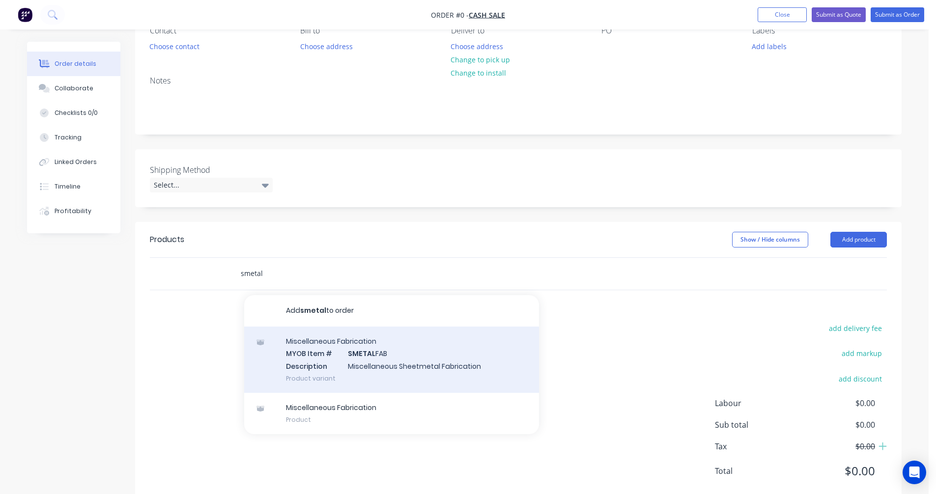
scroll to position [98, 0]
type input "smetal"
click at [371, 363] on div "Miscellaneous Fabrication MYOB Item # SMETAL FAB Description Miscellaneous Shee…" at bounding box center [391, 359] width 295 height 66
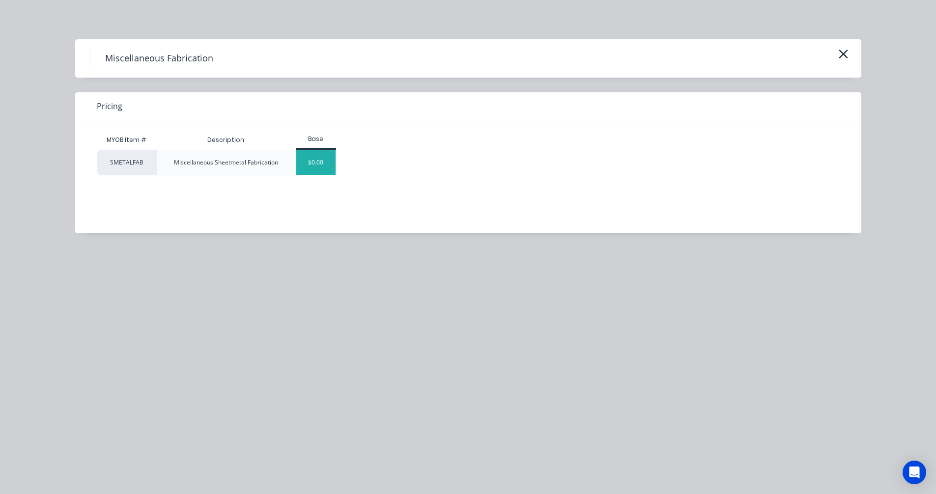
click at [318, 159] on div "$0.00" at bounding box center [316, 162] width 40 height 25
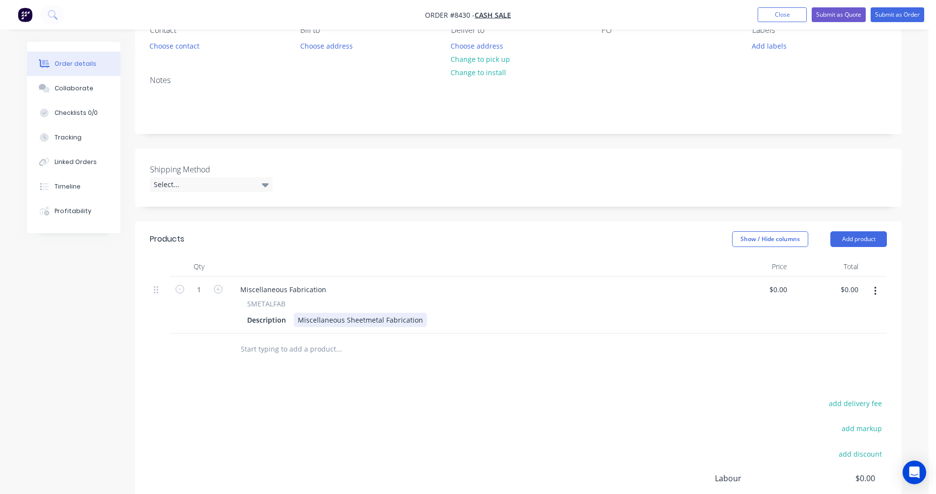
click at [332, 321] on div "Miscellaneous Sheetmetal Fabrication" at bounding box center [360, 320] width 133 height 14
click at [398, 323] on div "Miscellaneous Sheetmetal Fabrication" at bounding box center [360, 320] width 133 height 14
drag, startPoint x: 421, startPoint y: 321, endPoint x: 293, endPoint y: 318, distance: 127.3
click at [294, 318] on div "Miscellaneous Sheetmetal Fabrication" at bounding box center [360, 320] width 133 height 14
click at [609, 321] on div "Custom Display Hook manufactured from a 30l x 50w x 2mm steel base and a 3mm di…" at bounding box center [457, 320] width 326 height 14
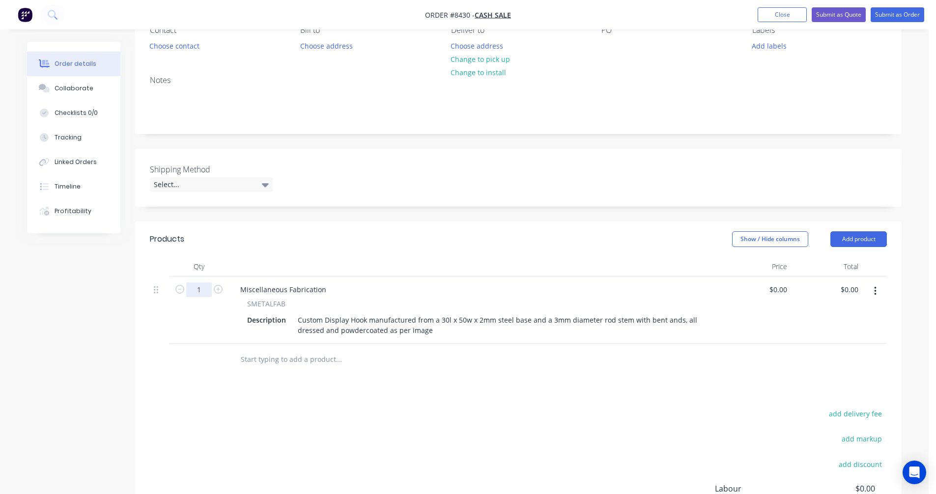
click at [203, 289] on input "1" at bounding box center [199, 290] width 26 height 15
type input "60"
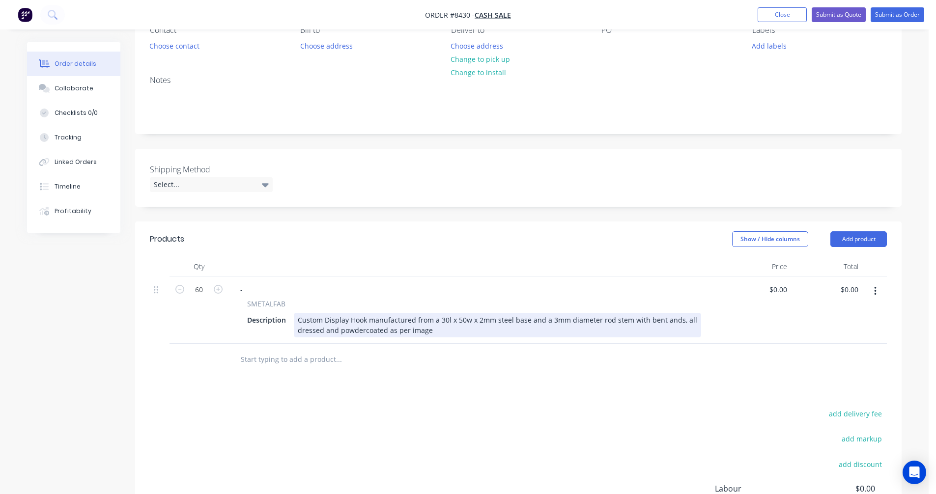
click at [579, 318] on div "Custom Display Hook manufactured from a 30l x 50w x 2mm steel base and a 3mm di…" at bounding box center [497, 325] width 407 height 25
type input "$27.50"
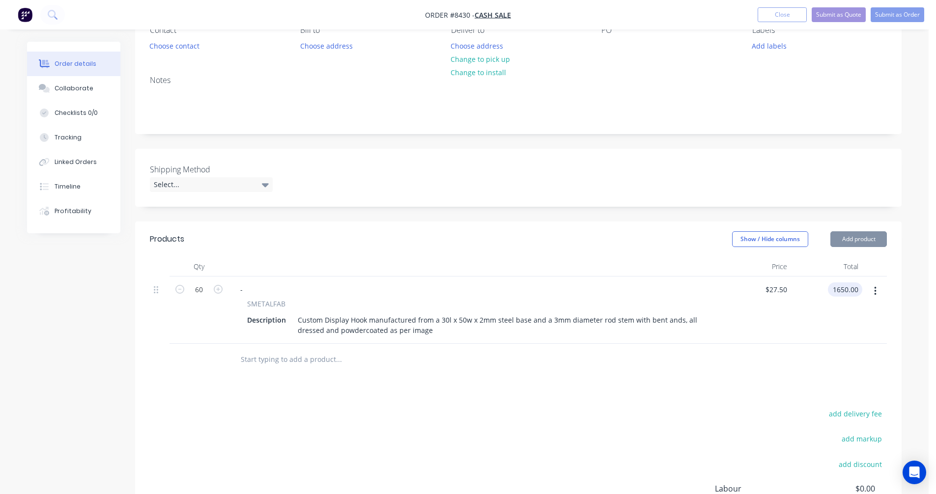
type input "$1,650.00"
click at [248, 358] on input "text" at bounding box center [338, 360] width 197 height 20
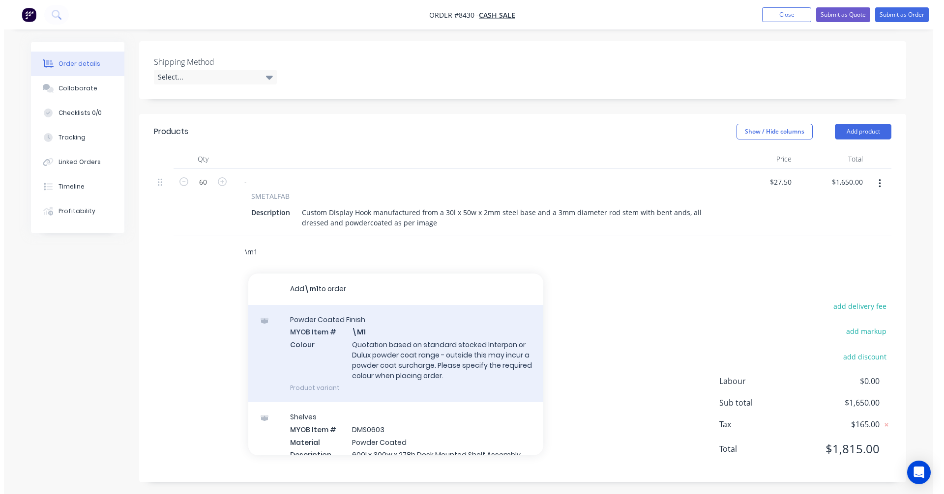
scroll to position [209, 0]
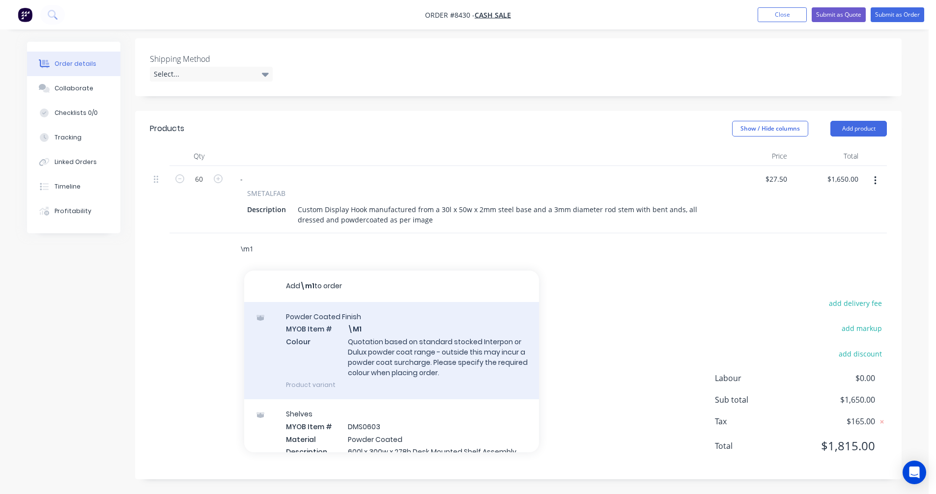
type input "\m1"
click at [407, 335] on div "Powder Coated Finish MYOB Item # \M1 Colour Quotation based on standard stocked…" at bounding box center [391, 350] width 295 height 97
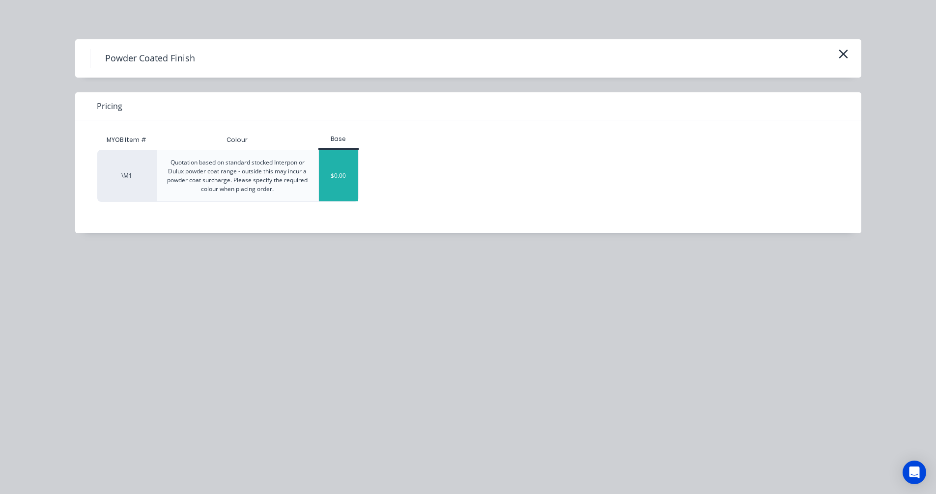
click at [333, 180] on div "$0.00" at bounding box center [339, 175] width 40 height 51
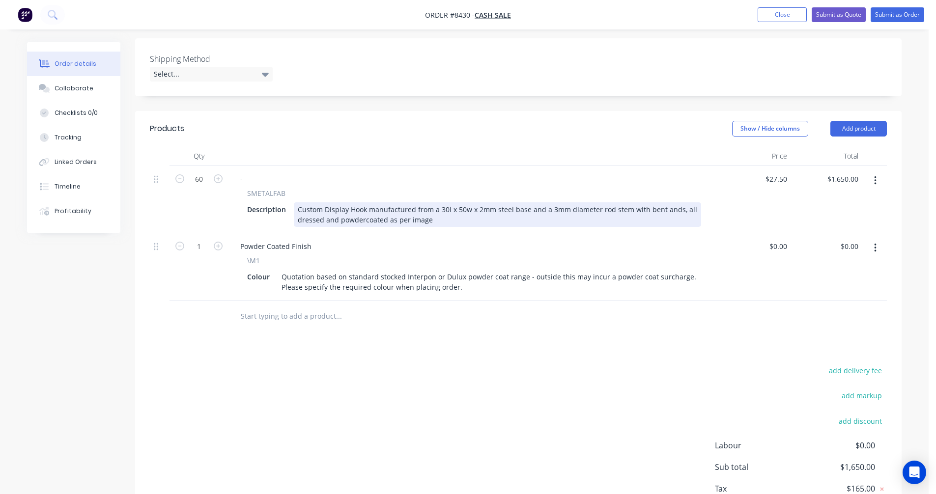
click at [522, 209] on div "Custom Display Hook manufactured from a 30l x 50w x 2mm steel base and a 3mm di…" at bounding box center [497, 214] width 407 height 25
type input "$23.90"
type input "$1,434.00"
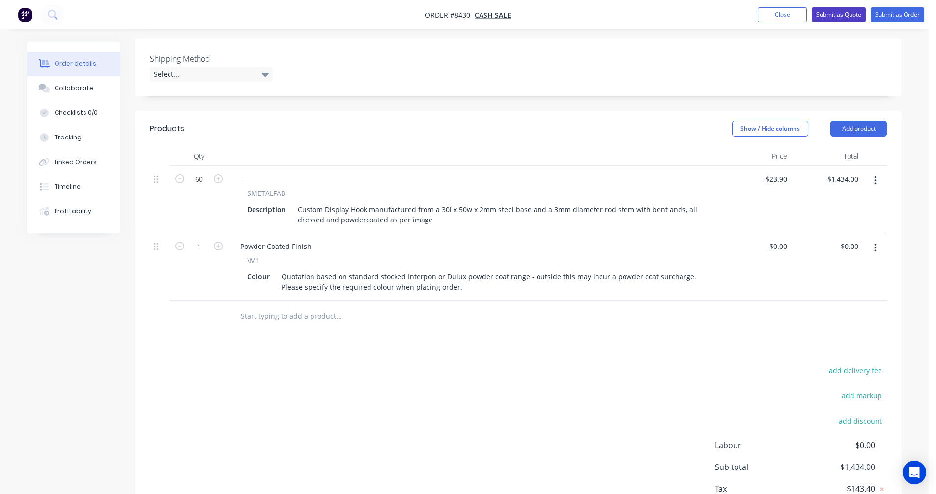
click at [831, 16] on button "Submit as Quote" at bounding box center [839, 14] width 54 height 15
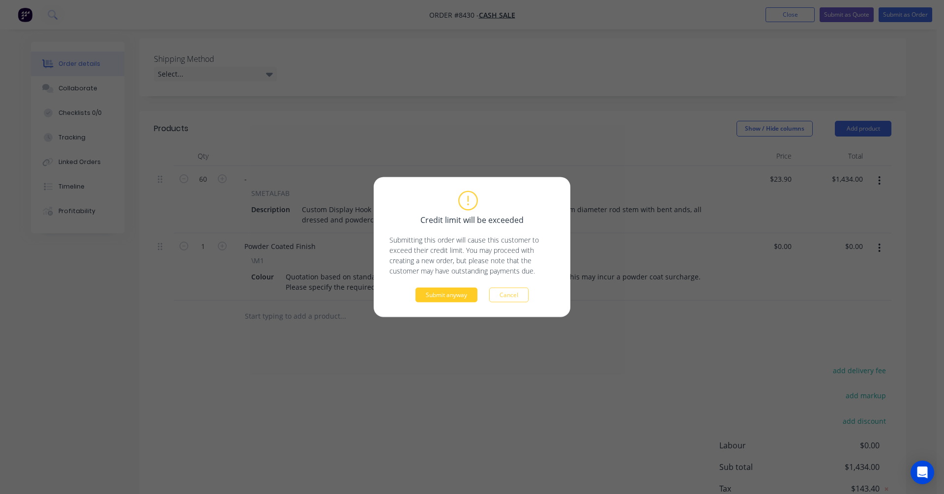
click at [449, 295] on button "Submit anyway" at bounding box center [446, 295] width 62 height 15
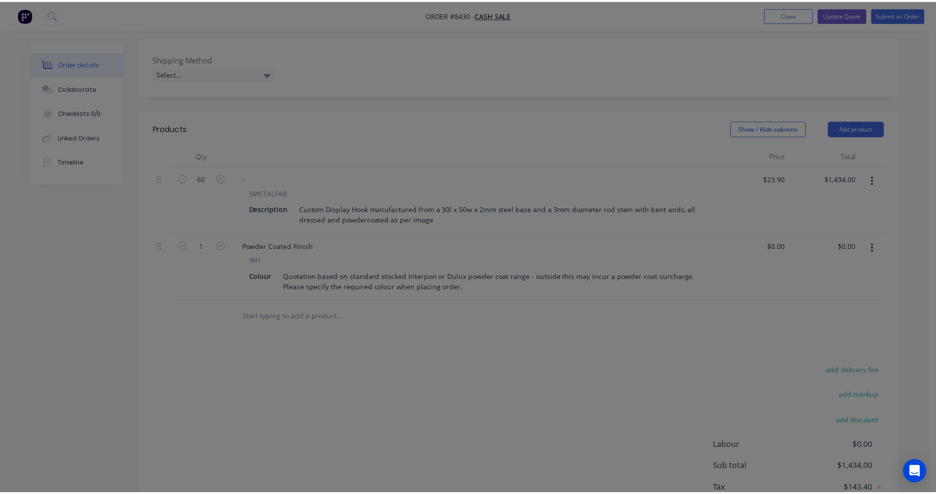
scroll to position [160, 0]
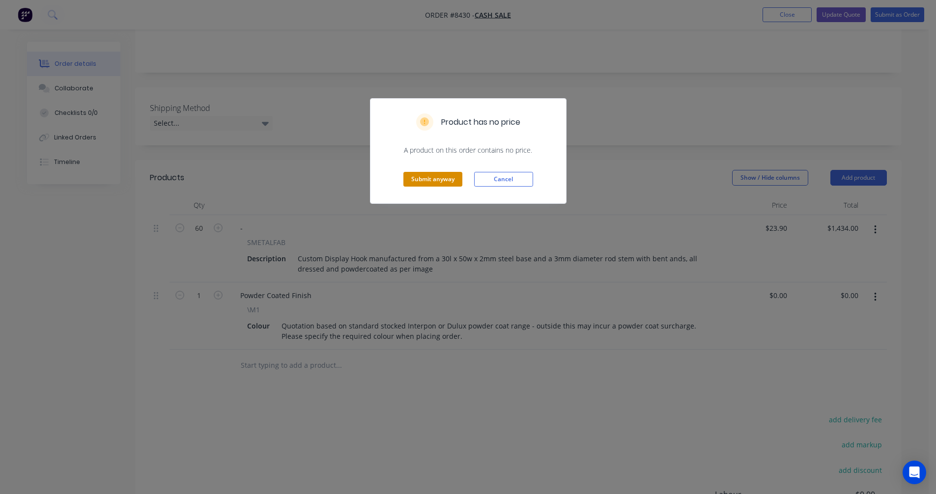
click at [431, 181] on button "Submit anyway" at bounding box center [432, 179] width 59 height 15
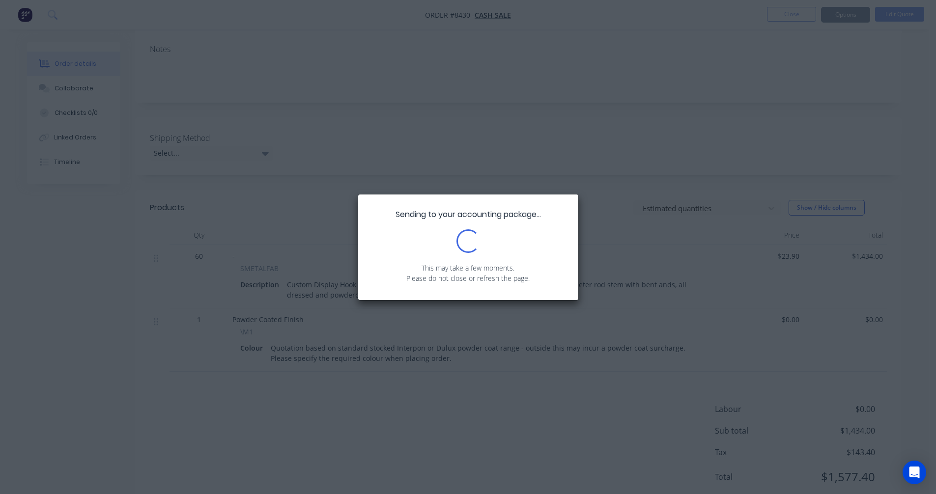
scroll to position [0, 0]
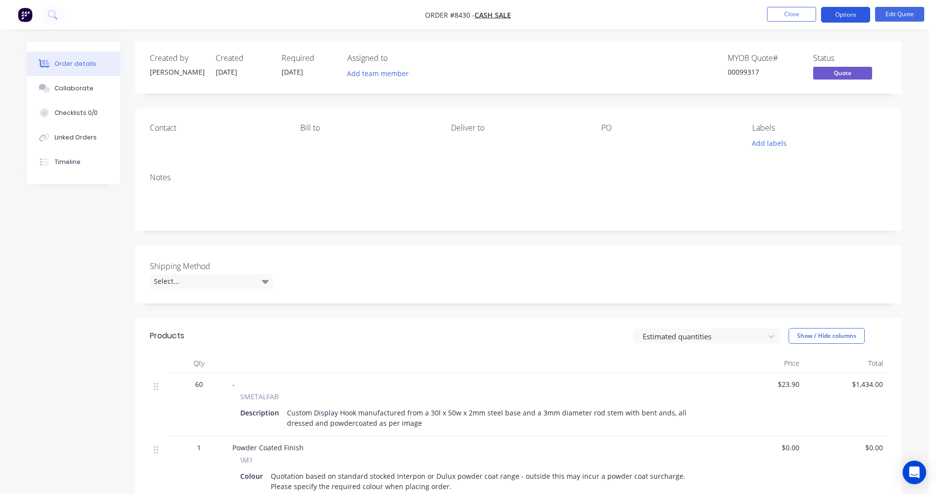
click at [850, 12] on button "Options" at bounding box center [845, 15] width 49 height 16
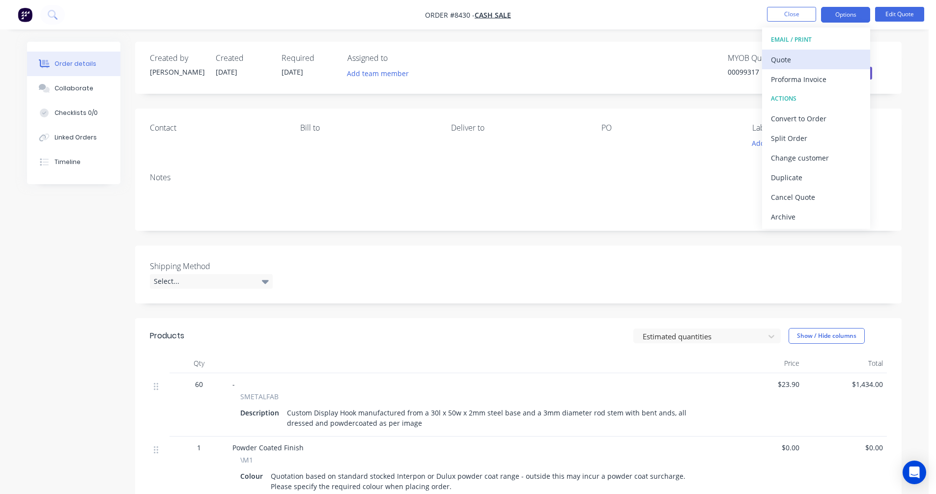
click at [807, 61] on div "Quote" at bounding box center [816, 60] width 90 height 14
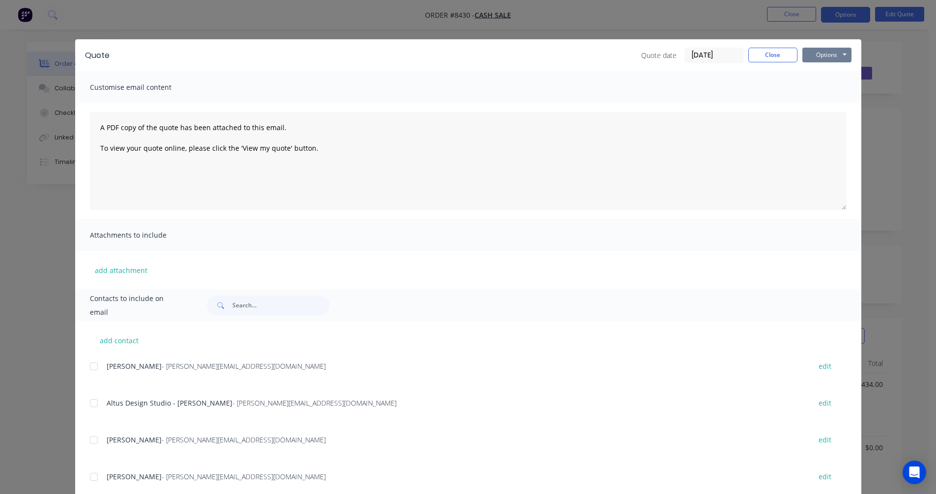
click at [830, 51] on button "Options" at bounding box center [827, 55] width 49 height 15
click at [832, 71] on button "Preview" at bounding box center [834, 72] width 63 height 16
click at [758, 61] on button "Close" at bounding box center [773, 55] width 49 height 15
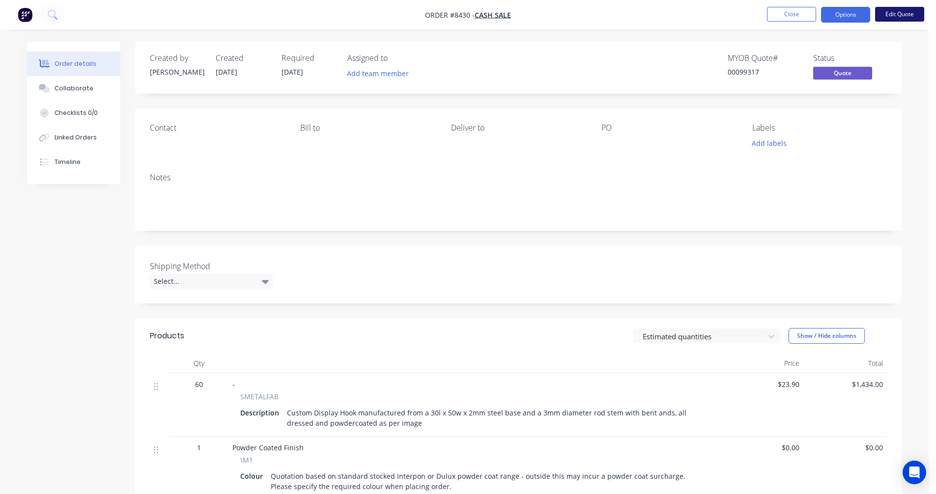
click at [905, 7] on button "Edit Quote" at bounding box center [899, 14] width 49 height 15
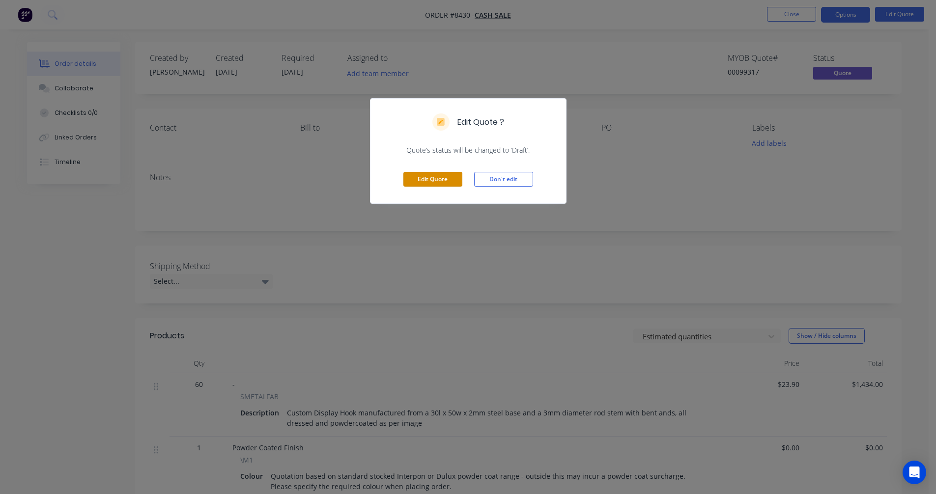
drag, startPoint x: 434, startPoint y: 177, endPoint x: 438, endPoint y: 192, distance: 15.6
click at [435, 177] on button "Edit Quote" at bounding box center [432, 179] width 59 height 15
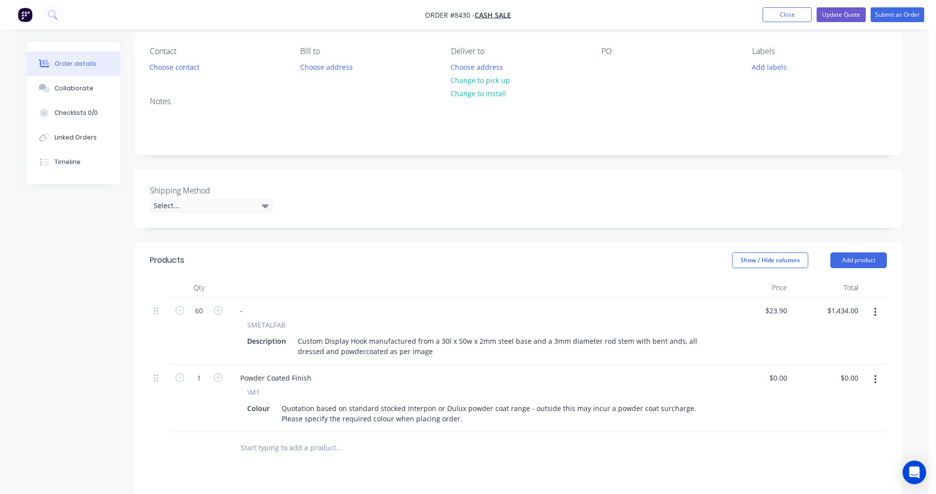
scroll to position [147, 0]
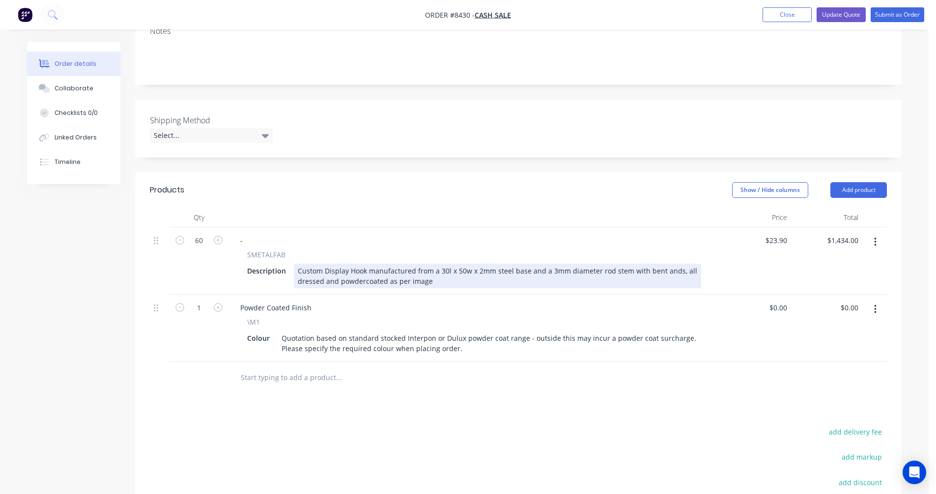
click at [663, 272] on div "Custom Display Hook manufactured from a 30l x 50w x 2mm steel base and a 3mm di…" at bounding box center [497, 276] width 407 height 25
click at [443, 283] on div "Custom Display Hook manufactured from a 30l x 50w x 2mm steel base and a 3mm di…" at bounding box center [497, 276] width 407 height 25
click at [430, 282] on div "Custom Display Hook manufactured from a 30l x 50w x 2mm steel base and a 3mm di…" at bounding box center [497, 276] width 407 height 25
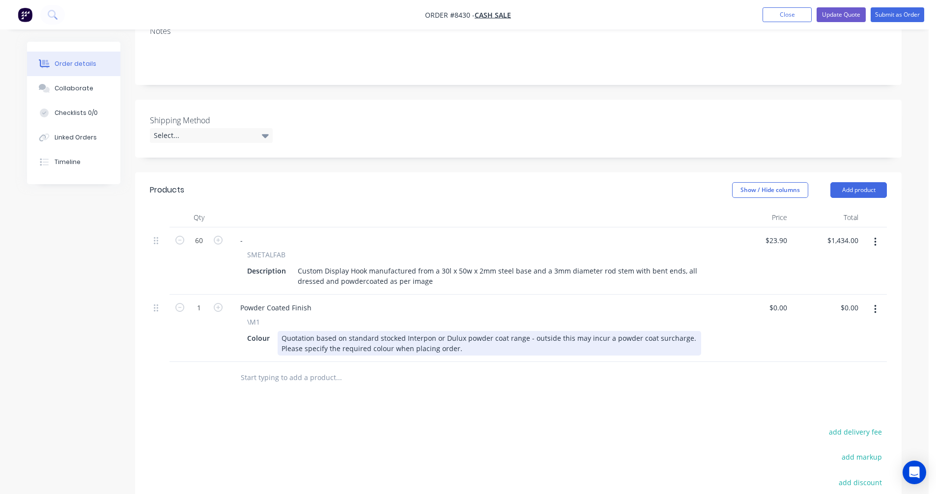
click at [447, 343] on div "Quotation based on standard stocked Interpon or Dulux powder coat range - outsi…" at bounding box center [490, 343] width 424 height 25
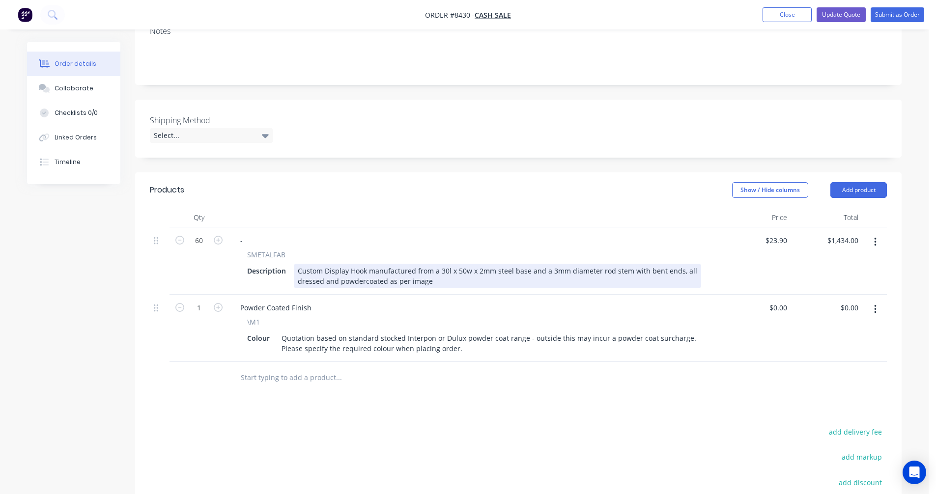
click at [478, 272] on div "Custom Display Hook manufactured from a 30l x 50w x 2mm steel base and a 3mm di…" at bounding box center [497, 276] width 407 height 25
type input "$23.50"
type input "$1,410.00"
click at [659, 271] on div "Custom Display Hook manufactured from a 30l x 50w x 2mm steel base and a 3mm di…" at bounding box center [497, 276] width 407 height 25
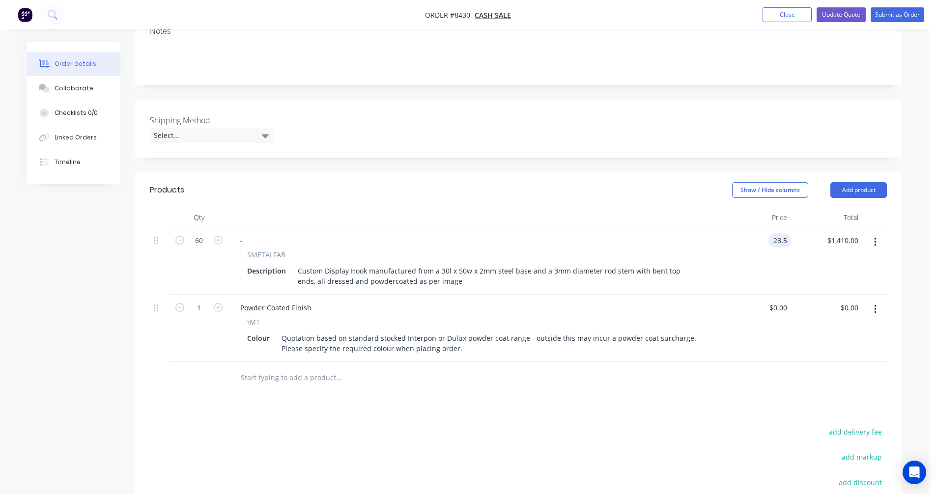
type input "$23.50"
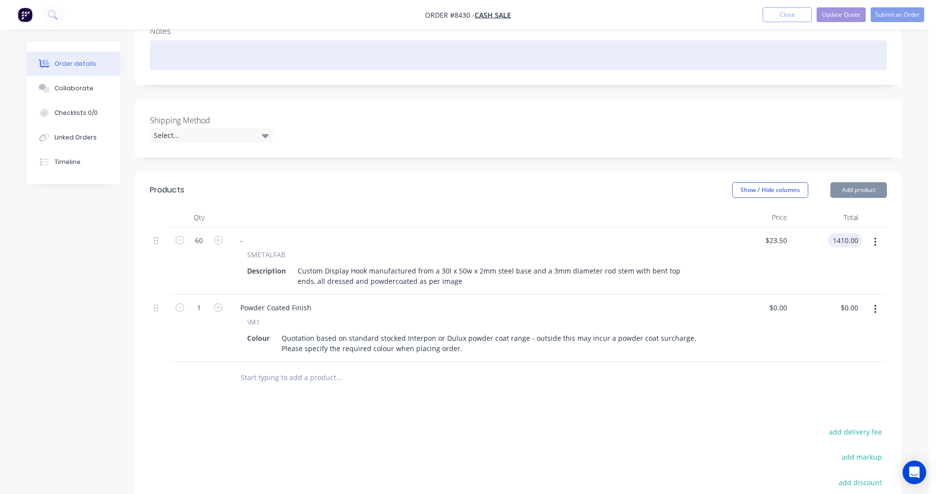
type input "$1,410.00"
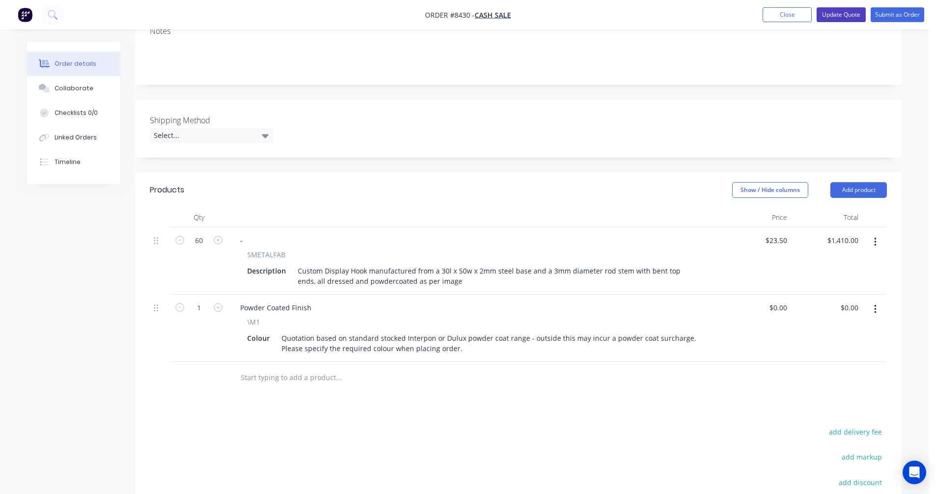
click at [838, 13] on button "Update Quote" at bounding box center [841, 14] width 49 height 15
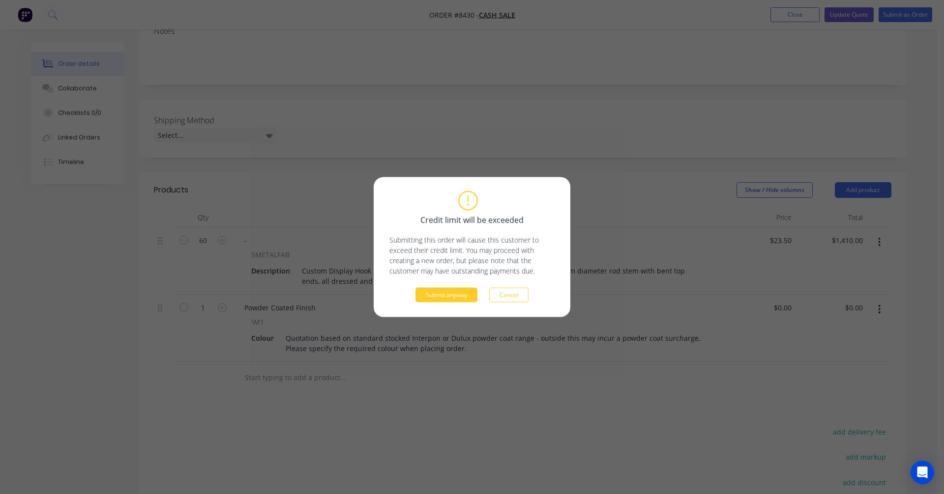
click at [455, 294] on button "Submit anyway" at bounding box center [446, 295] width 62 height 15
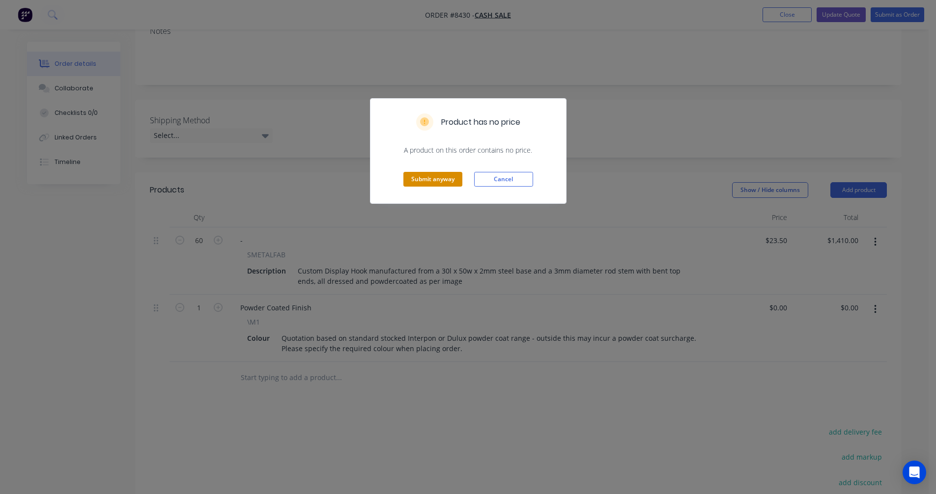
click at [440, 179] on button "Submit anyway" at bounding box center [432, 179] width 59 height 15
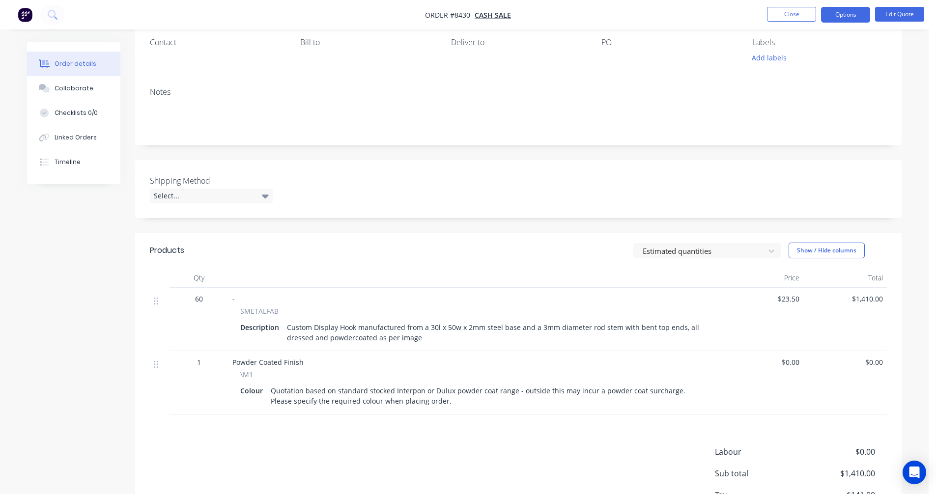
scroll to position [0, 0]
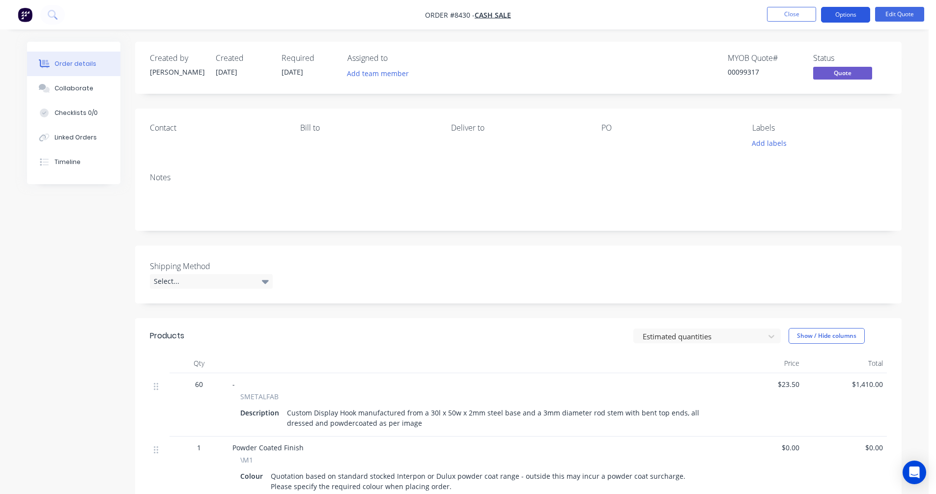
click at [847, 10] on button "Options" at bounding box center [845, 15] width 49 height 16
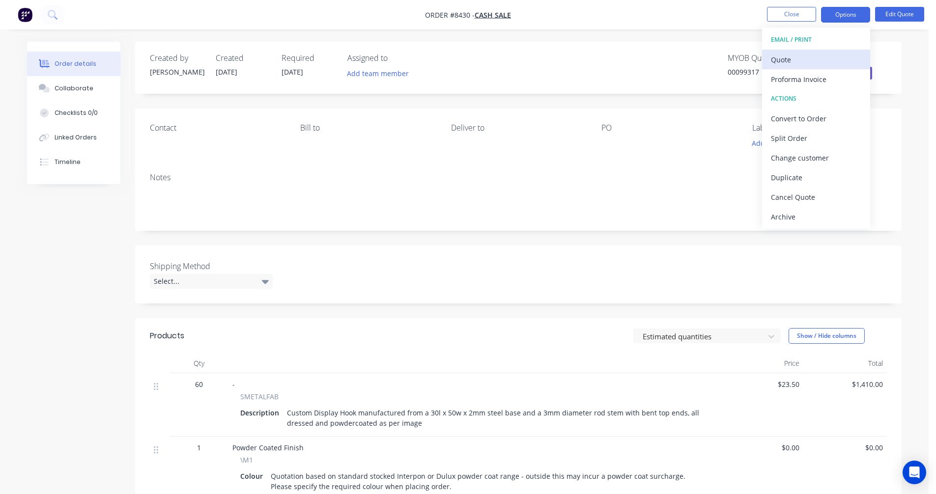
click at [798, 57] on div "Quote" at bounding box center [816, 60] width 90 height 14
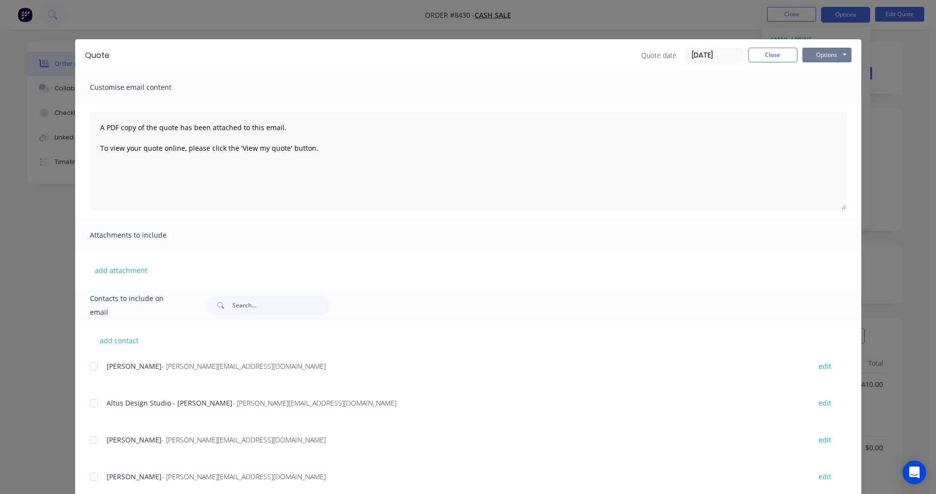
click at [823, 52] on button "Options" at bounding box center [827, 55] width 49 height 15
click at [825, 69] on button "Preview" at bounding box center [834, 72] width 63 height 16
click at [751, 57] on button "Close" at bounding box center [773, 55] width 49 height 15
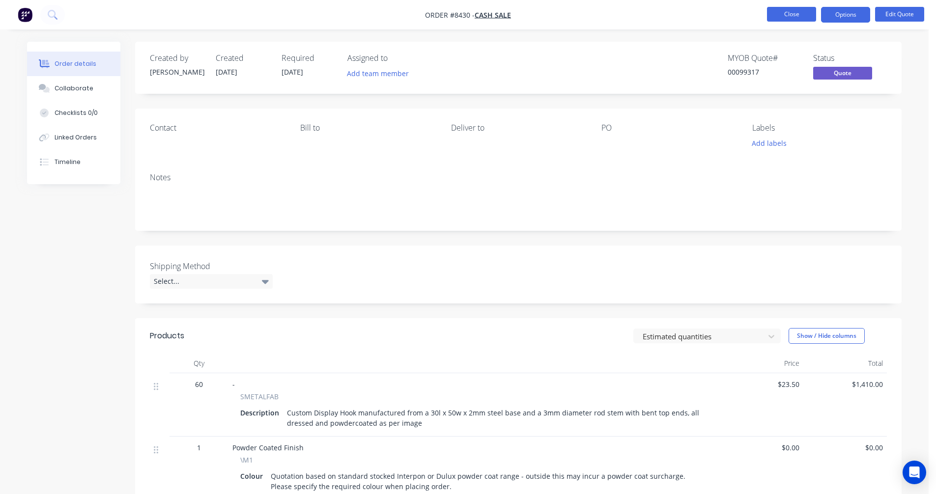
click at [783, 12] on button "Close" at bounding box center [791, 14] width 49 height 15
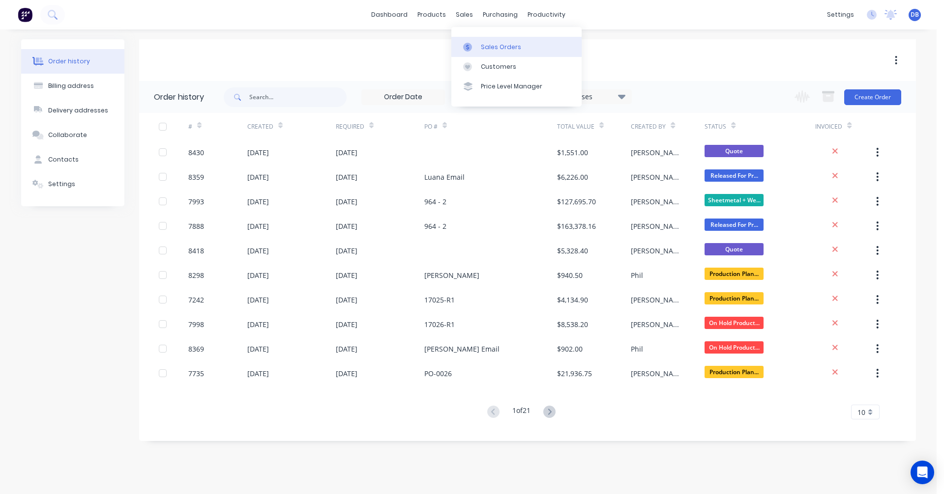
click at [482, 44] on div "Sales Orders" at bounding box center [501, 47] width 40 height 9
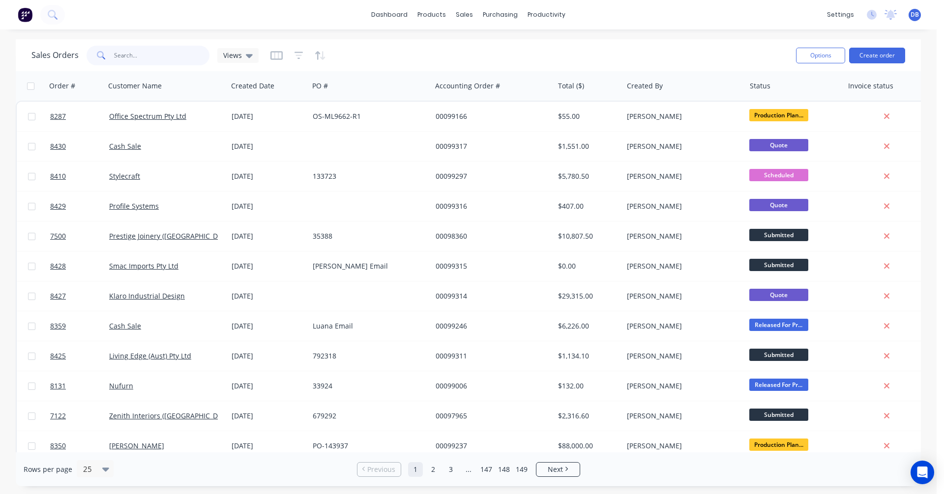
click at [162, 54] on input "text" at bounding box center [162, 56] width 96 height 20
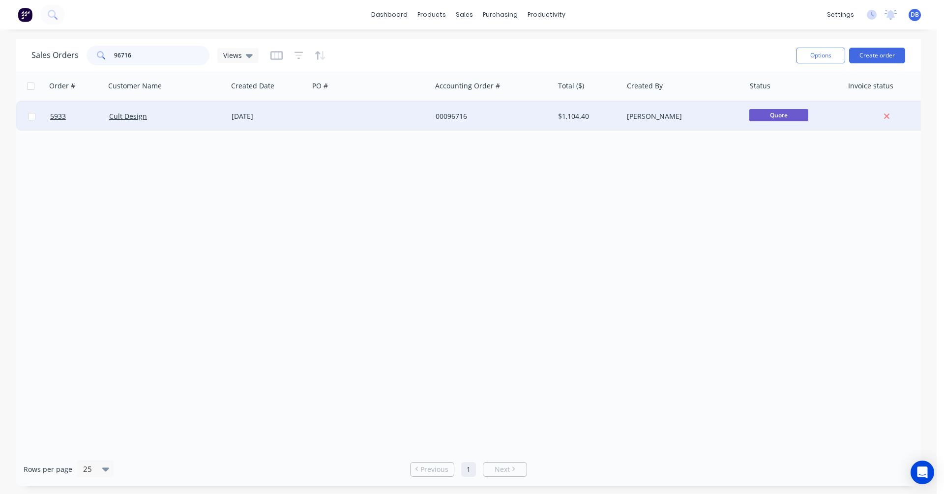
type input "96716"
click at [265, 116] on div "[DATE]" at bounding box center [267, 117] width 73 height 10
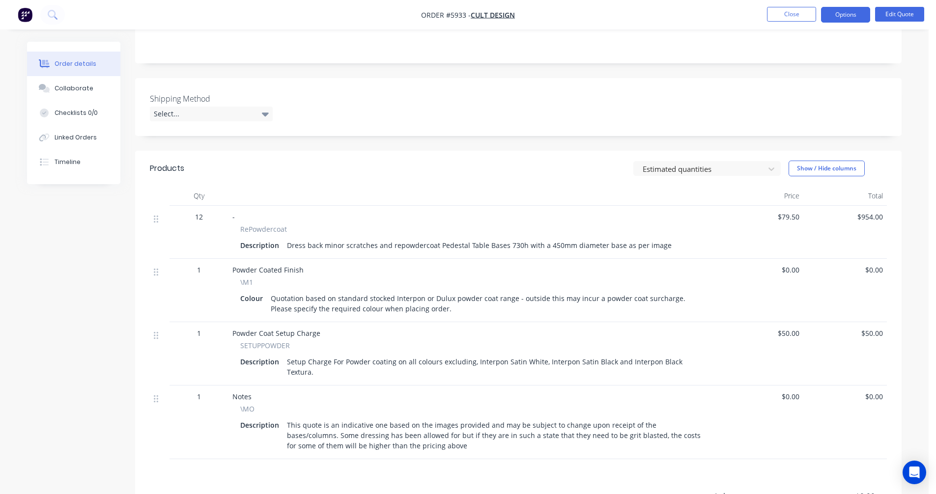
scroll to position [197, 0]
click at [789, 13] on button "Close" at bounding box center [791, 14] width 49 height 15
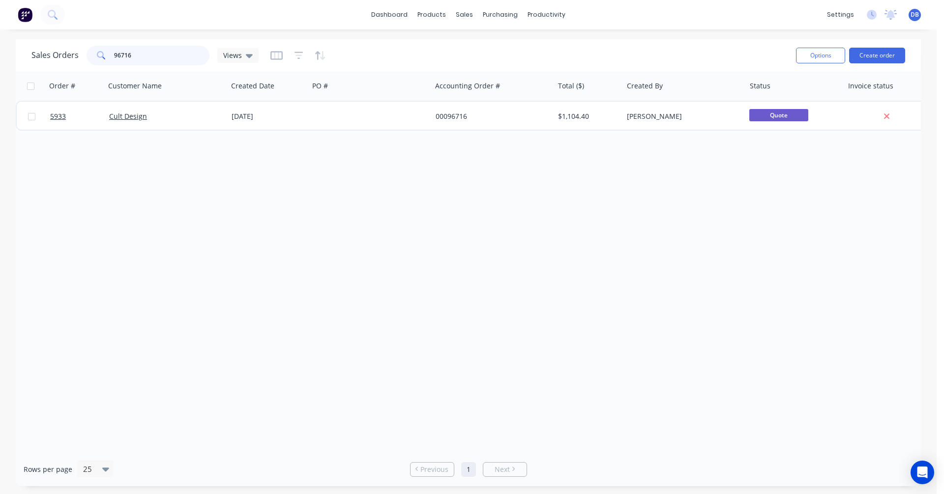
drag, startPoint x: 142, startPoint y: 54, endPoint x: 72, endPoint y: 56, distance: 70.3
click at [73, 56] on div "Sales Orders 96716 Views" at bounding box center [144, 56] width 227 height 20
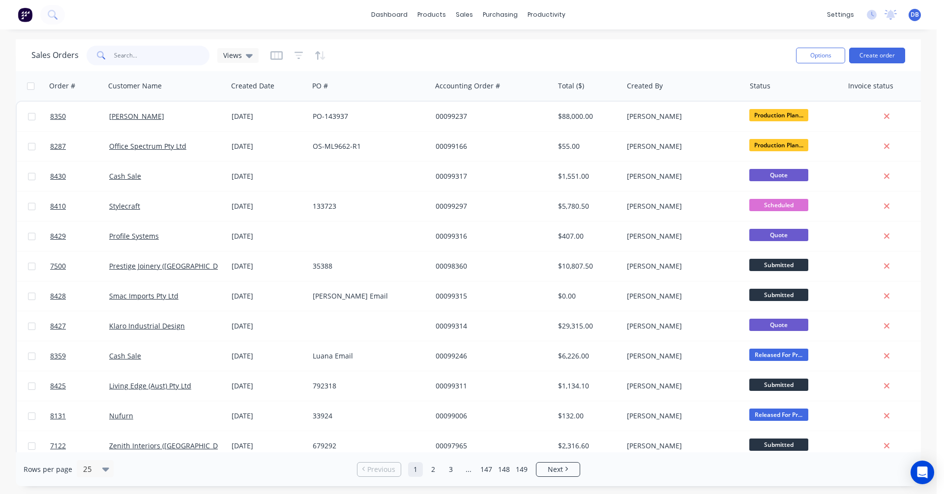
click at [160, 55] on input "text" at bounding box center [162, 56] width 96 height 20
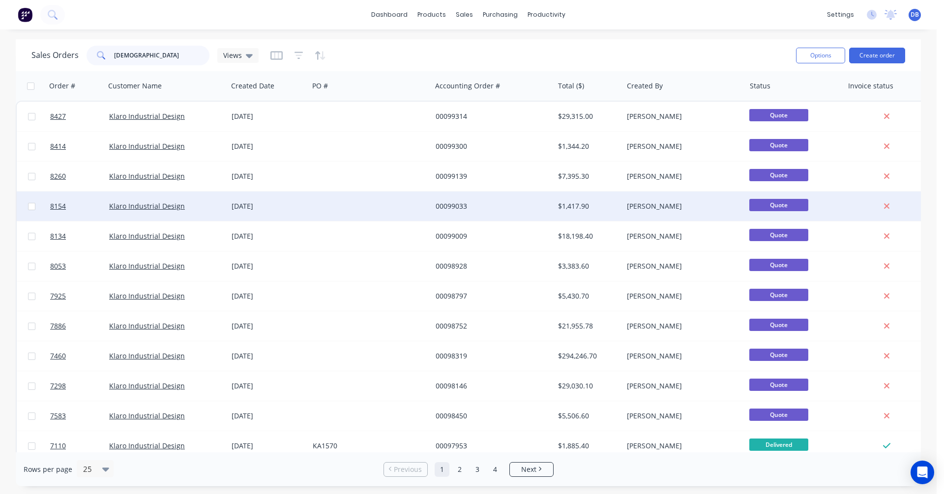
type input "[DEMOGRAPHIC_DATA]"
click at [455, 204] on div "00099033" at bounding box center [489, 207] width 109 height 10
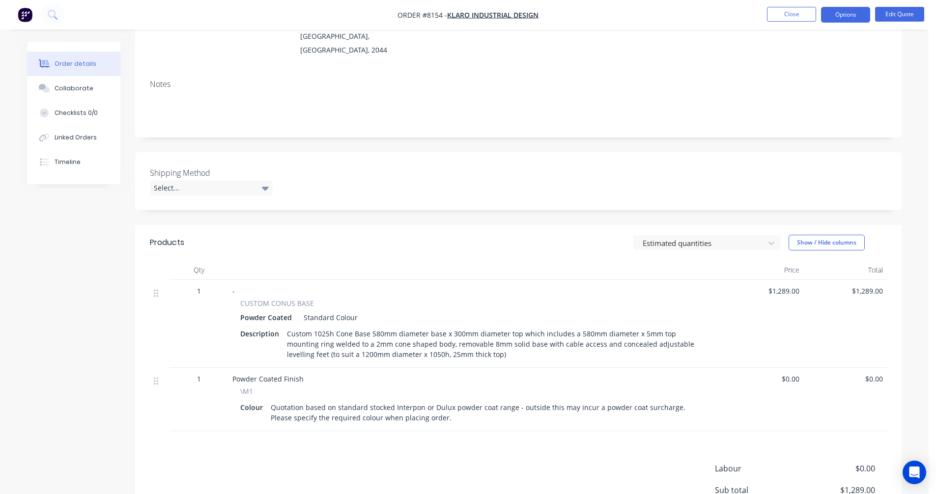
scroll to position [147, 0]
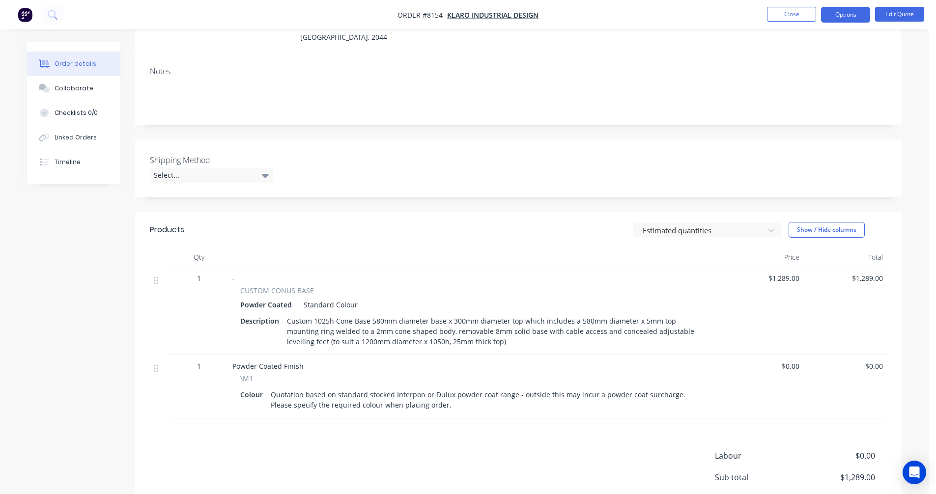
click at [459, 328] on div "Custom 1025h Cone Base 580mm diameter base x 300mm diameter top which includes …" at bounding box center [495, 331] width 425 height 35
click at [898, 9] on button "Edit Quote" at bounding box center [899, 14] width 49 height 15
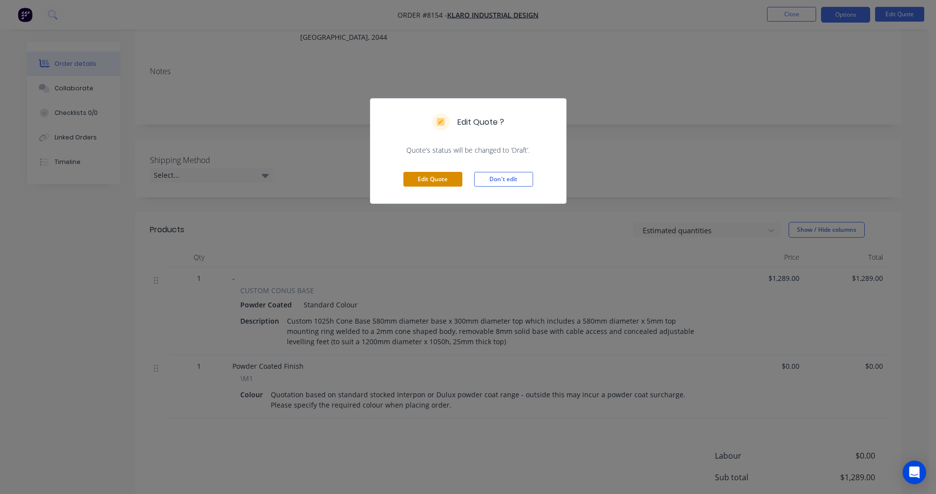
click at [437, 179] on button "Edit Quote" at bounding box center [432, 179] width 59 height 15
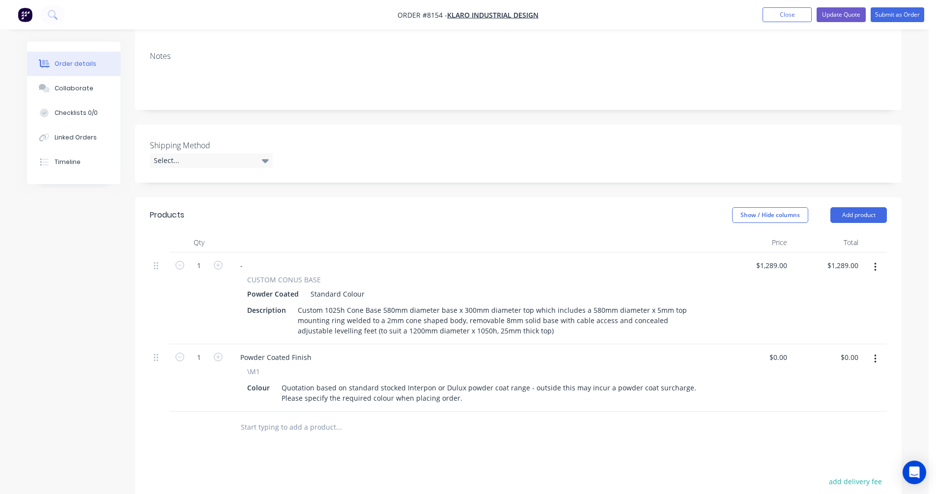
scroll to position [197, 0]
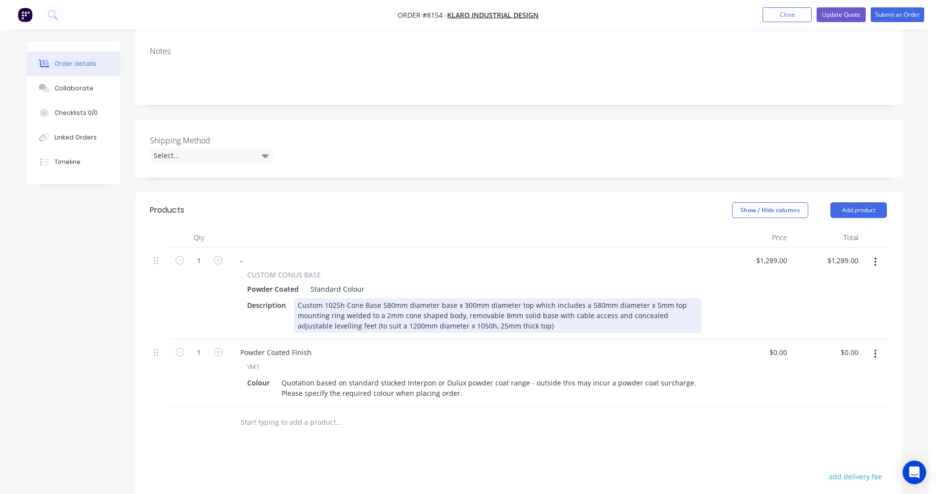
click at [480, 298] on div "Custom 1025h Cone Base 580mm diameter base x 300mm diameter top which includes …" at bounding box center [497, 315] width 407 height 35
click at [449, 298] on div "Custom 925h Cone Base 580mm diameter base x 300mm diameter top which includes a…" at bounding box center [497, 315] width 407 height 35
click at [441, 298] on div "Custom 925h Cone Base 580mm diameter base x 300mm diameter top which includes a…" at bounding box center [497, 315] width 407 height 35
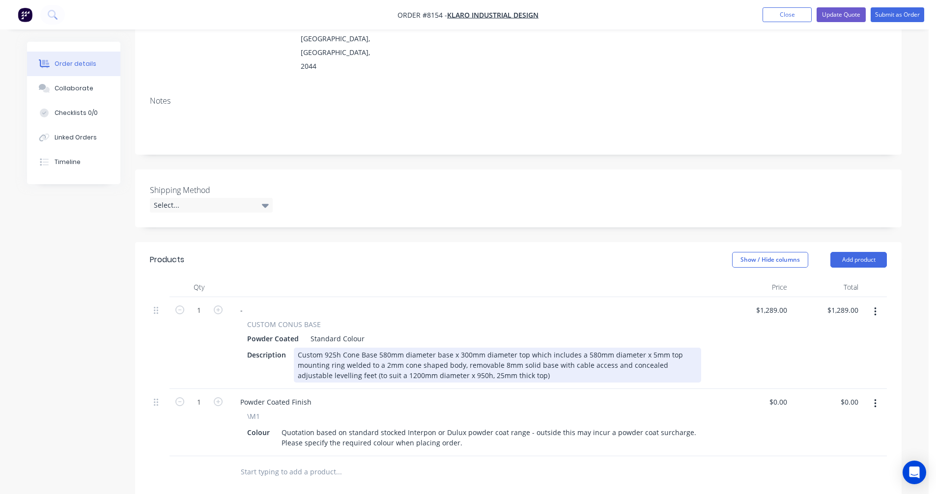
scroll to position [147, 0]
click at [377, 347] on div "Custom 925h Cone Base 580mm diameter base x 300mm diameter top which includes a…" at bounding box center [497, 364] width 407 height 35
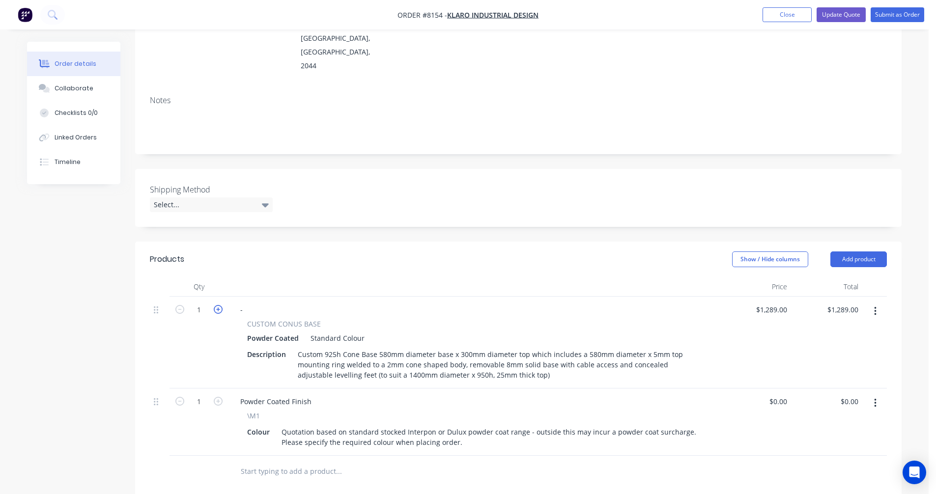
click at [215, 305] on icon "button" at bounding box center [218, 309] width 9 height 9
type input "2"
type input "$2,578.00"
click at [215, 305] on icon "button" at bounding box center [218, 309] width 9 height 9
type input "3"
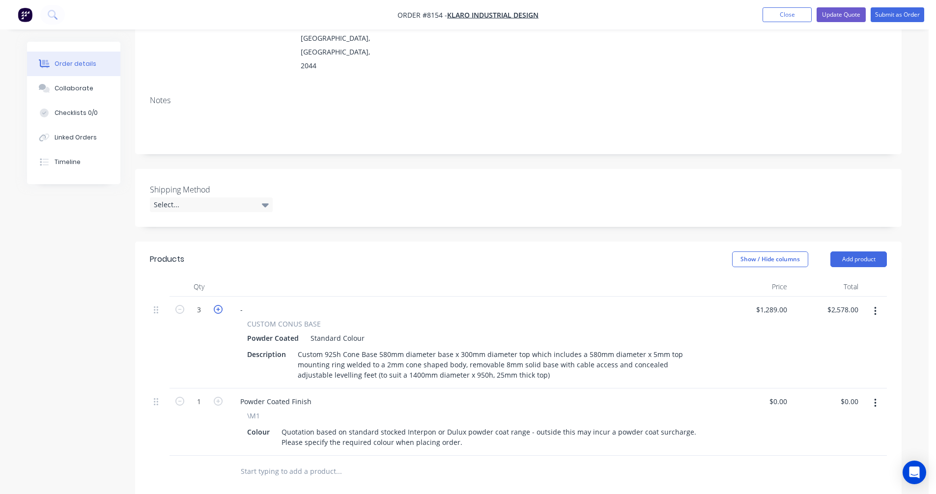
type input "$3,867.00"
click at [215, 305] on icon "button" at bounding box center [218, 309] width 9 height 9
type input "4"
type input "$5,156.00"
click at [215, 305] on icon "button" at bounding box center [218, 309] width 9 height 9
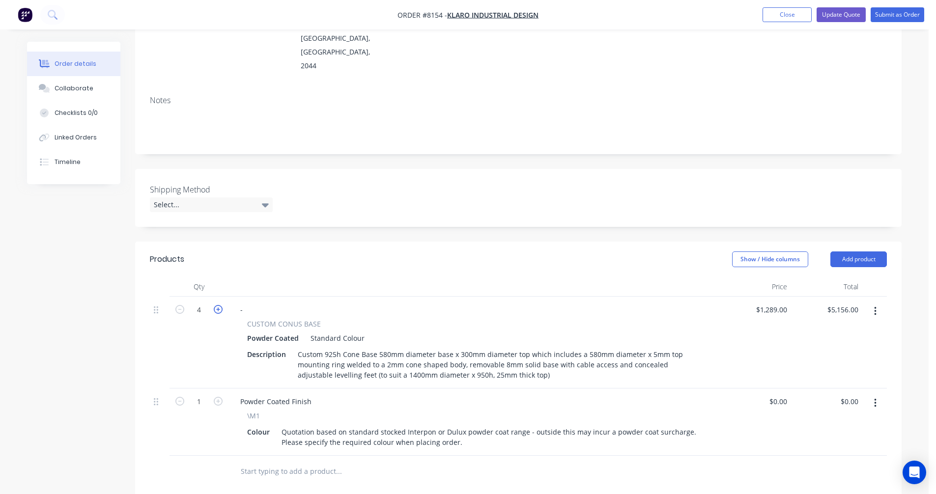
type input "5"
type input "$6,445.00"
click at [215, 305] on icon "button" at bounding box center [218, 309] width 9 height 9
type input "6"
type input "$7,734.00"
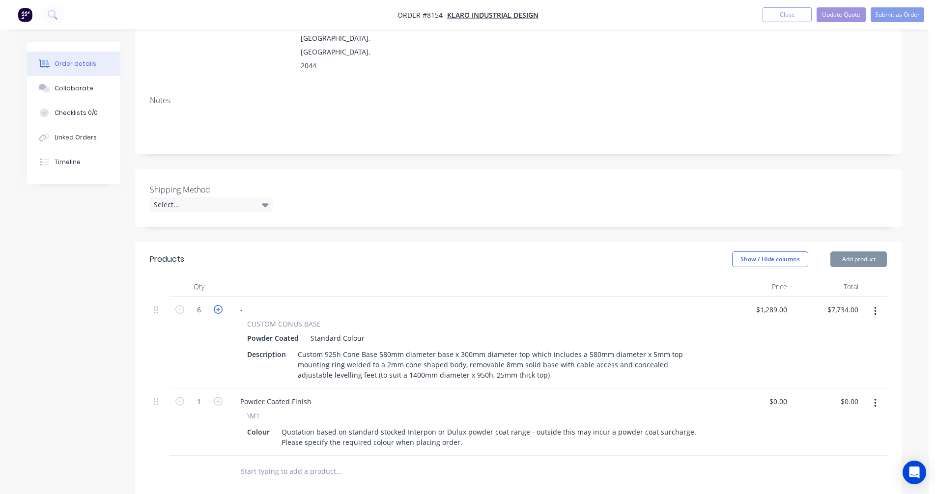
click at [215, 305] on icon "button" at bounding box center [218, 309] width 9 height 9
type input "7"
type input "$9,023.00"
click at [876, 399] on icon "button" at bounding box center [875, 403] width 2 height 9
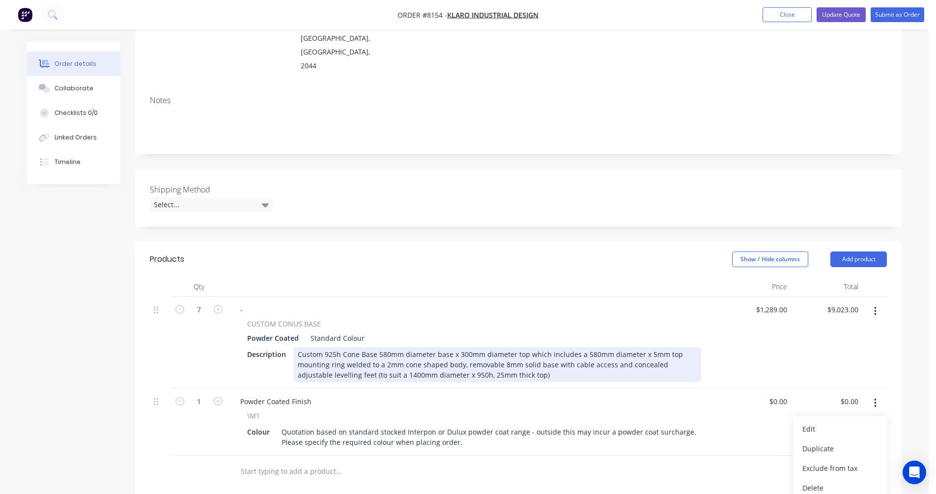
click at [501, 347] on div "Custom 925h Cone Base 580mm diameter base x 300mm diameter top which includes a…" at bounding box center [497, 364] width 407 height 35
click at [386, 347] on div "Custom 925h Cone Base 580mm diameter base x 300mm diameter top which includes a…" at bounding box center [497, 364] width 407 height 35
click at [385, 347] on div "Custom 925h Cone Base 650mm diameter base x 400mm diameter top which includes a…" at bounding box center [497, 364] width 407 height 35
click at [386, 347] on div "Custom 925h Cone Base 650mm diameter base x 400mm diameter top which includes a…" at bounding box center [497, 364] width 407 height 35
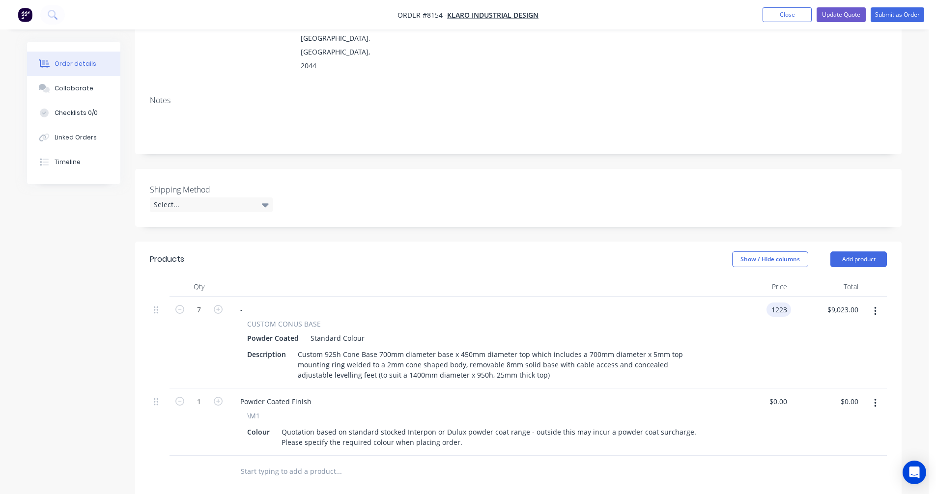
type input "$1,223.00"
type input "$8,561.00"
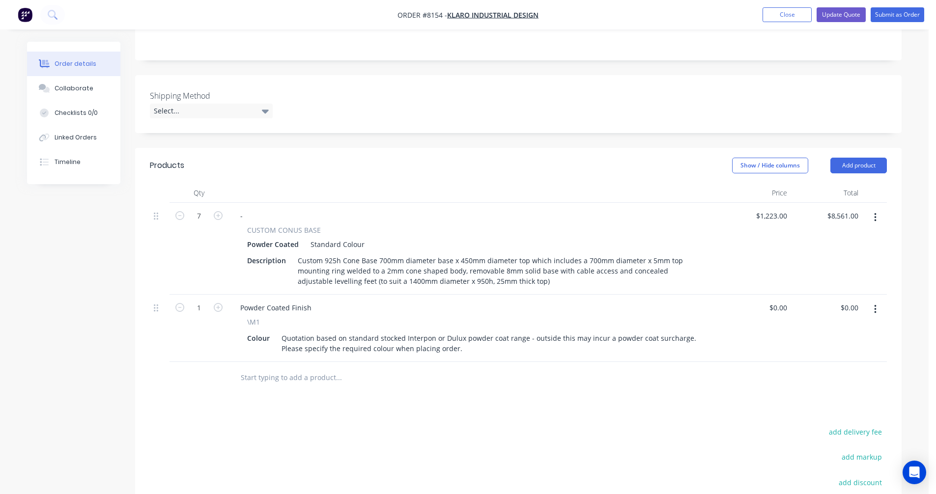
scroll to position [246, 0]
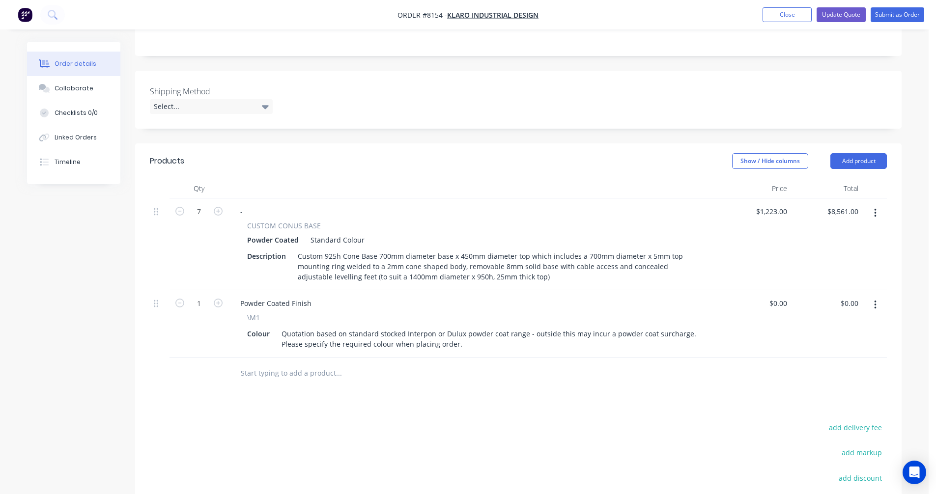
click at [275, 364] on input "text" at bounding box center [338, 374] width 197 height 20
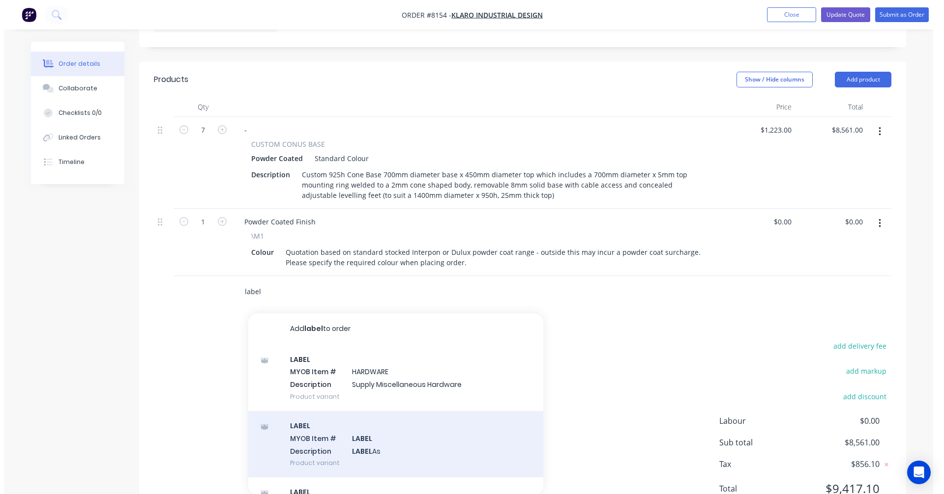
scroll to position [329, 0]
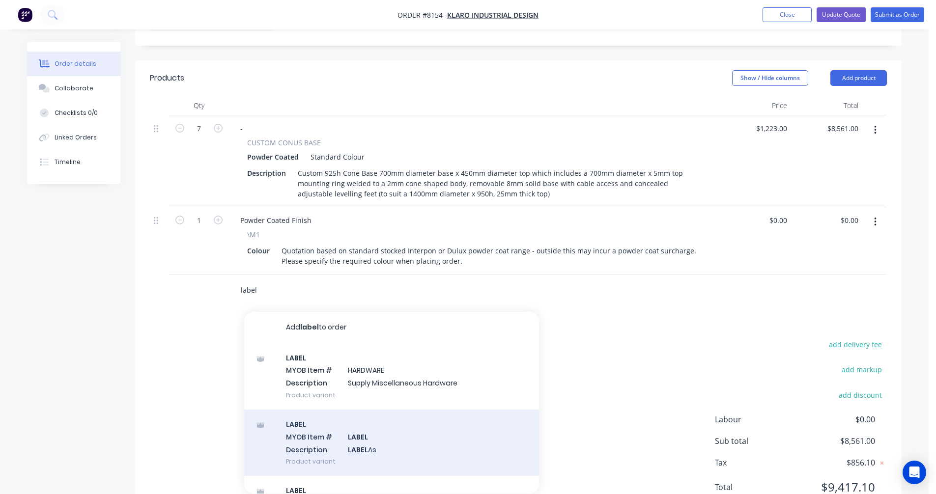
type input "label"
click at [368, 410] on div "LABEL MYOB Item # LABEL Description LABEL As Product variant" at bounding box center [391, 443] width 295 height 66
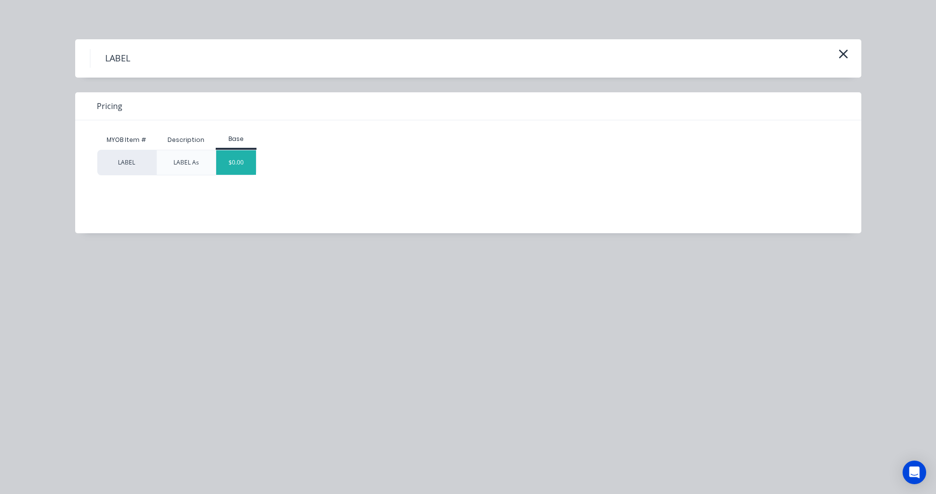
click at [235, 159] on div "$0.00" at bounding box center [236, 162] width 40 height 25
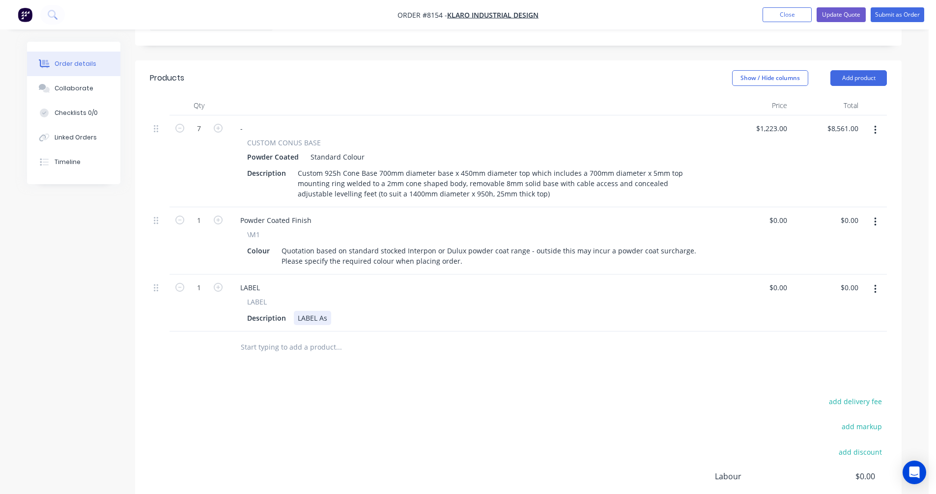
click at [326, 311] on div "LABEL As" at bounding box center [312, 318] width 37 height 14
type input "$0.00"
click at [835, 16] on button "Update Quote" at bounding box center [841, 14] width 49 height 15
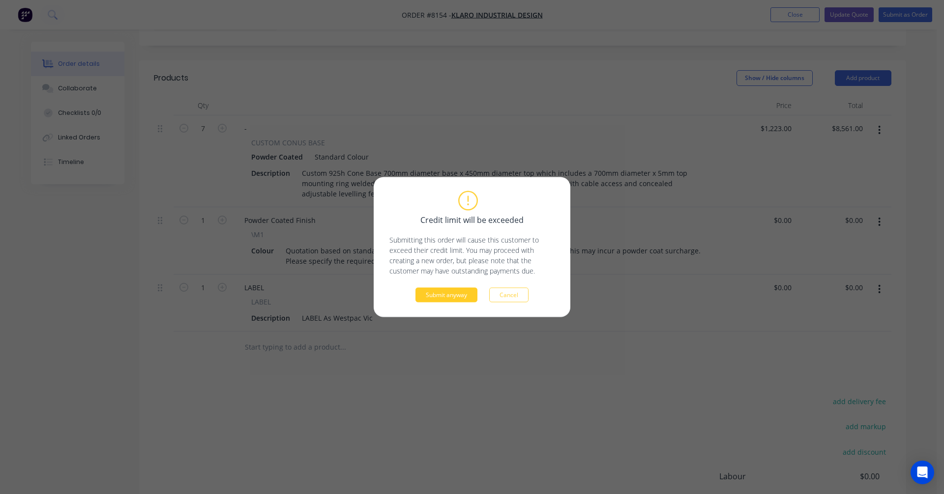
click at [444, 299] on button "Submit anyway" at bounding box center [446, 295] width 62 height 15
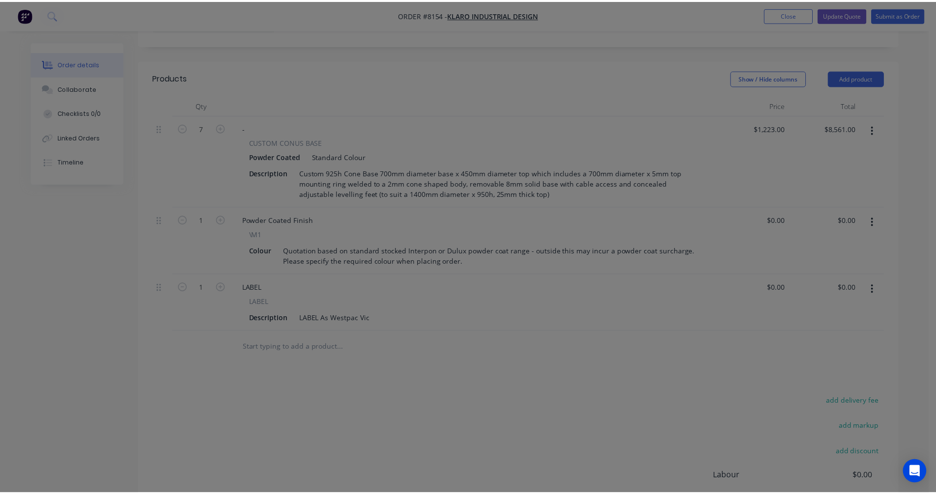
scroll to position [266, 0]
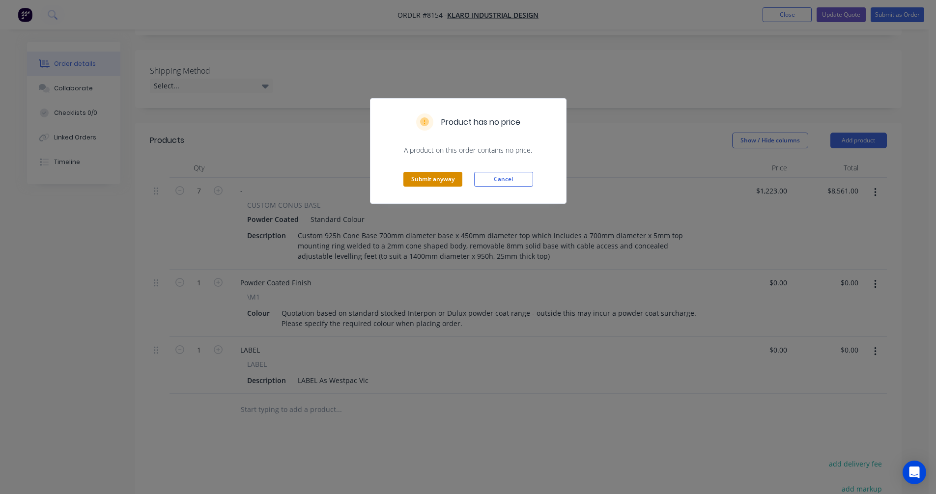
click at [424, 177] on button "Submit anyway" at bounding box center [432, 179] width 59 height 15
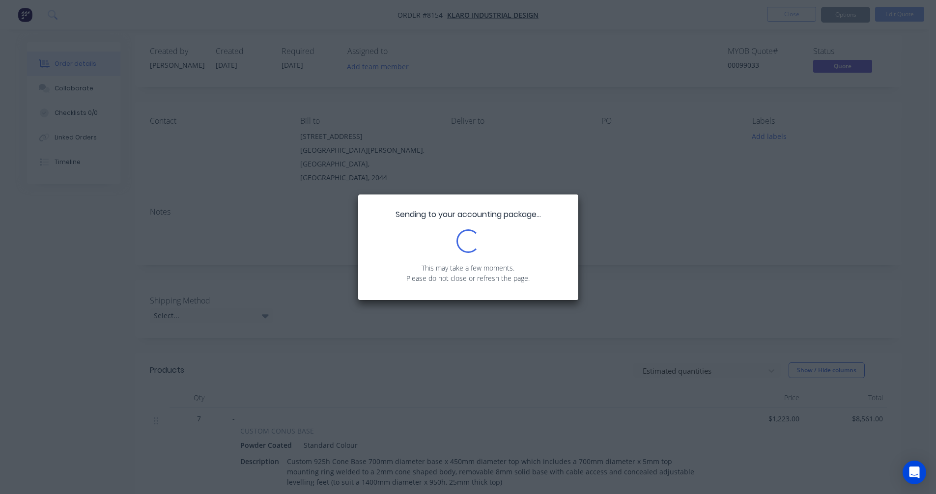
scroll to position [0, 0]
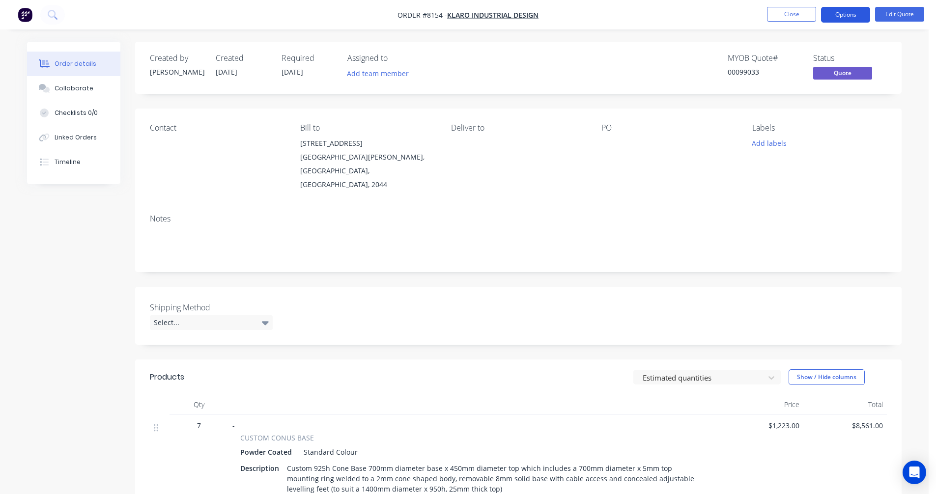
click at [842, 14] on button "Options" at bounding box center [845, 15] width 49 height 16
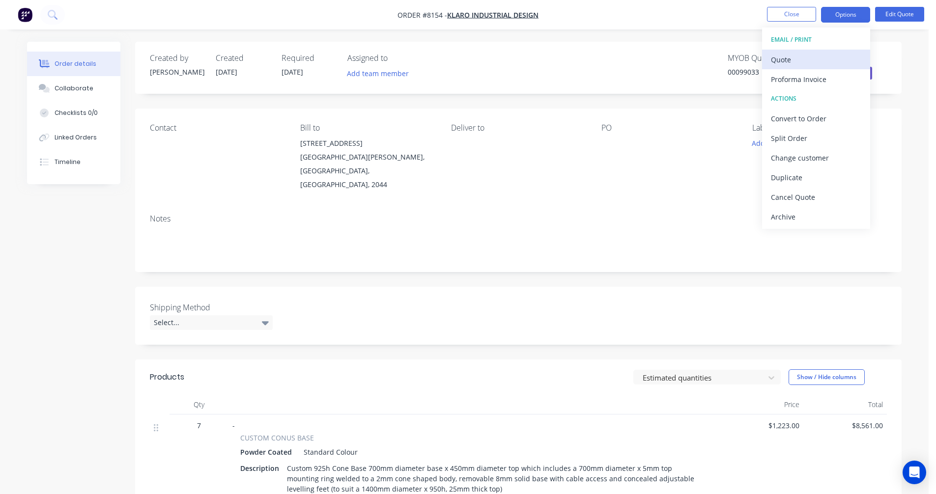
click at [785, 58] on div "Quote" at bounding box center [816, 60] width 90 height 14
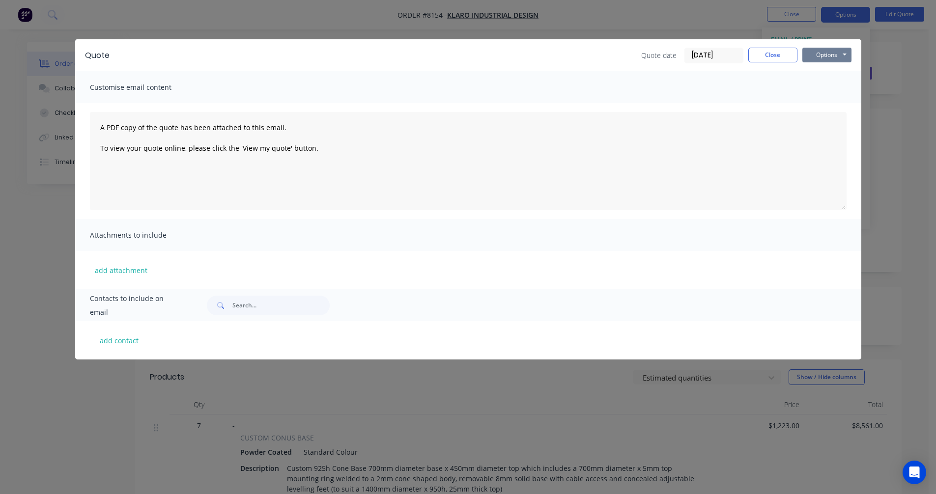
click at [832, 56] on button "Options" at bounding box center [827, 55] width 49 height 15
click at [839, 74] on button "Preview" at bounding box center [834, 72] width 63 height 16
click at [85, 218] on div "A PDF copy of the quote has been attached to this email. To view your quote onl…" at bounding box center [468, 161] width 786 height 116
click at [758, 53] on button "Close" at bounding box center [773, 55] width 49 height 15
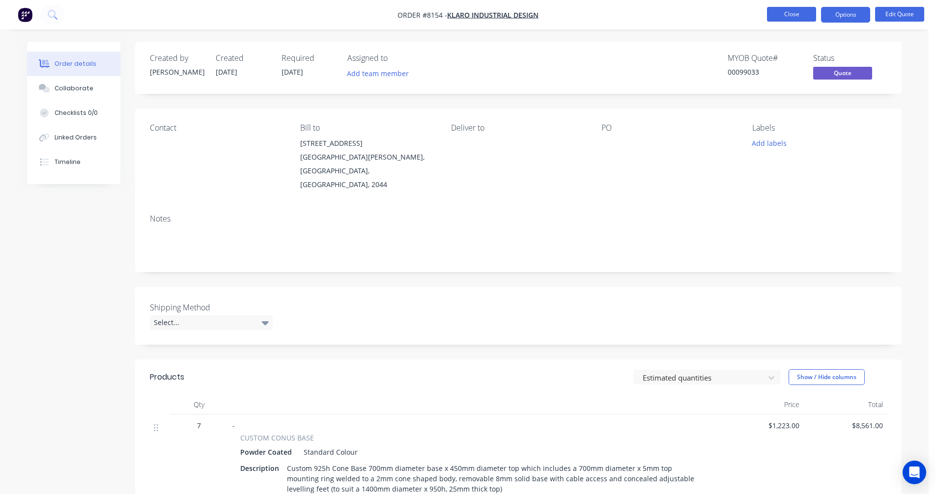
click at [803, 19] on button "Close" at bounding box center [791, 14] width 49 height 15
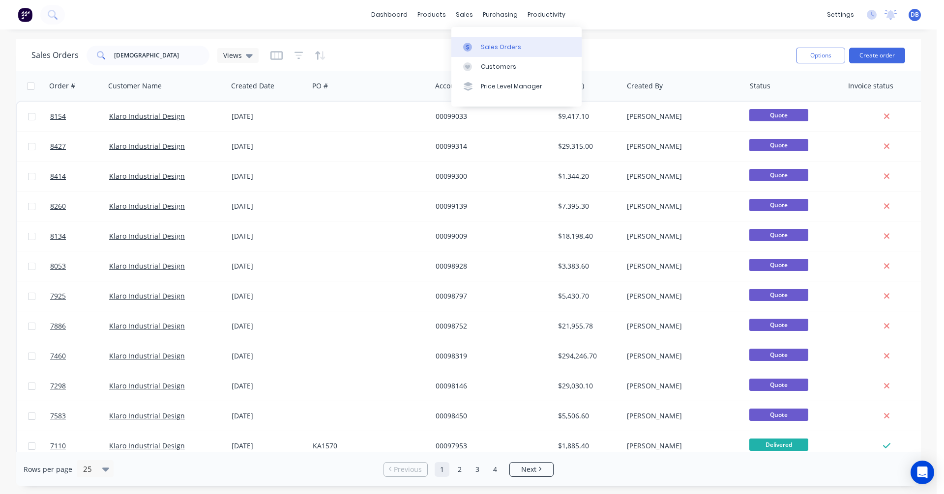
click at [499, 50] on div "Sales Orders" at bounding box center [501, 47] width 40 height 9
click at [877, 53] on button "Create order" at bounding box center [877, 56] width 56 height 16
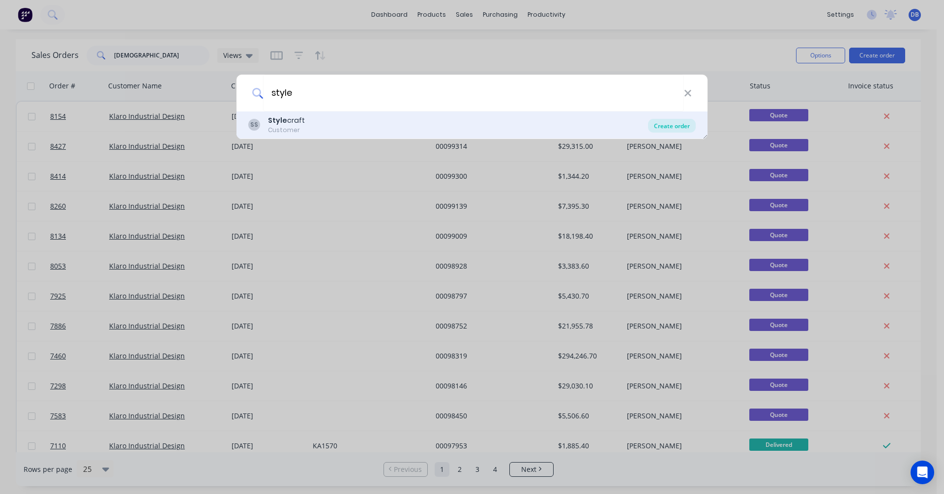
type input "style"
click at [666, 127] on div "Create order" at bounding box center [672, 126] width 48 height 14
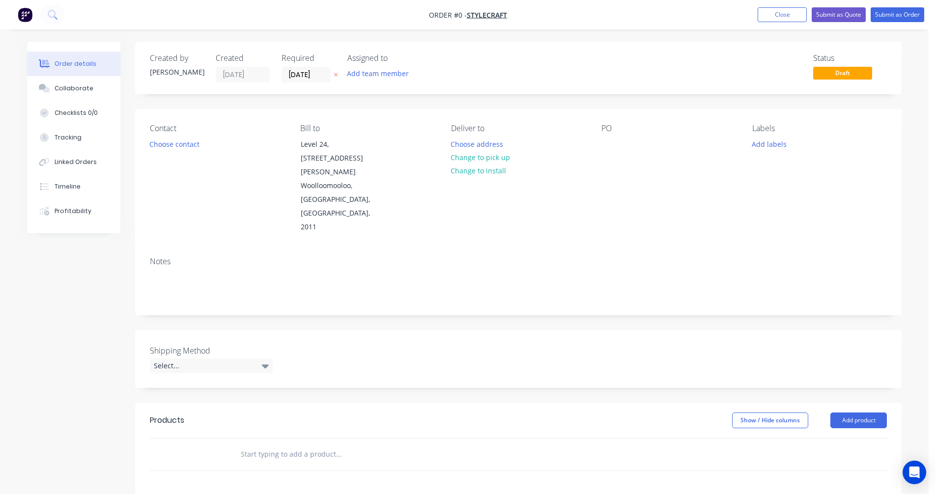
click at [255, 445] on input "text" at bounding box center [338, 455] width 197 height 20
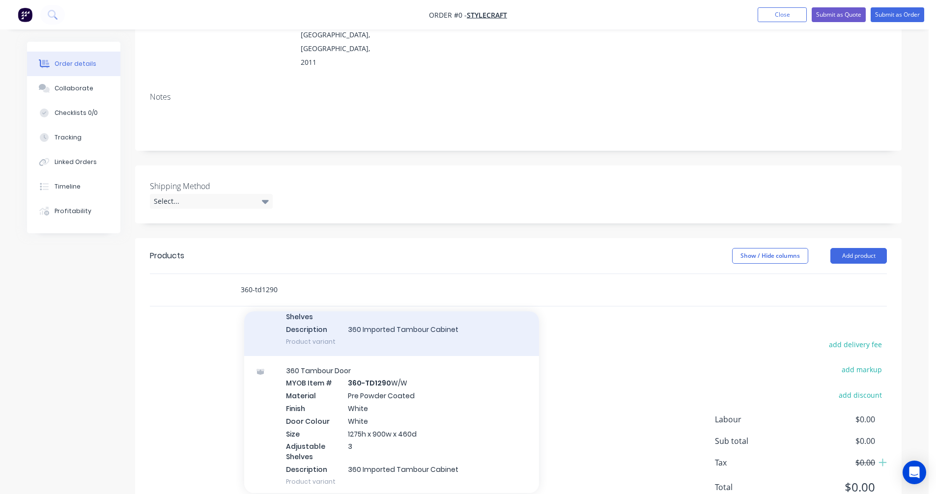
scroll to position [442, 0]
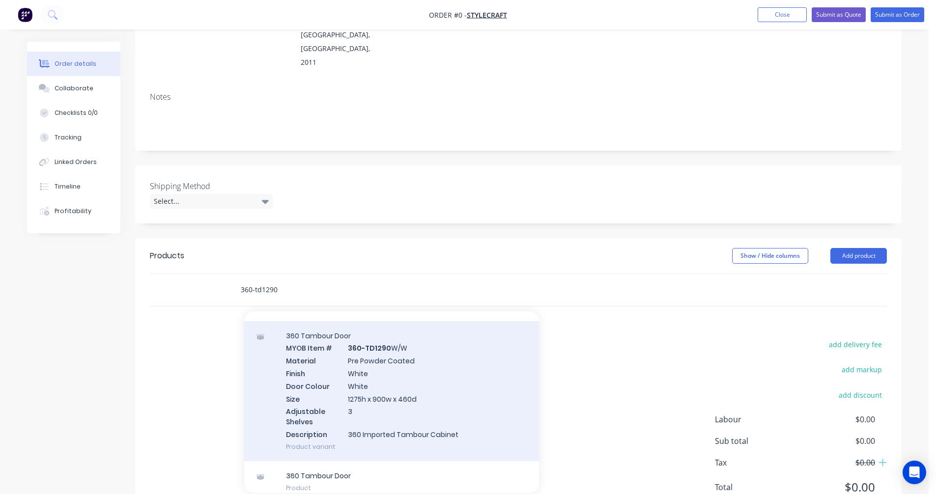
type input "360-td1290"
click at [397, 363] on div "360 Tambour Door MYOB Item # 360-TD1290 W/W Material Pre Powder Coated Finish W…" at bounding box center [391, 391] width 295 height 140
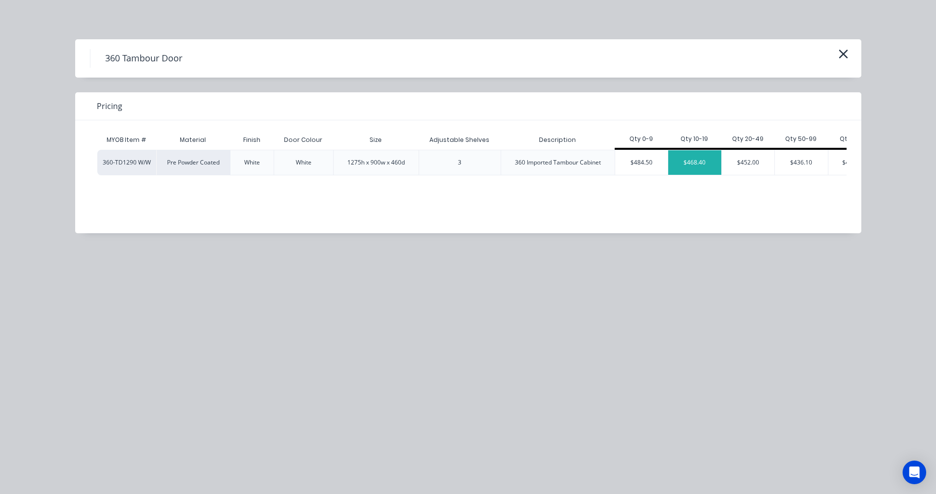
click at [696, 165] on div "$468.40" at bounding box center [694, 162] width 53 height 25
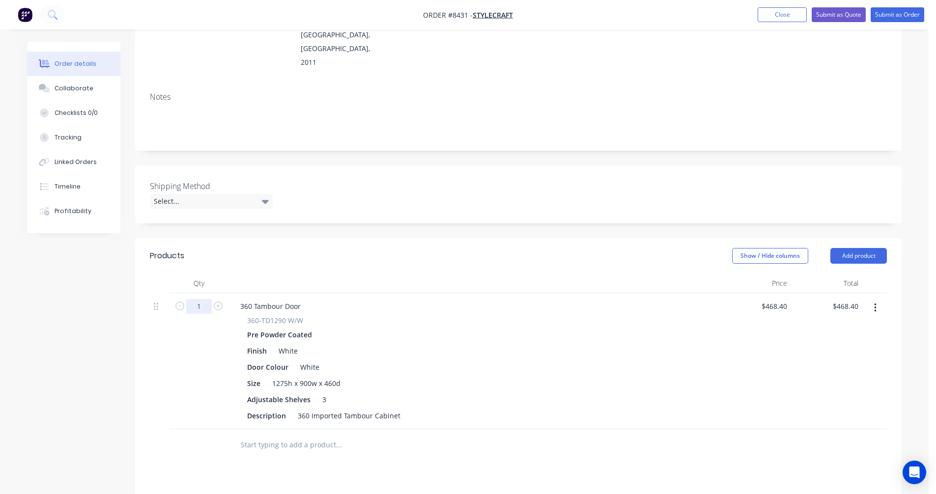
click at [206, 299] on input "1" at bounding box center [199, 306] width 26 height 15
type input "19"
type input "$8,899.60"
click at [775, 299] on input "468.4" at bounding box center [780, 306] width 23 height 14
type input "$524.60"
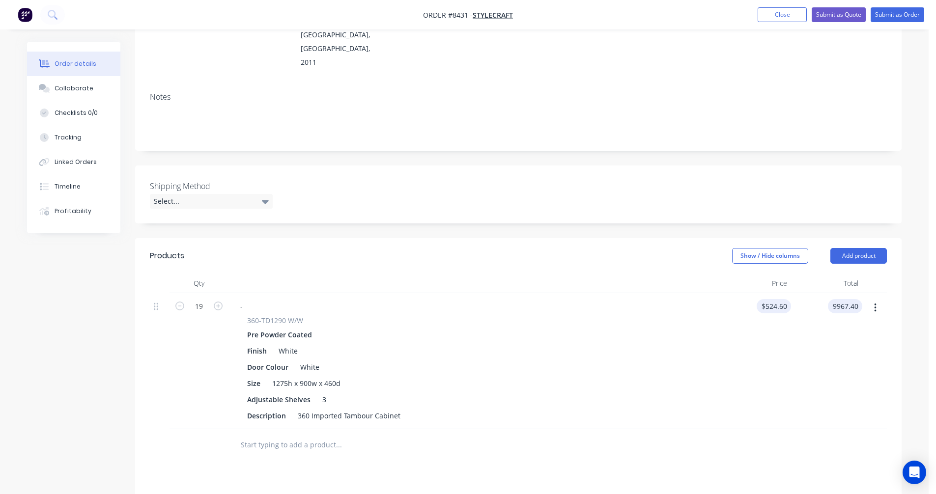
type input "$9,967.40"
click at [244, 299] on div "-" at bounding box center [241, 306] width 18 height 14
click at [834, 18] on button "Submit as Quote" at bounding box center [839, 14] width 54 height 15
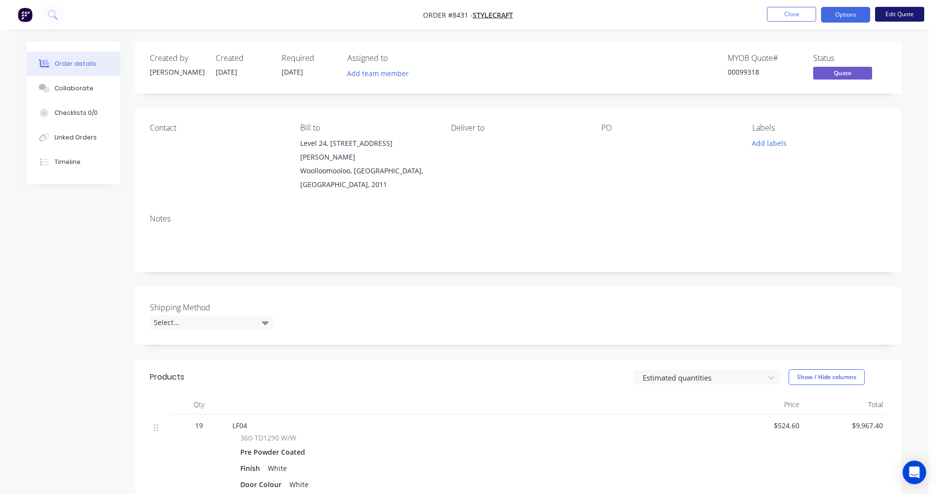
click at [908, 12] on button "Edit Quote" at bounding box center [899, 14] width 49 height 15
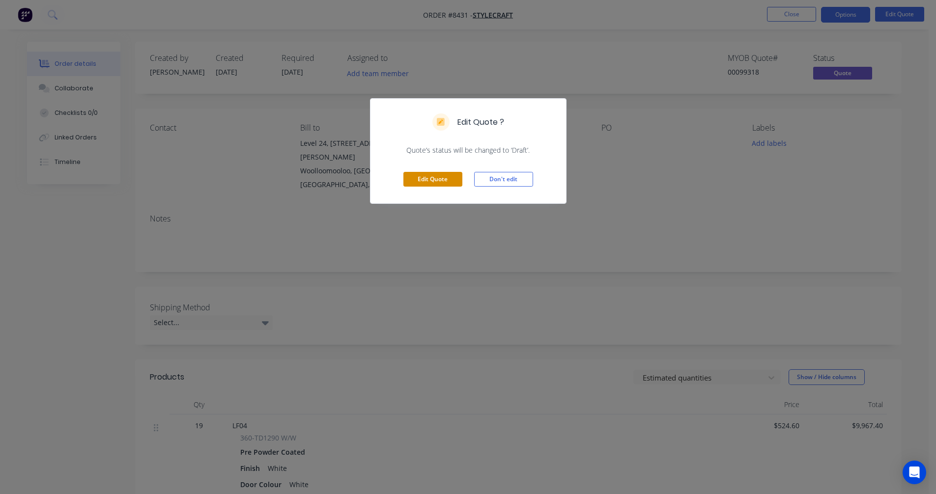
click at [442, 174] on button "Edit Quote" at bounding box center [432, 179] width 59 height 15
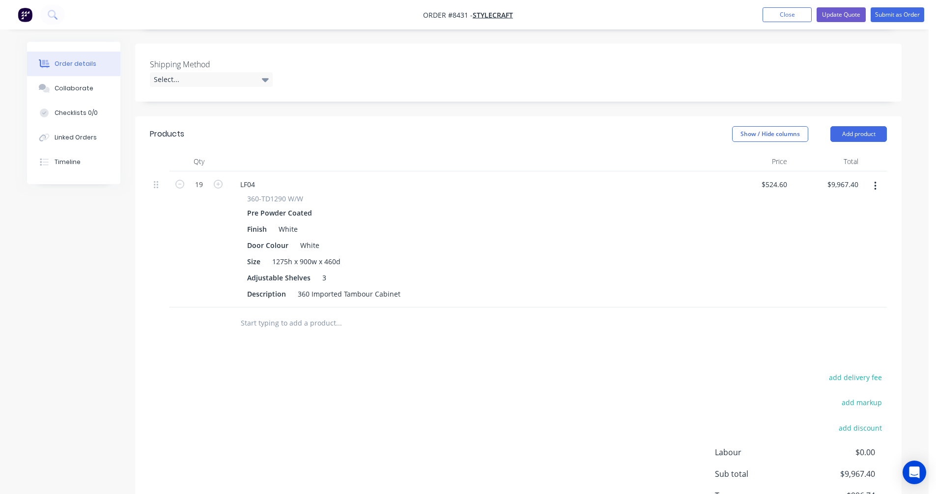
scroll to position [295, 0]
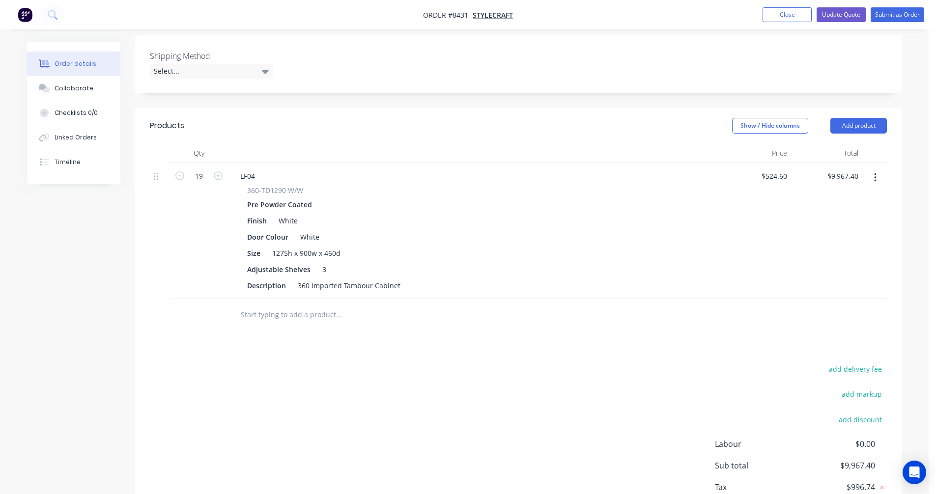
click at [255, 305] on input "text" at bounding box center [338, 315] width 197 height 20
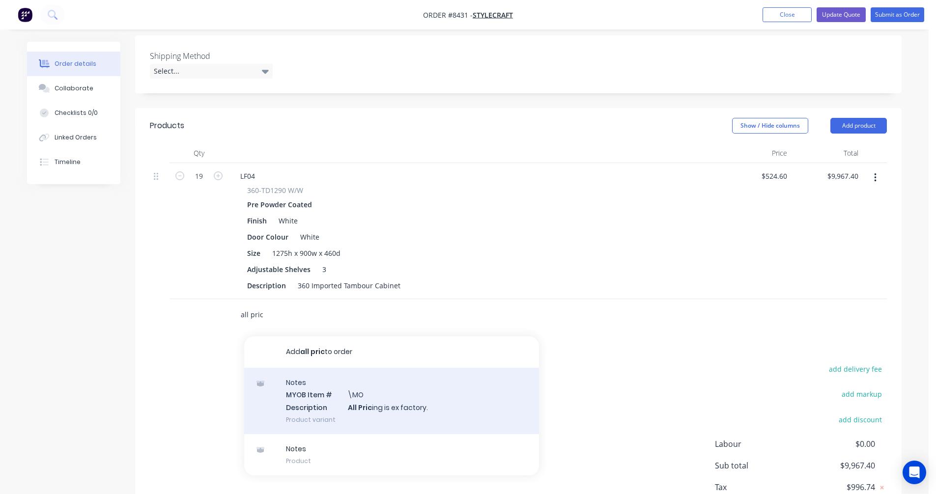
type input "all pric"
click at [351, 368] on div "Notes MYOB Item # \MO Description All Pric ing is ex factory. Product variant" at bounding box center [391, 401] width 295 height 66
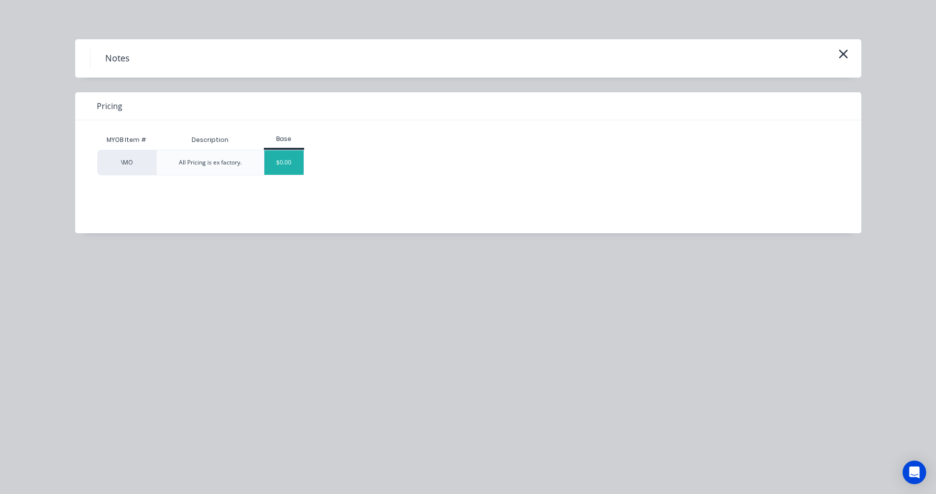
click at [288, 171] on div "$0.00" at bounding box center [284, 162] width 40 height 25
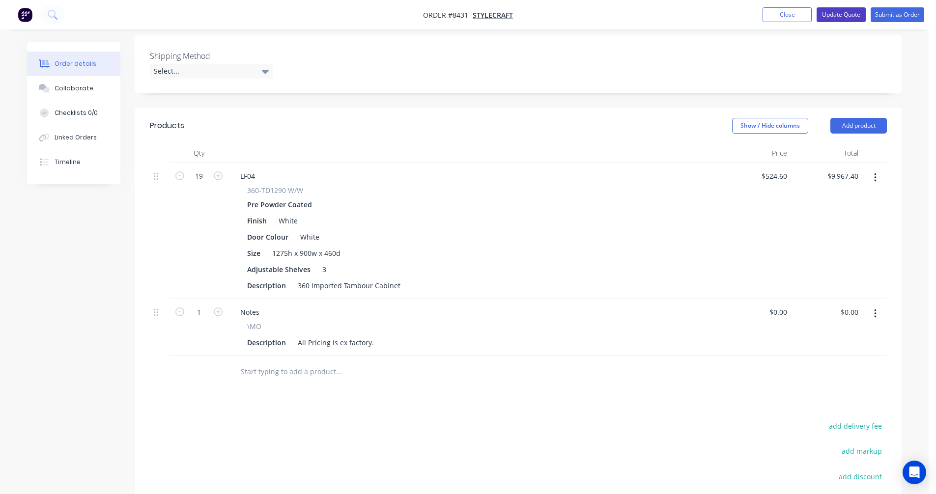
click at [836, 11] on button "Update Quote" at bounding box center [841, 14] width 49 height 15
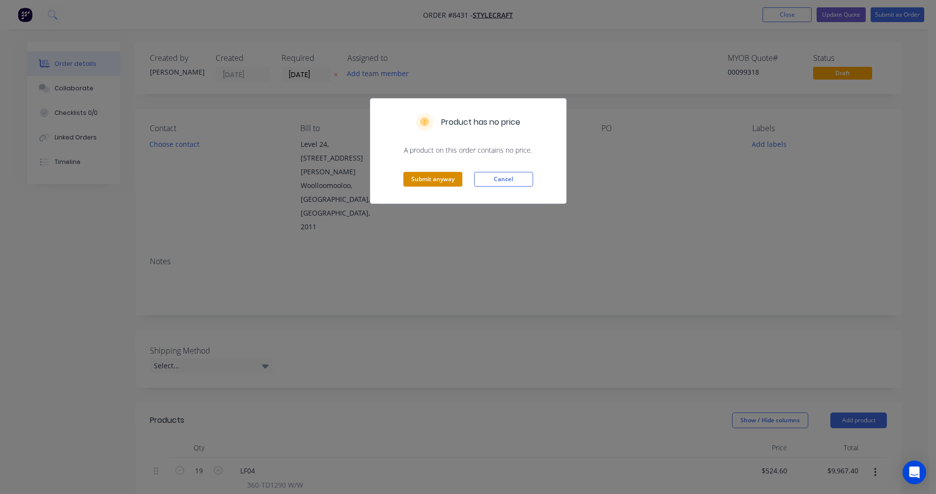
click at [434, 184] on button "Submit anyway" at bounding box center [432, 179] width 59 height 15
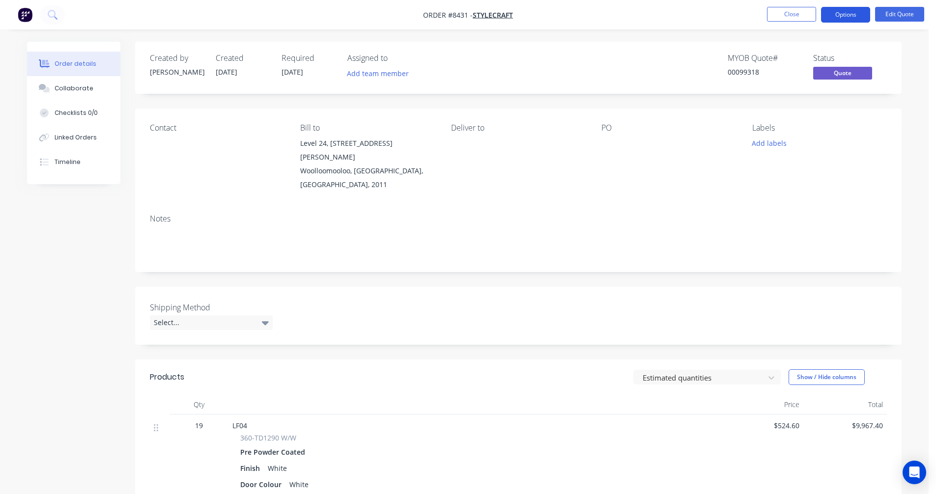
click at [837, 11] on button "Options" at bounding box center [845, 15] width 49 height 16
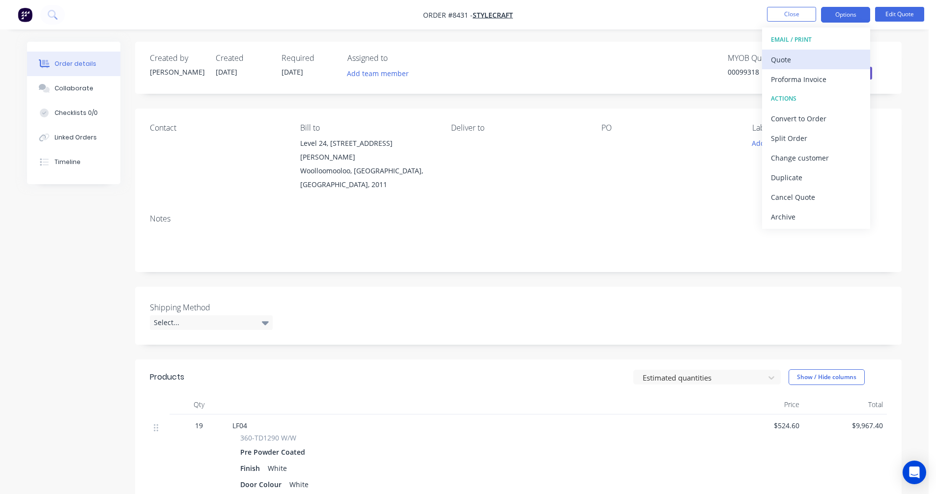
click at [796, 56] on div "Quote" at bounding box center [816, 60] width 90 height 14
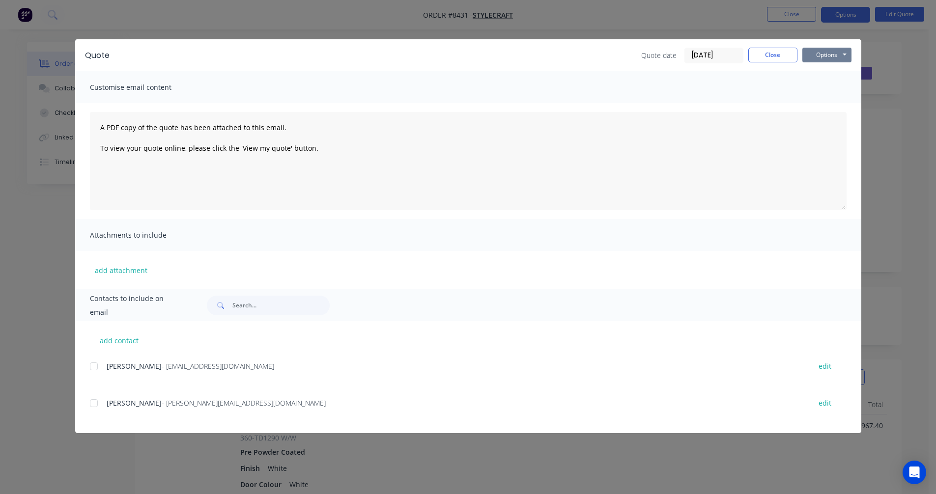
click at [837, 53] on button "Options" at bounding box center [827, 55] width 49 height 15
click at [837, 69] on button "Preview" at bounding box center [834, 72] width 63 height 16
click at [45, 321] on div "Quote Quote date [DATE] Close Options Preview Print Email Customise email conte…" at bounding box center [468, 247] width 936 height 494
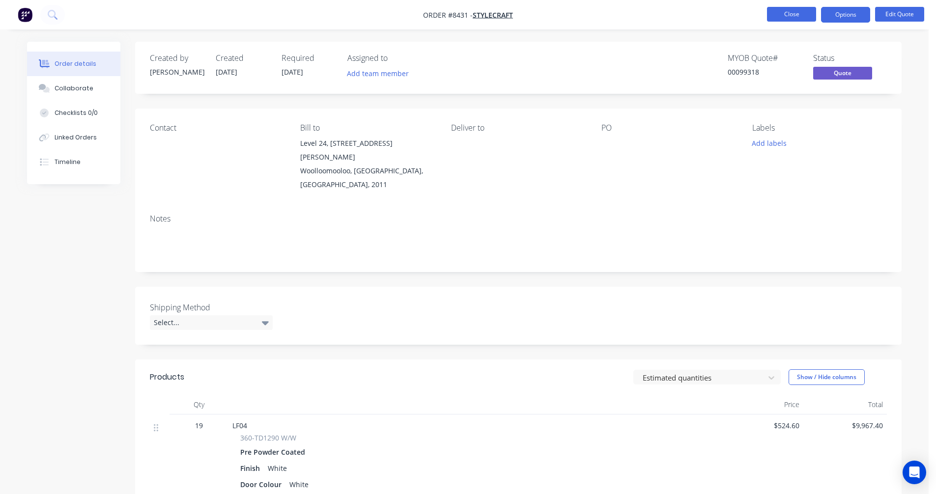
click at [785, 10] on button "Close" at bounding box center [791, 14] width 49 height 15
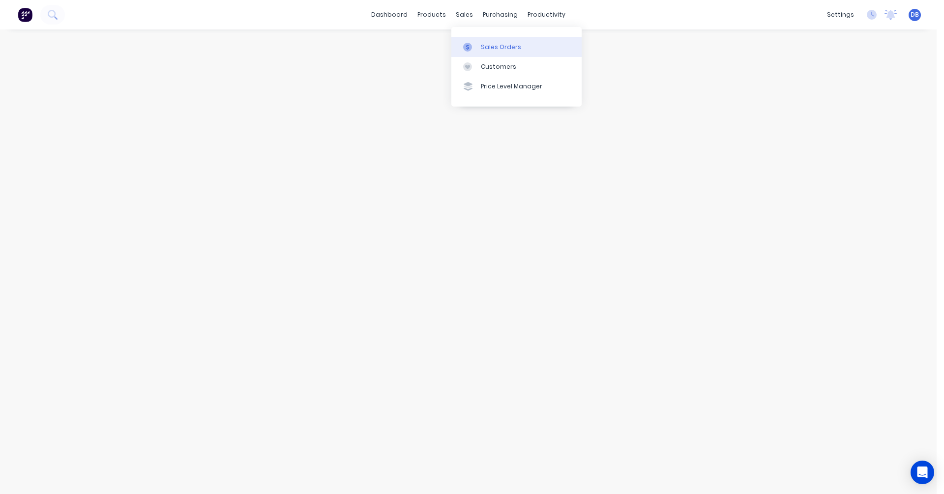
click at [485, 46] on div "Sales Orders" at bounding box center [501, 47] width 40 height 9
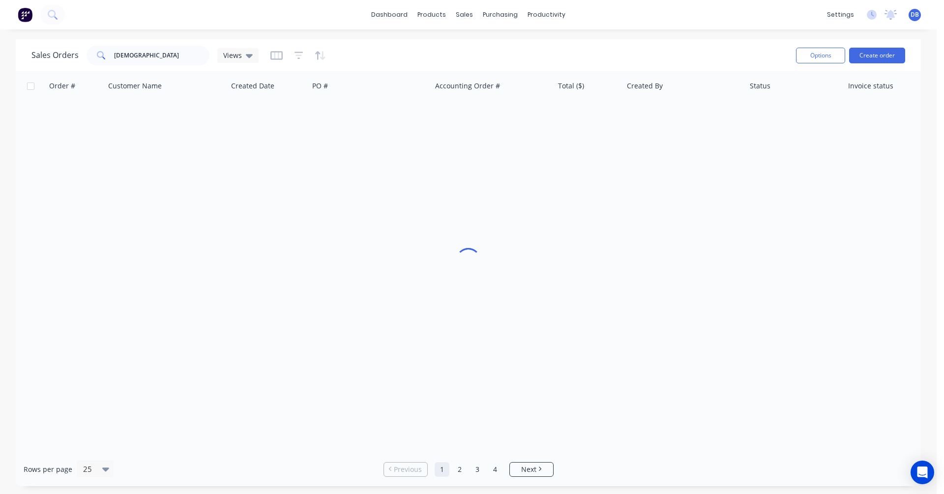
drag, startPoint x: 134, startPoint y: 44, endPoint x: 114, endPoint y: 49, distance: 20.2
click at [114, 49] on div "Sales Orders [DEMOGRAPHIC_DATA] Views" at bounding box center [409, 55] width 756 height 24
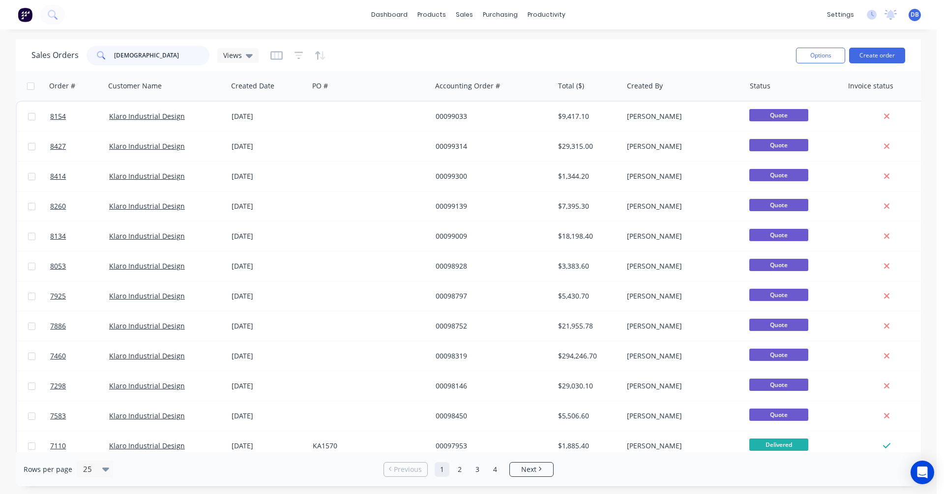
drag, startPoint x: 140, startPoint y: 54, endPoint x: 96, endPoint y: 56, distance: 43.8
click at [96, 56] on div "[DEMOGRAPHIC_DATA]" at bounding box center [147, 56] width 123 height 20
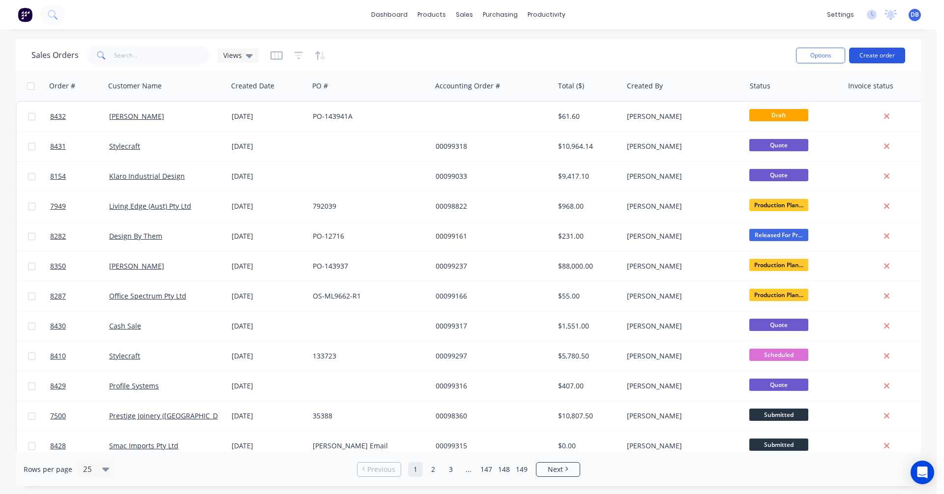
click at [887, 58] on button "Create order" at bounding box center [877, 56] width 56 height 16
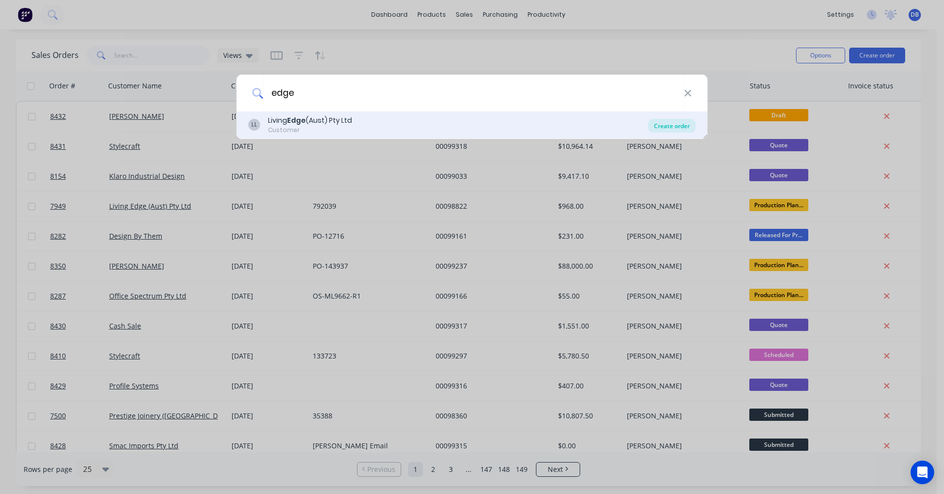
type input "edge"
click at [665, 124] on div "Create order" at bounding box center [672, 126] width 48 height 14
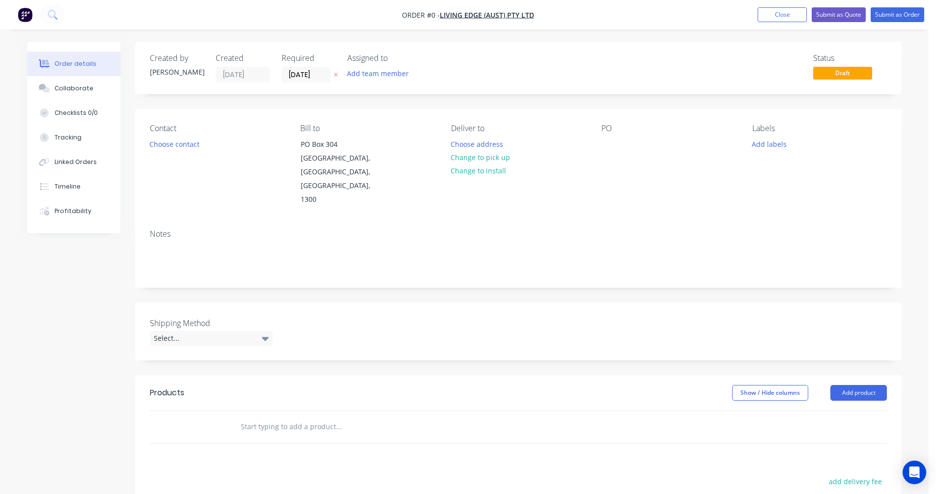
click at [270, 417] on input "text" at bounding box center [338, 427] width 197 height 20
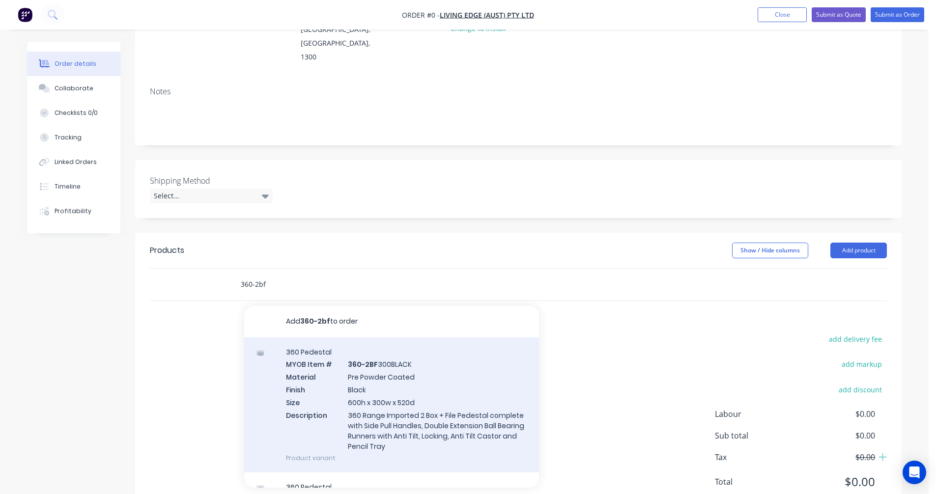
scroll to position [151, 0]
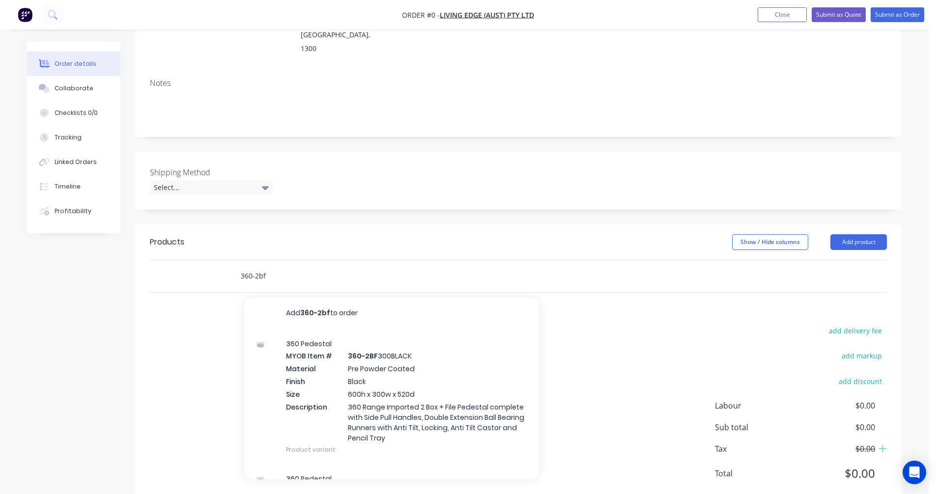
type input "360-2bf"
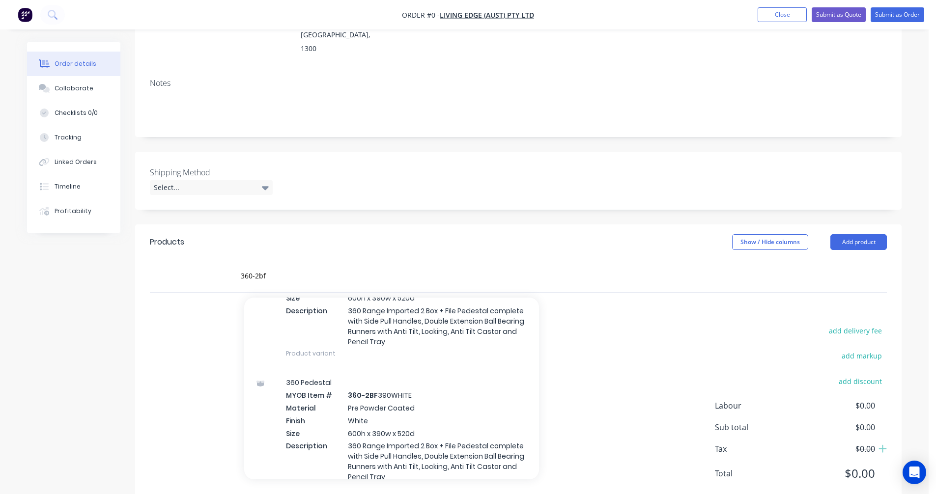
scroll to position [688, 0]
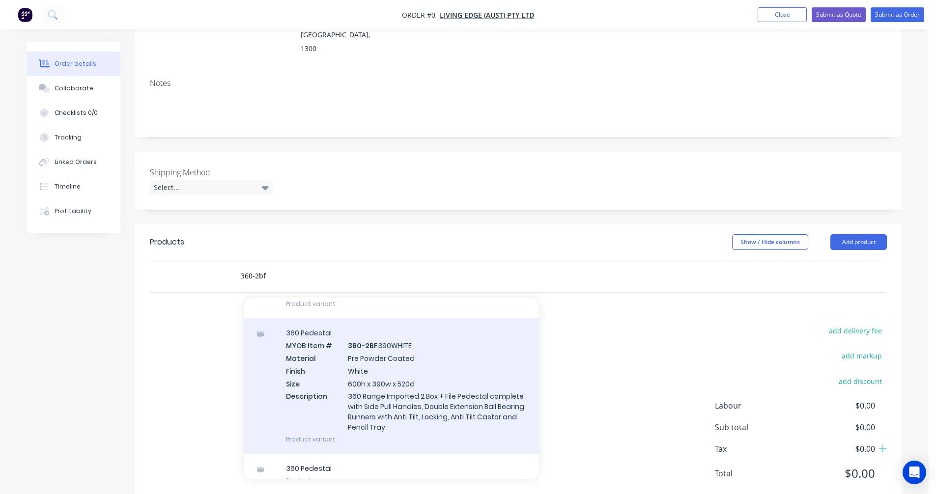
click at [417, 365] on div "360 Pedestal MYOB Item # 360-2BF 390WHITE Material Pre Powder Coated Finish Whi…" at bounding box center [391, 386] width 295 height 136
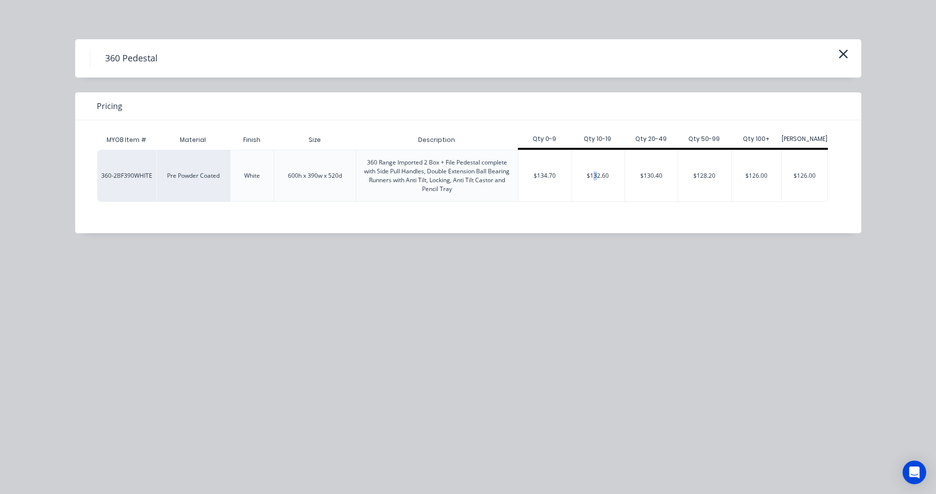
click at [596, 183] on div "$132.60" at bounding box center [598, 175] width 53 height 51
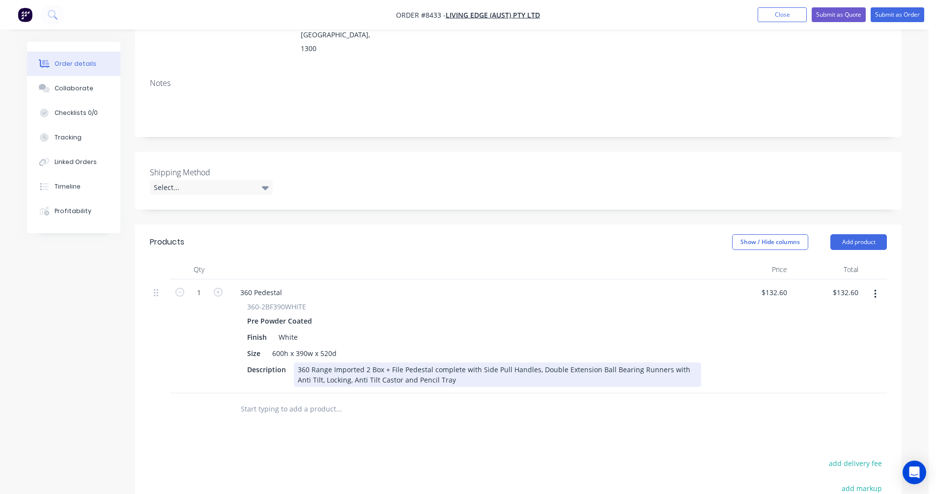
click at [543, 363] on div "360 Range Imported 2 Box + File Pedestal complete with Side Pull Handles, Doubl…" at bounding box center [497, 375] width 407 height 25
type input "$148.50"
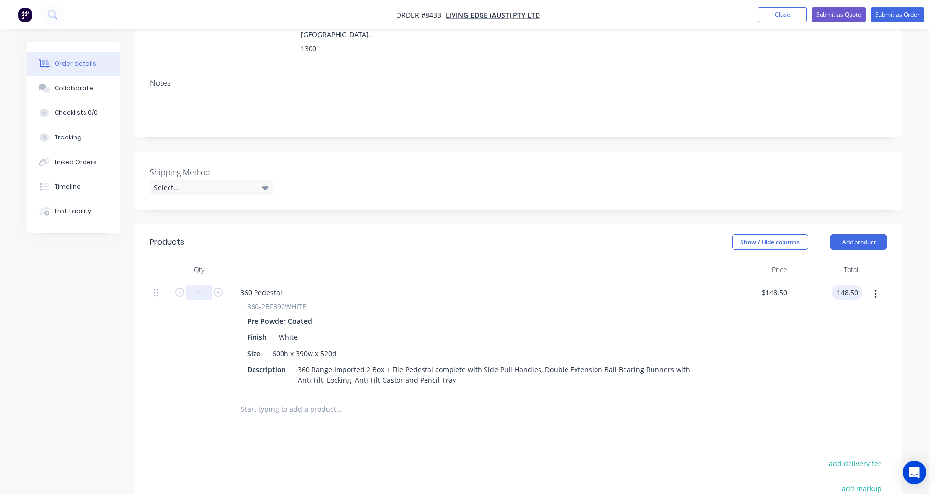
type input "$148.50"
click at [201, 286] on input "1" at bounding box center [199, 293] width 26 height 15
type input "10"
type input "$1,485.00"
click at [275, 400] on input "text" at bounding box center [338, 410] width 197 height 20
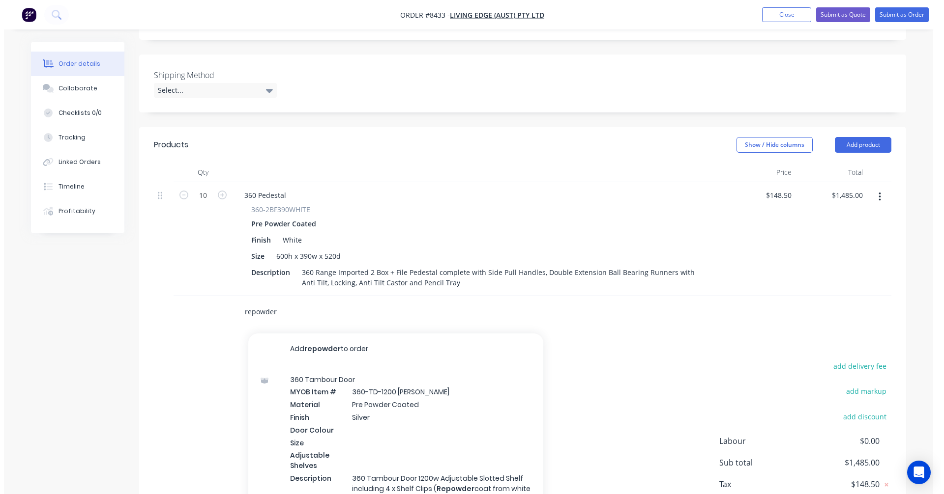
scroll to position [249, 0]
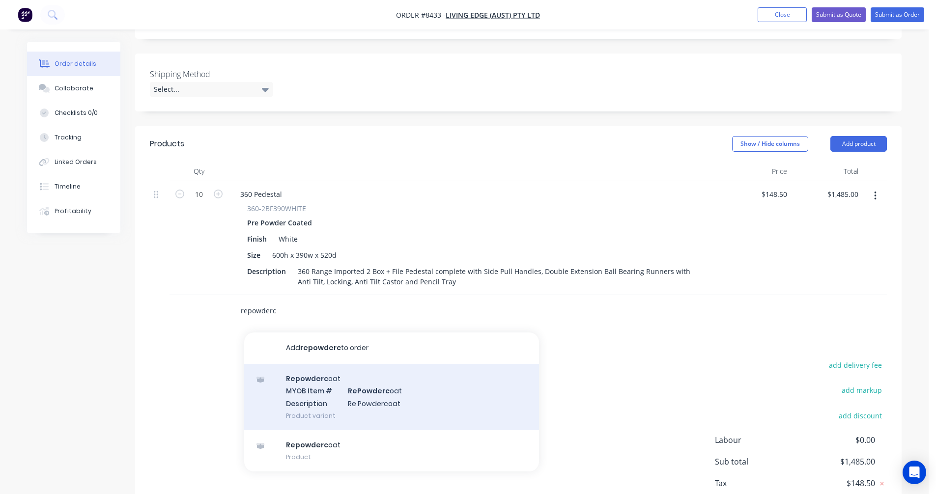
type input "repowderc"
click at [395, 380] on div "Repowderc oat MYOB Item # RePowderc oat Description Re Powdercoat Product varia…" at bounding box center [391, 397] width 295 height 66
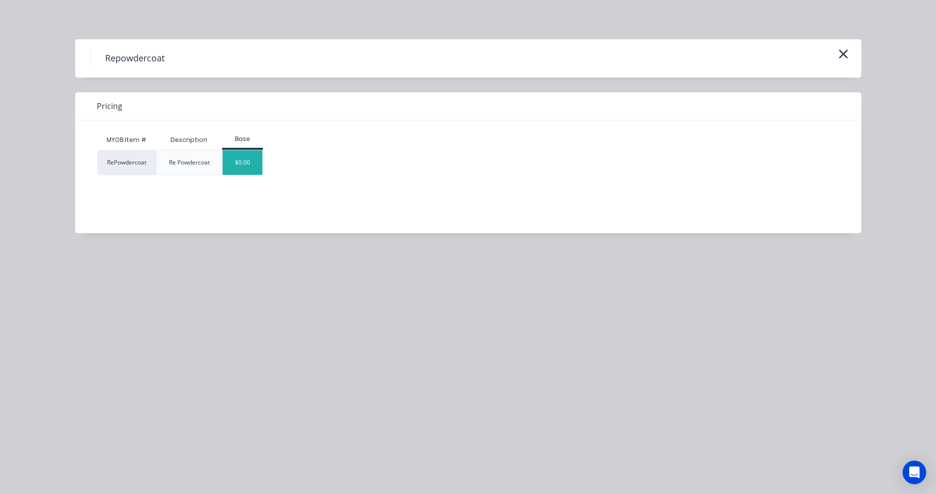
click at [240, 165] on div "$0.00" at bounding box center [243, 162] width 40 height 25
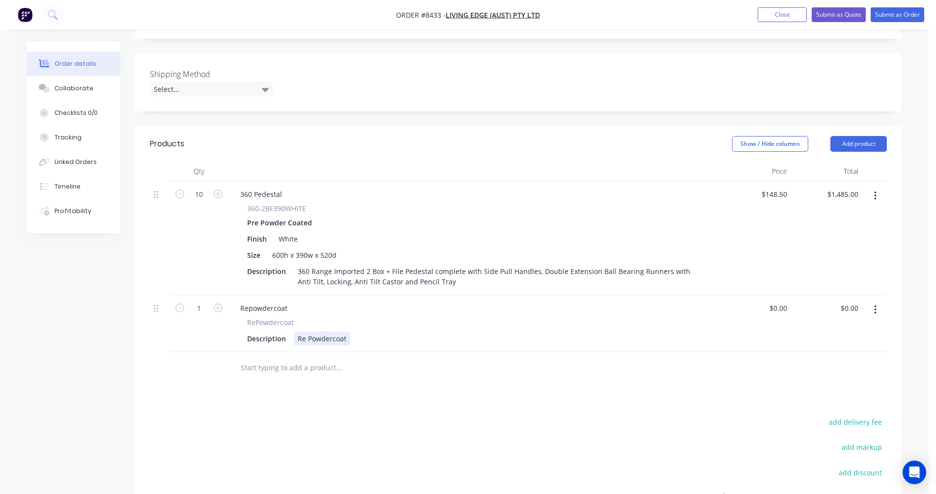
drag, startPoint x: 346, startPoint y: 309, endPoint x: 356, endPoint y: 310, distance: 9.9
click at [348, 332] on div "Re Powdercoat" at bounding box center [322, 339] width 57 height 14
type input "$96.00"
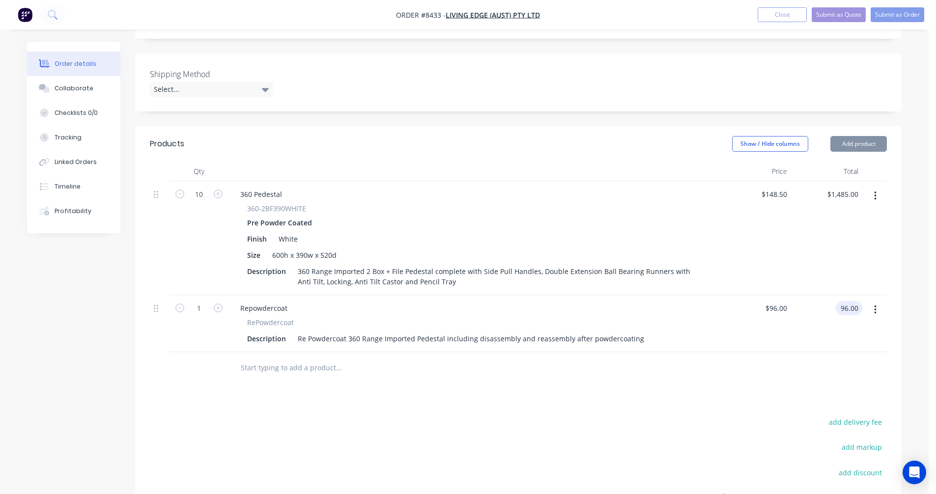
type input "$96.00"
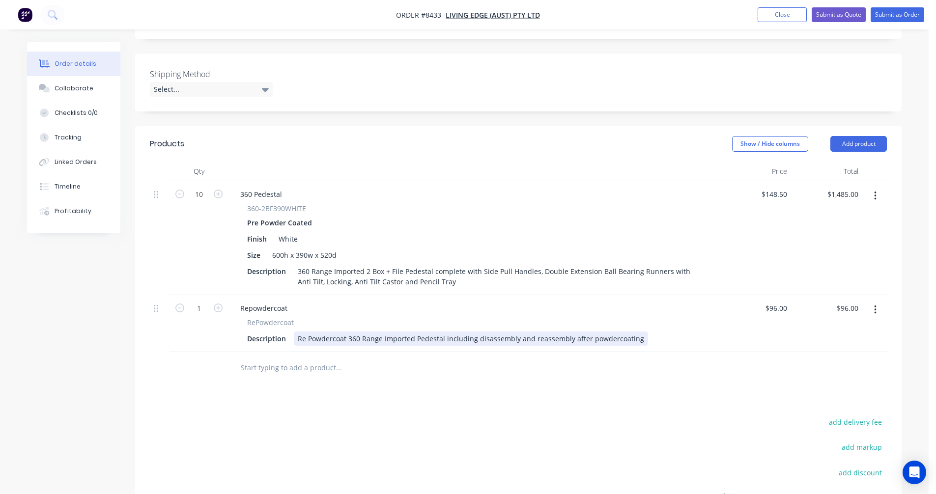
click at [634, 332] on div "Re Powdercoat 360 Range Imported Pedestal including disassembly and reassembly …" at bounding box center [471, 339] width 354 height 14
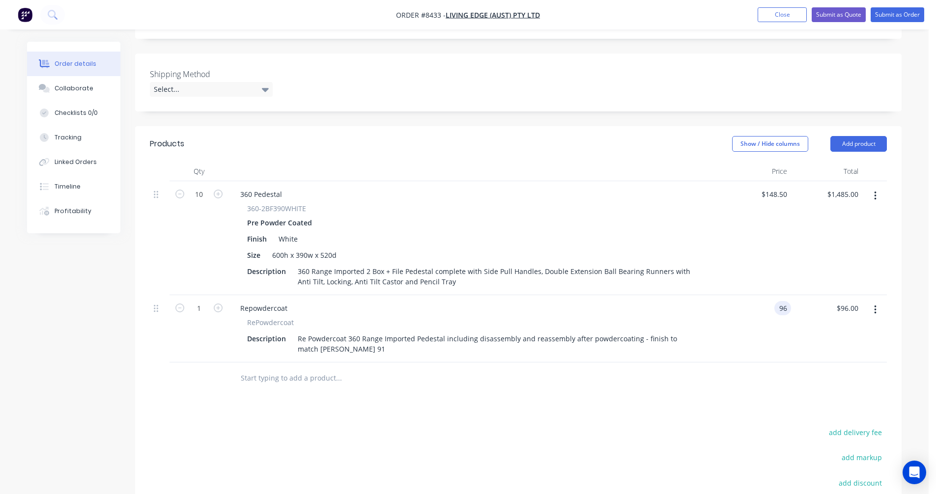
type input "$96.00"
click at [205, 301] on input "1" at bounding box center [199, 308] width 26 height 15
type input "10"
type input "$960.00"
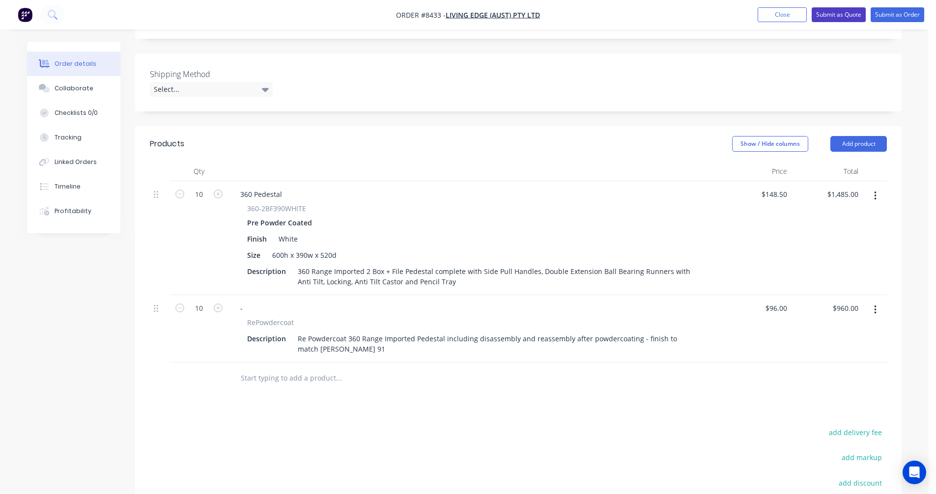
click at [843, 10] on button "Submit as Quote" at bounding box center [839, 14] width 54 height 15
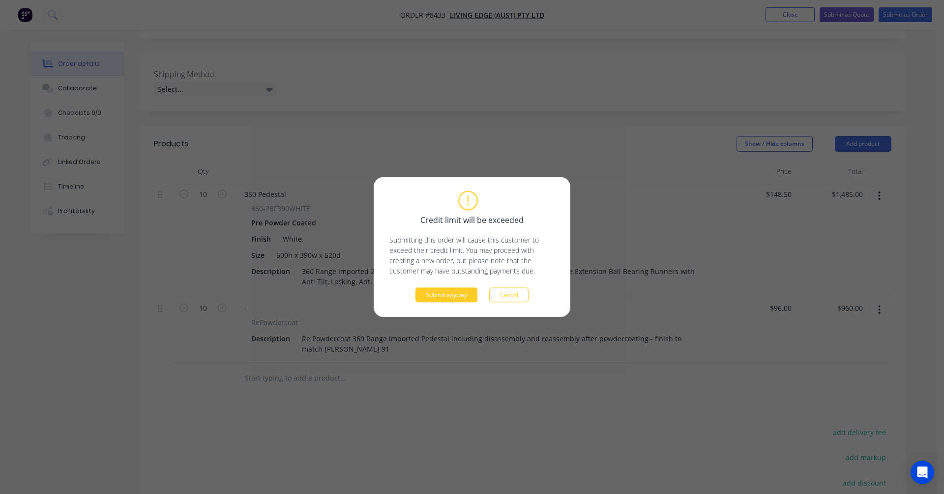
click at [445, 294] on button "Submit anyway" at bounding box center [446, 295] width 62 height 15
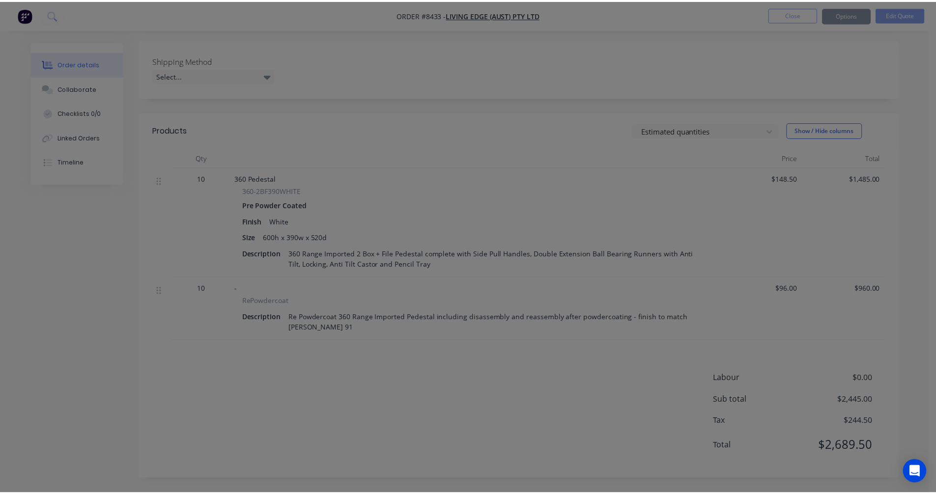
scroll to position [233, 0]
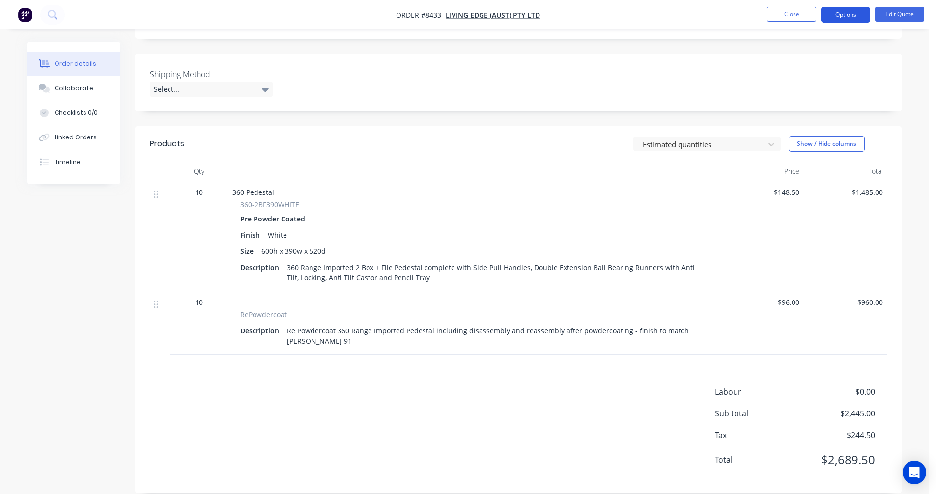
click at [844, 14] on button "Options" at bounding box center [845, 15] width 49 height 16
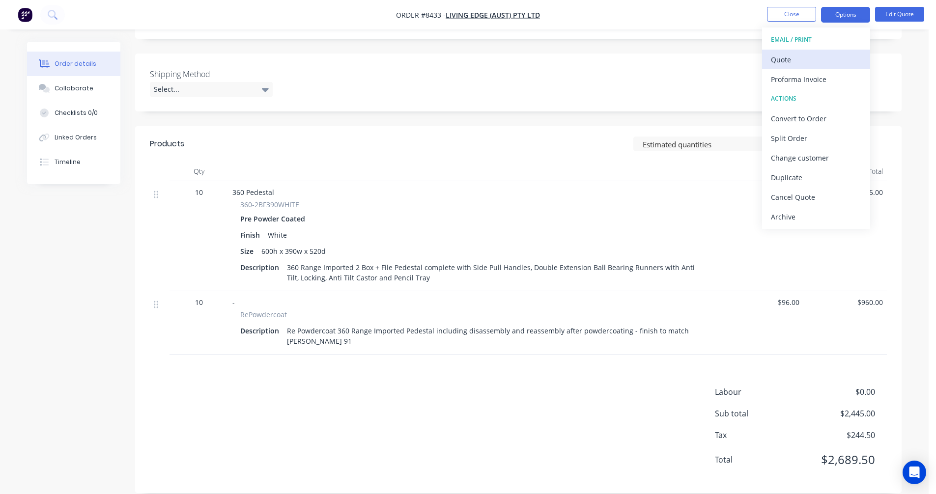
click at [802, 62] on div "Quote" at bounding box center [816, 60] width 90 height 14
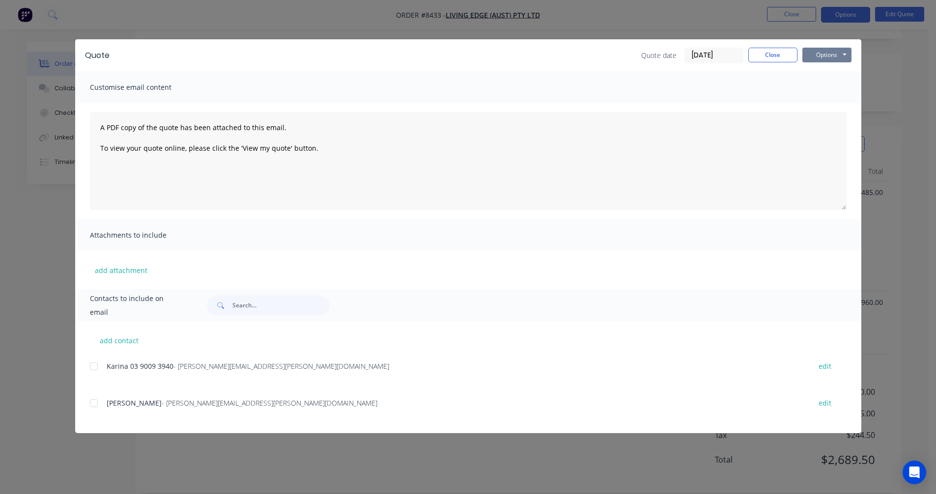
click at [838, 56] on button "Options" at bounding box center [827, 55] width 49 height 15
click at [834, 73] on button "Preview" at bounding box center [834, 72] width 63 height 16
drag, startPoint x: 760, startPoint y: 54, endPoint x: 777, endPoint y: 42, distance: 20.1
click at [761, 54] on button "Close" at bounding box center [773, 55] width 49 height 15
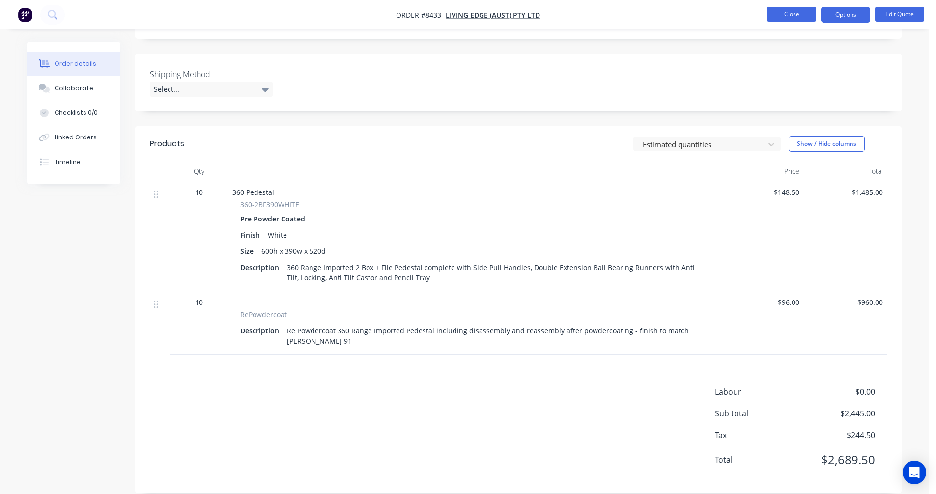
click at [791, 14] on button "Close" at bounding box center [791, 14] width 49 height 15
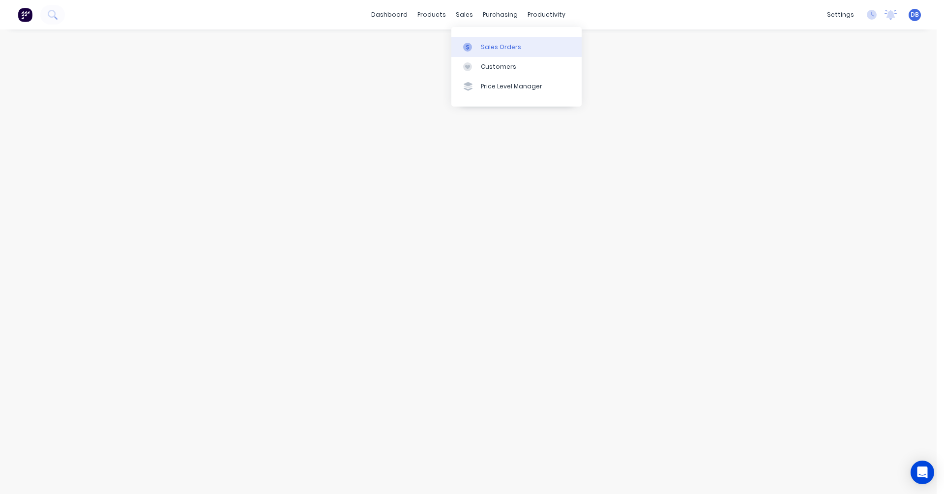
click at [484, 43] on div "Sales Orders" at bounding box center [501, 47] width 40 height 9
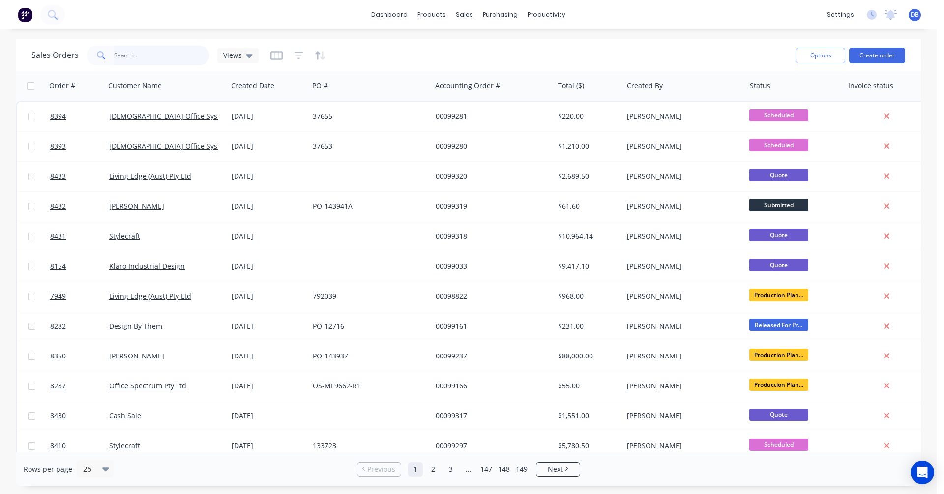
click at [141, 59] on input "text" at bounding box center [162, 56] width 96 height 20
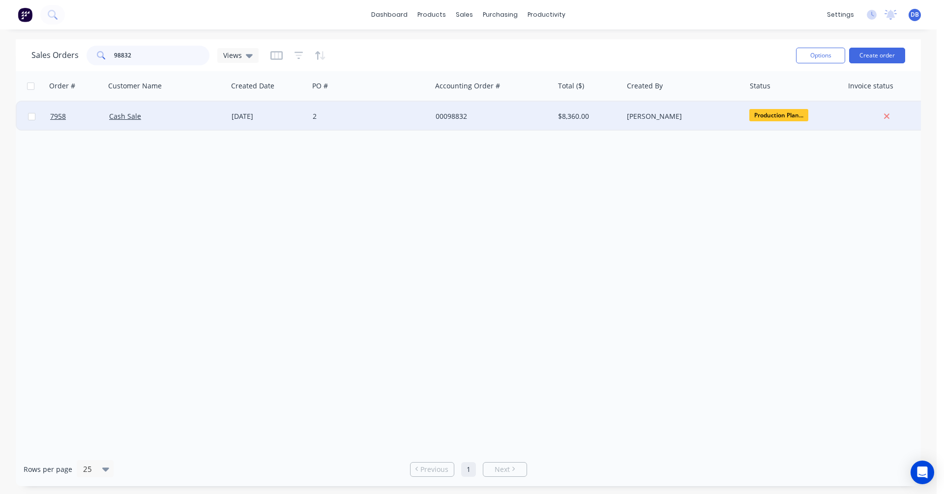
type input "98832"
click at [260, 116] on div "[DATE]" at bounding box center [267, 117] width 73 height 10
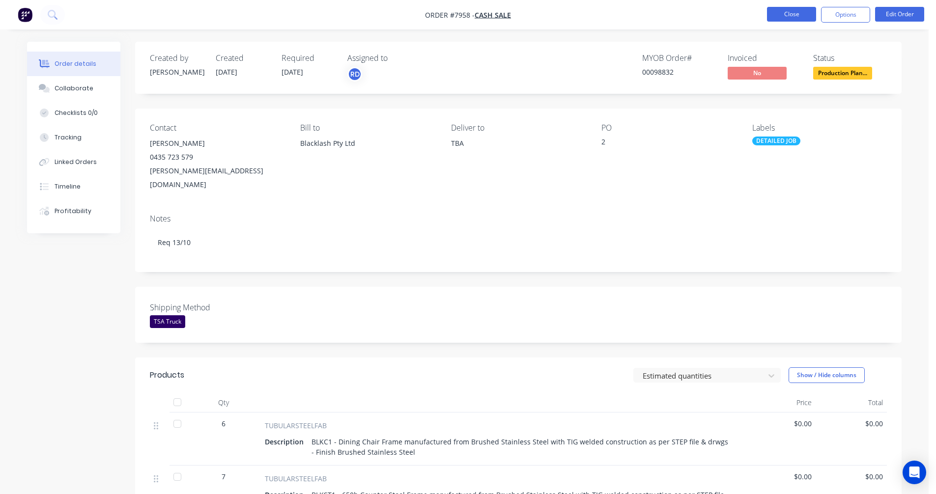
click at [790, 12] on button "Close" at bounding box center [791, 14] width 49 height 15
